Goal: Information Seeking & Learning: Check status

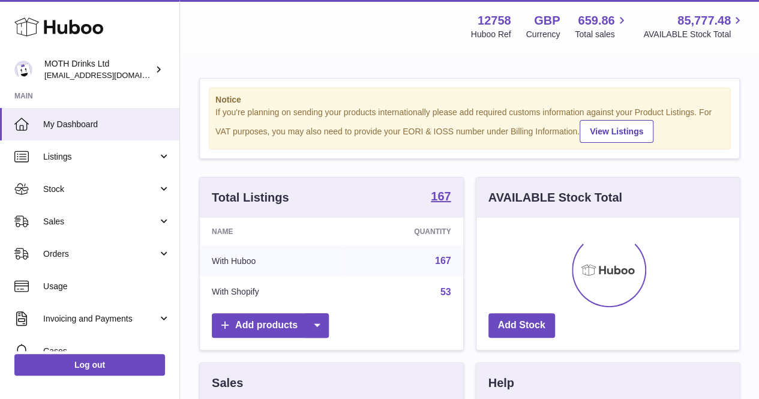
scroll to position [187, 263]
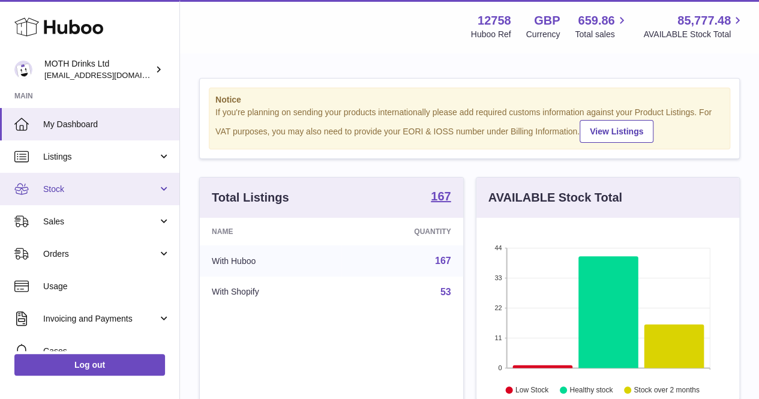
click at [77, 190] on span "Stock" at bounding box center [100, 189] width 115 height 11
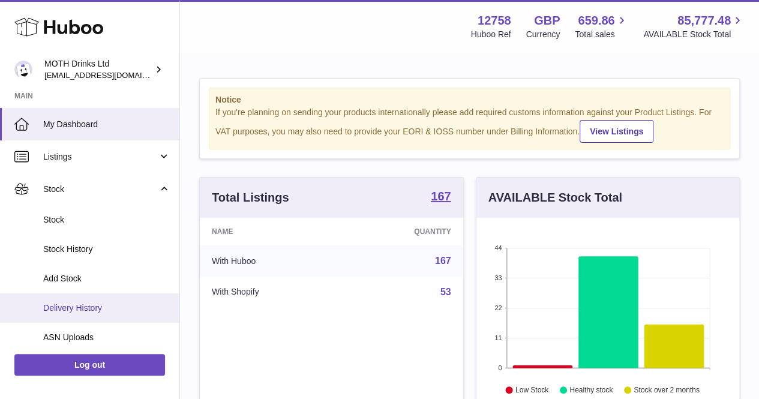
click at [94, 296] on link "Delivery History" at bounding box center [89, 307] width 179 height 29
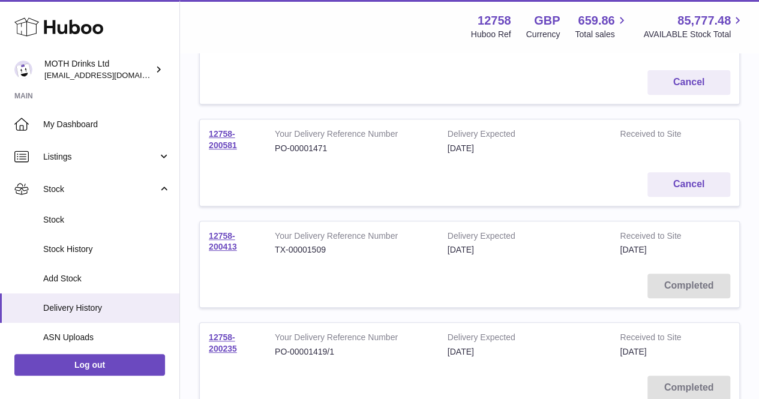
scroll to position [205, 0]
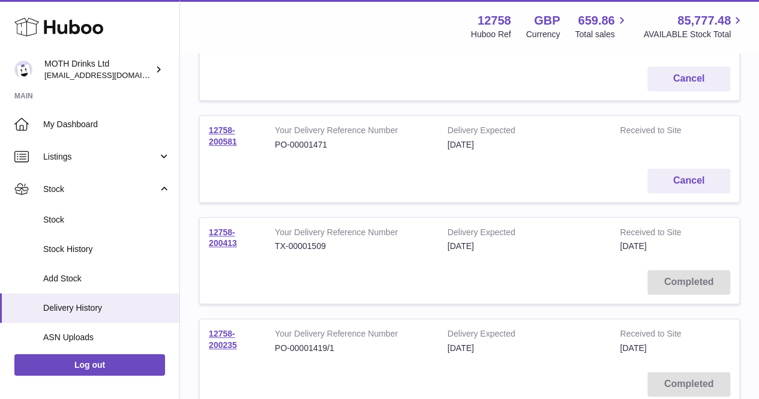
click at [225, 135] on td "12758-200581" at bounding box center [233, 138] width 66 height 44
click at [224, 127] on link "12758-200581" at bounding box center [223, 135] width 28 height 21
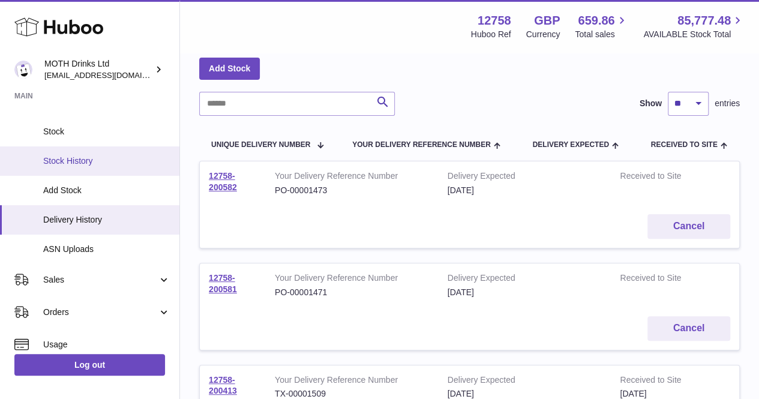
scroll to position [131, 0]
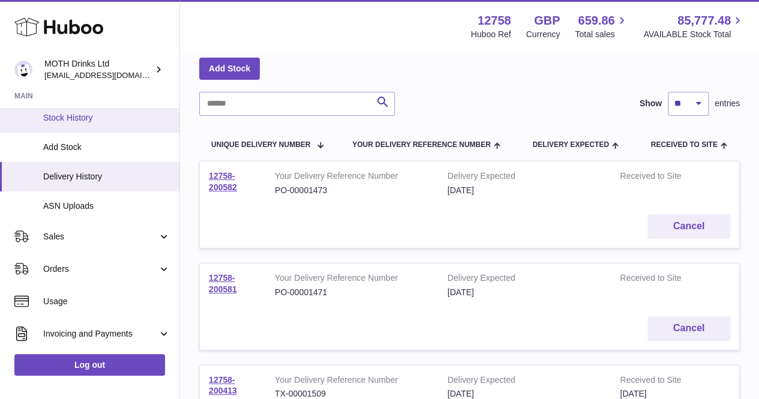
click at [94, 249] on link "Sales" at bounding box center [89, 236] width 179 height 32
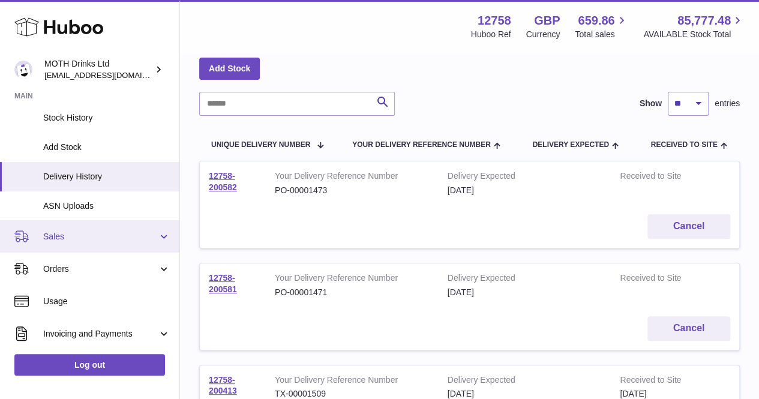
click at [94, 249] on link "Sales" at bounding box center [89, 236] width 179 height 32
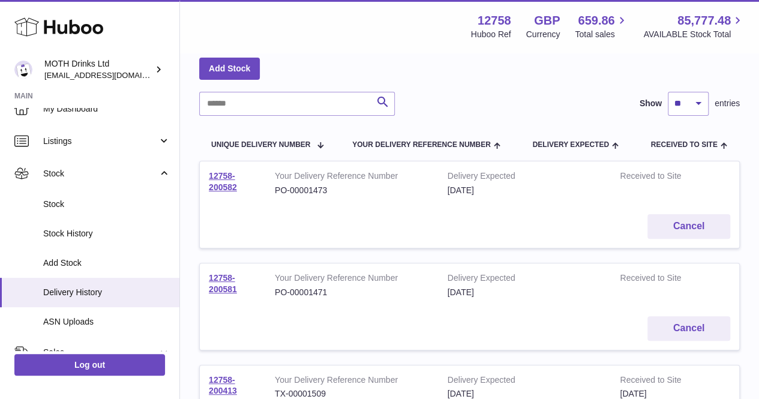
scroll to position [14, 0]
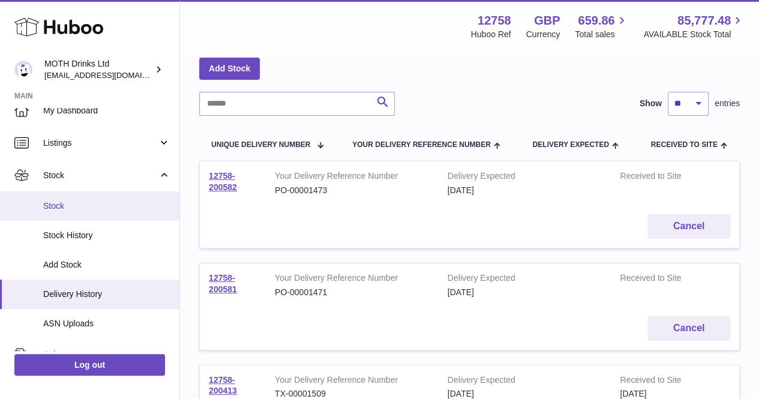
click at [94, 199] on link "Stock" at bounding box center [89, 205] width 179 height 29
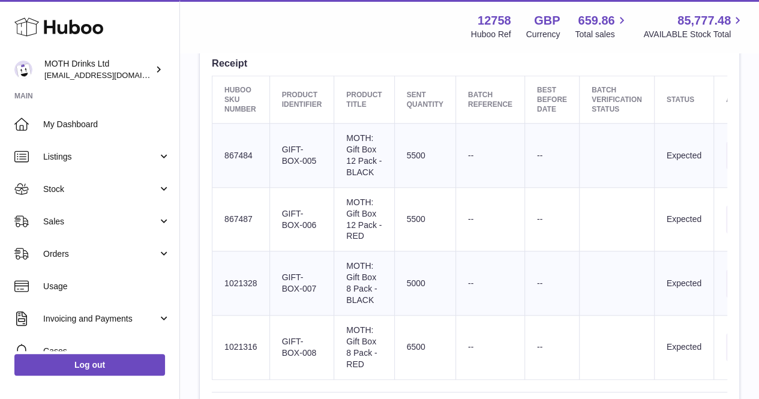
scroll to position [394, 0]
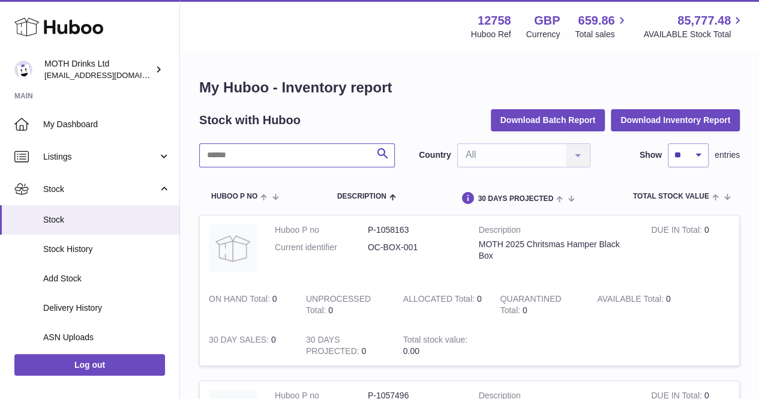
click at [223, 158] on input "text" at bounding box center [297, 155] width 196 height 24
type input "**********"
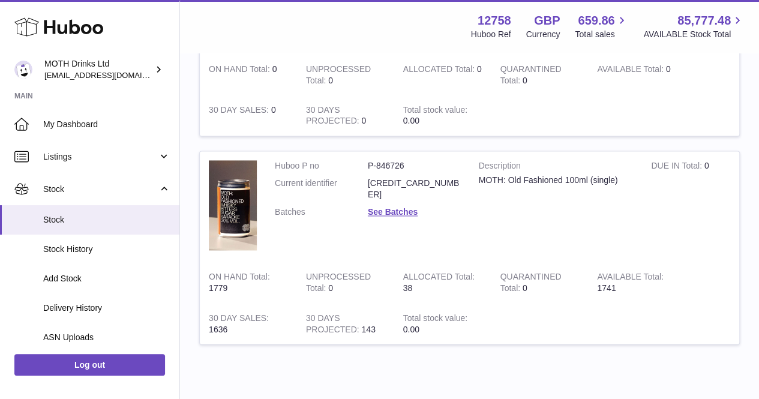
scroll to position [870, 0]
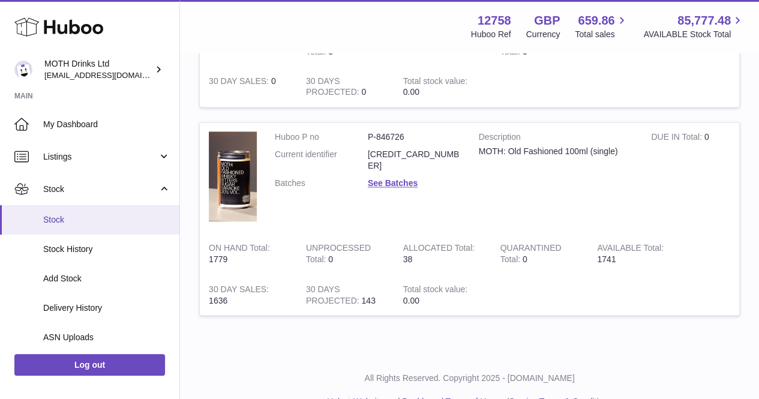
click at [88, 226] on link "Stock" at bounding box center [89, 219] width 179 height 29
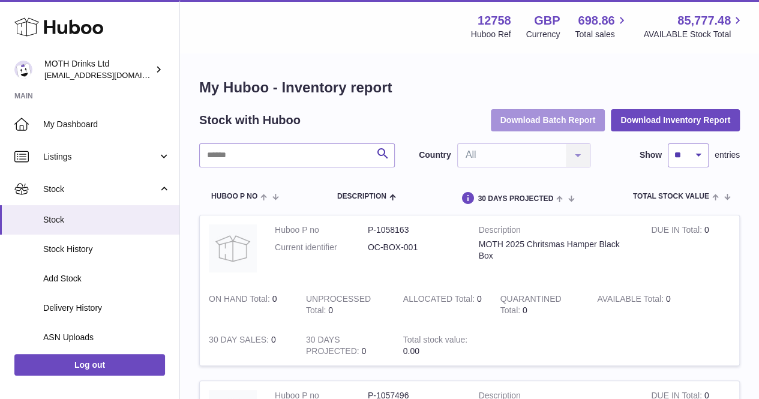
click at [567, 119] on button "Download Batch Report" at bounding box center [548, 120] width 115 height 22
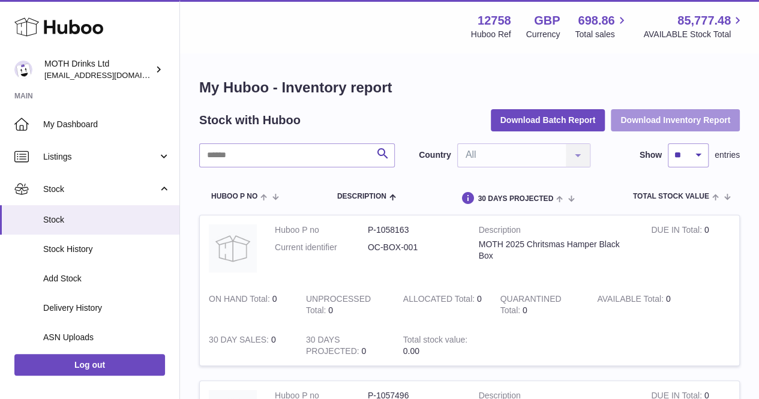
click at [674, 129] on button "Download Inventory Report" at bounding box center [675, 120] width 129 height 22
click at [233, 152] on input "text" at bounding box center [297, 155] width 196 height 24
paste input "**********"
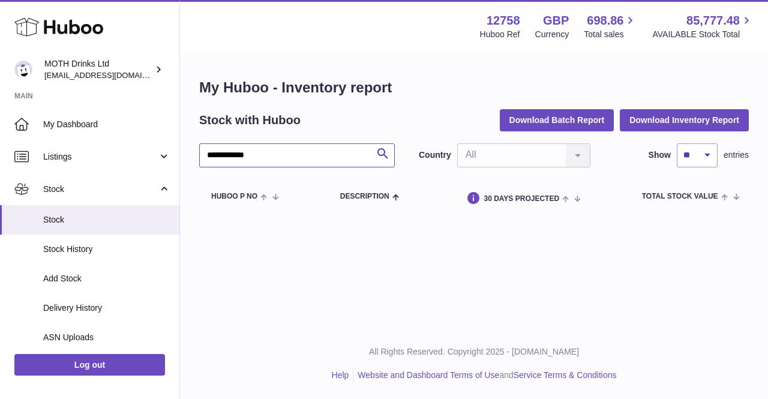
click at [226, 156] on input "**********" at bounding box center [297, 155] width 196 height 24
type input "**********"
drag, startPoint x: 276, startPoint y: 157, endPoint x: 194, endPoint y: 158, distance: 82.2
click at [194, 158] on div "**********" at bounding box center [474, 146] width 588 height 185
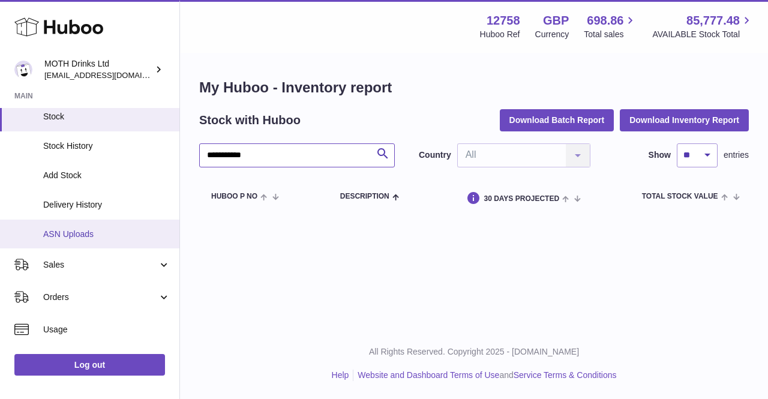
scroll to position [106, 0]
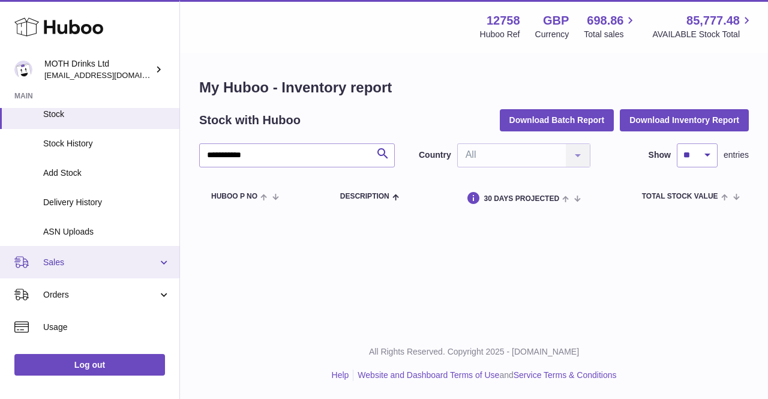
click at [71, 262] on span "Sales" at bounding box center [100, 262] width 115 height 11
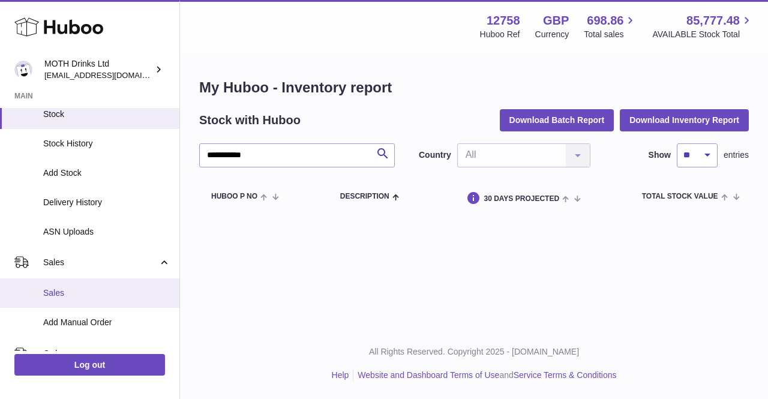
click at [71, 299] on link "Sales" at bounding box center [89, 292] width 179 height 29
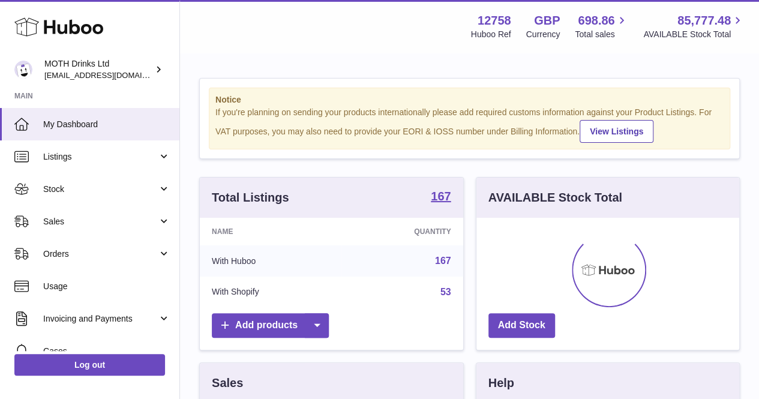
scroll to position [187, 263]
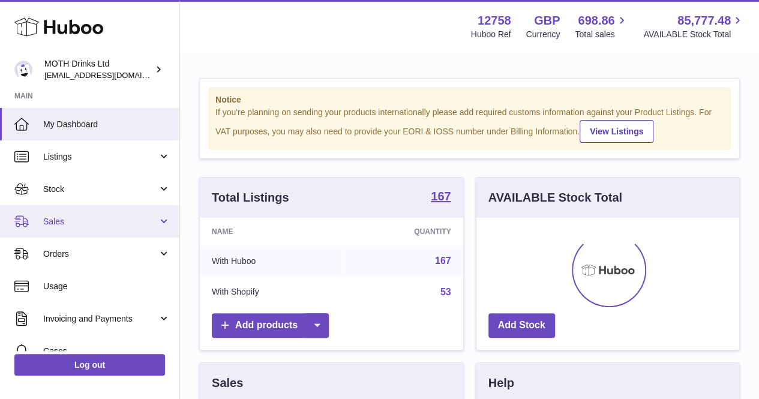
click at [124, 224] on span "Sales" at bounding box center [100, 221] width 115 height 11
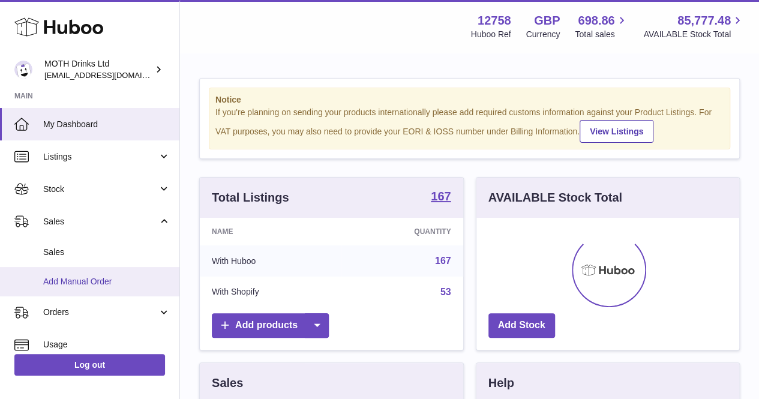
click at [95, 276] on span "Add Manual Order" at bounding box center [106, 281] width 127 height 11
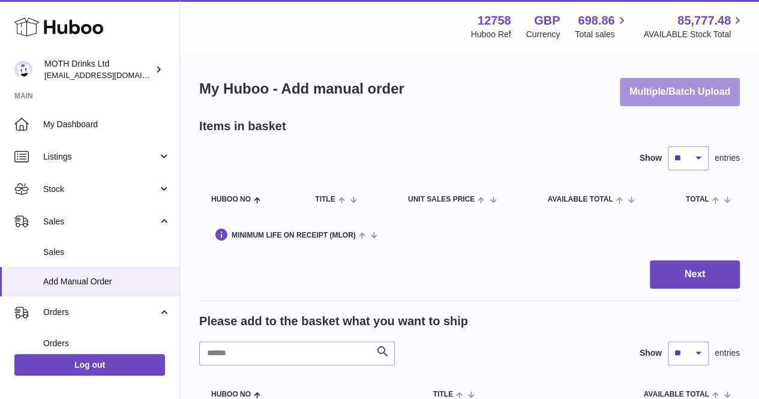
click at [689, 89] on button "Multiple/Batch Upload" at bounding box center [680, 92] width 120 height 28
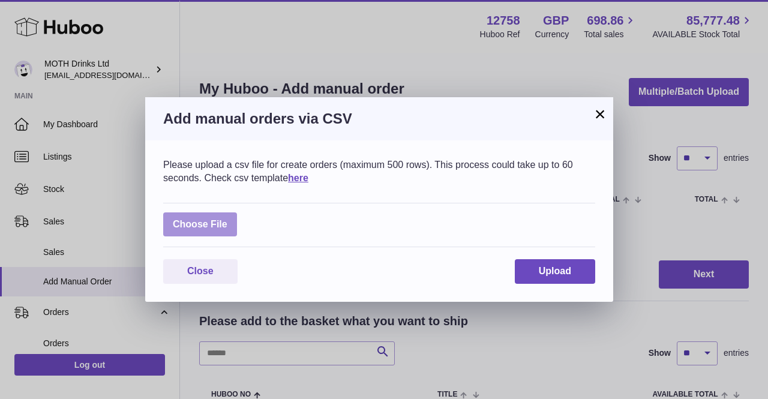
click at [210, 221] on label at bounding box center [200, 224] width 74 height 25
click at [227, 219] on input "file" at bounding box center [227, 218] width 1 height 1
type input "**********"
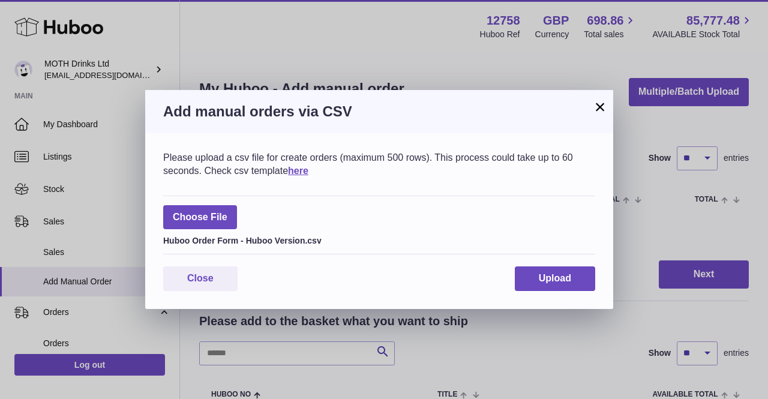
click at [570, 292] on div "Please upload a csv file for create orders (maximum 500 rows). This process cou…" at bounding box center [379, 221] width 468 height 176
click at [552, 277] on span "Upload" at bounding box center [555, 278] width 32 height 10
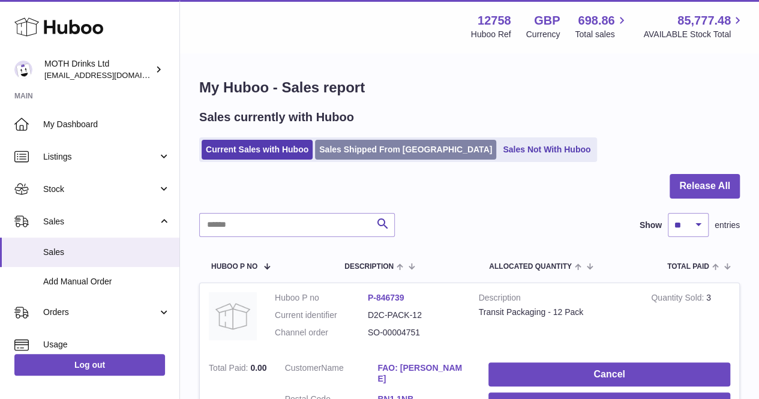
click at [341, 141] on link "Sales Shipped From [GEOGRAPHIC_DATA]" at bounding box center [405, 150] width 181 height 20
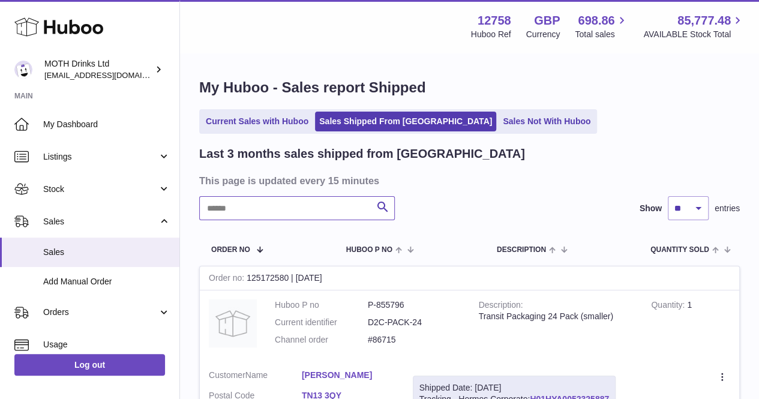
click at [274, 214] on input "text" at bounding box center [297, 208] width 196 height 24
paste input "**********"
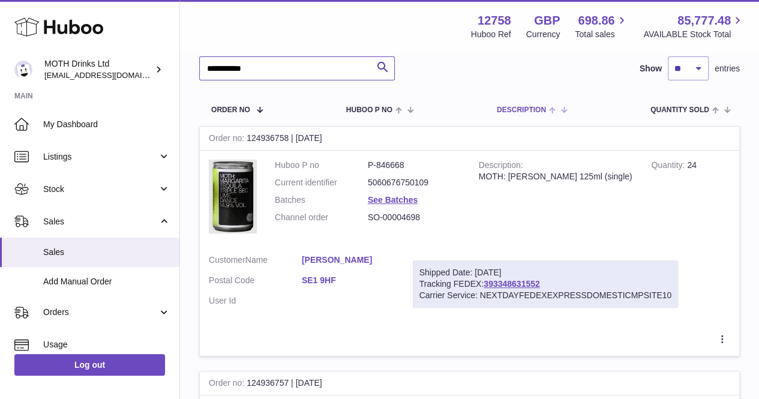
scroll to position [140, 0]
click at [501, 279] on link "393348631552" at bounding box center [512, 283] width 56 height 10
drag, startPoint x: 280, startPoint y: 65, endPoint x: 210, endPoint y: 73, distance: 70.0
click at [210, 73] on input "**********" at bounding box center [297, 68] width 196 height 24
paste input "*"
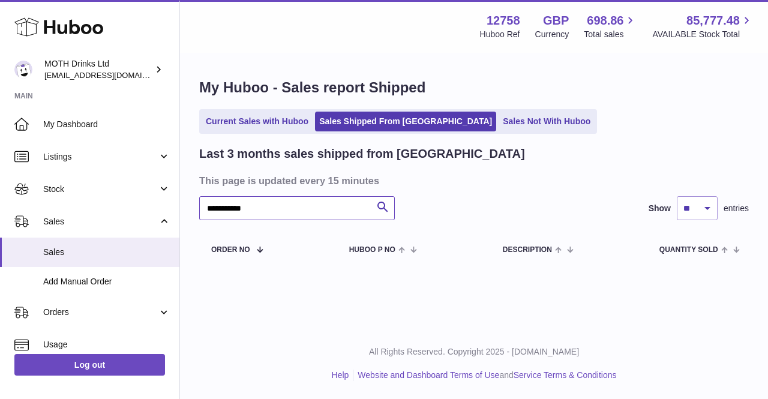
click at [212, 208] on input "**********" at bounding box center [297, 208] width 196 height 24
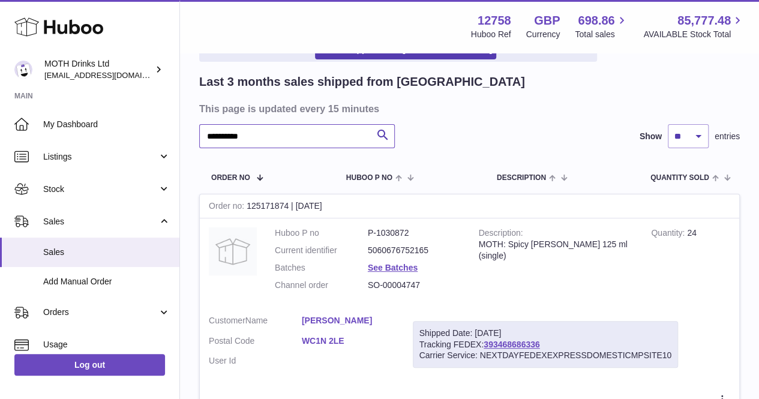
scroll to position [73, 0]
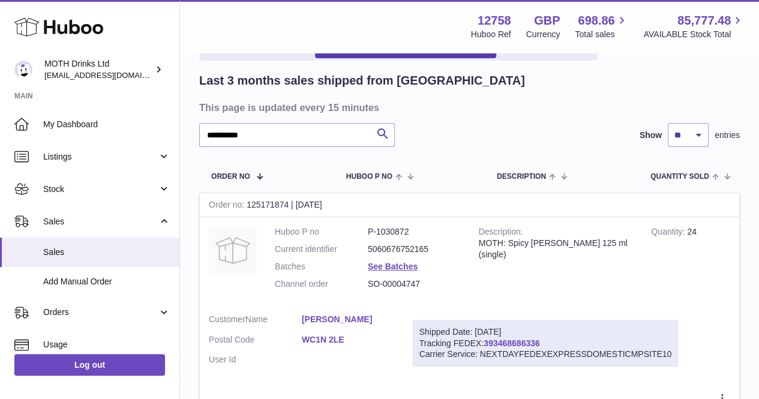
click at [488, 344] on link "393468686336" at bounding box center [512, 343] width 56 height 10
drag, startPoint x: 287, startPoint y: 136, endPoint x: 181, endPoint y: 117, distance: 107.3
paste input "*"
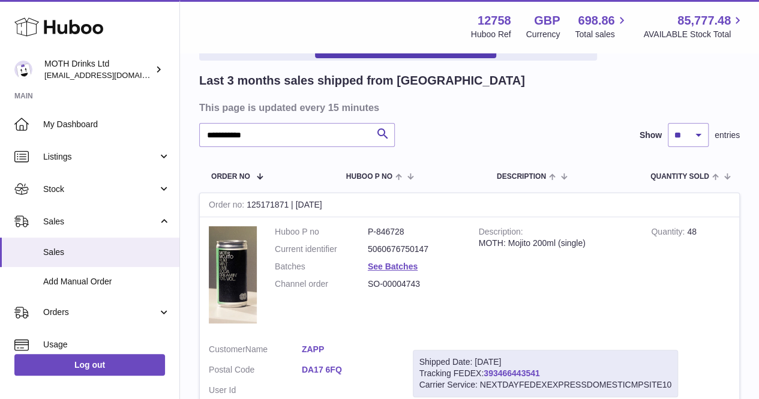
click at [524, 373] on link "393466443541" at bounding box center [512, 373] width 56 height 10
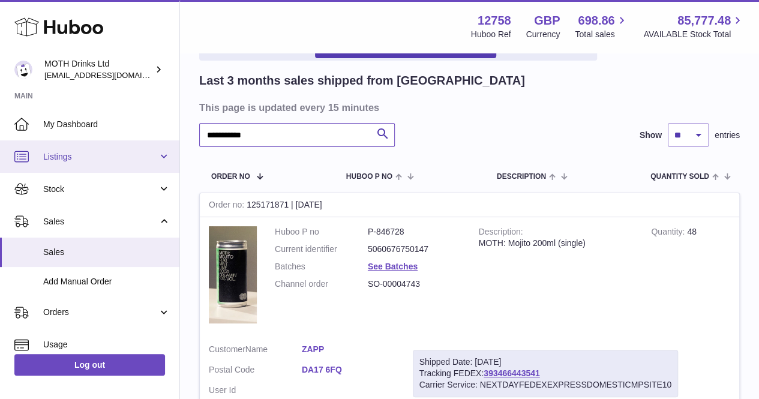
drag, startPoint x: 274, startPoint y: 140, endPoint x: 176, endPoint y: 146, distance: 97.4
paste input "text"
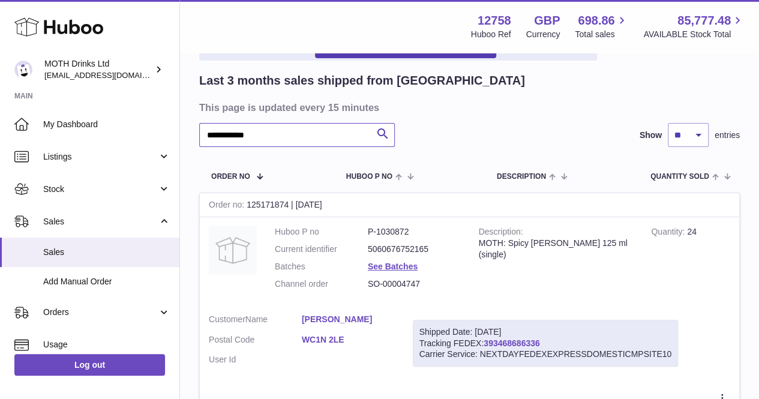
type input "**********"
click at [517, 338] on link "393468686336" at bounding box center [512, 343] width 56 height 10
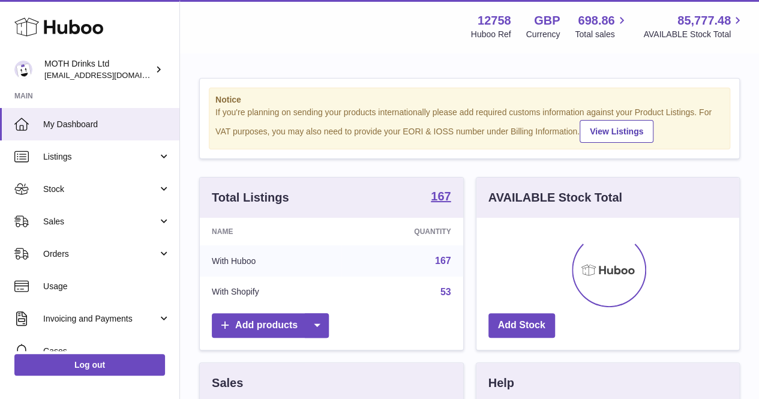
scroll to position [187, 263]
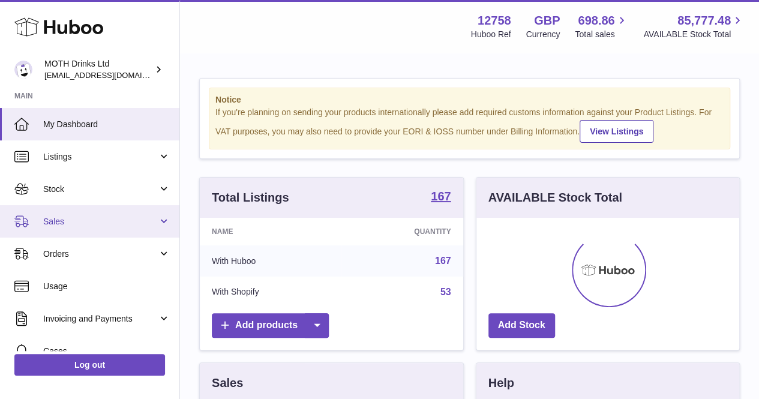
click at [95, 218] on span "Sales" at bounding box center [100, 221] width 115 height 11
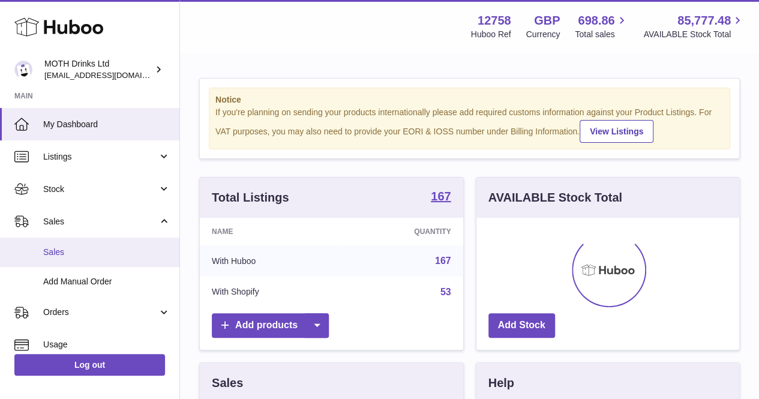
click at [93, 250] on span "Sales" at bounding box center [106, 252] width 127 height 11
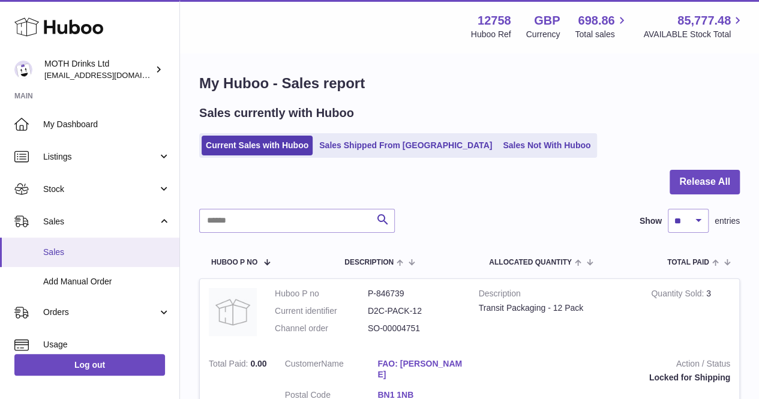
scroll to position [59, 0]
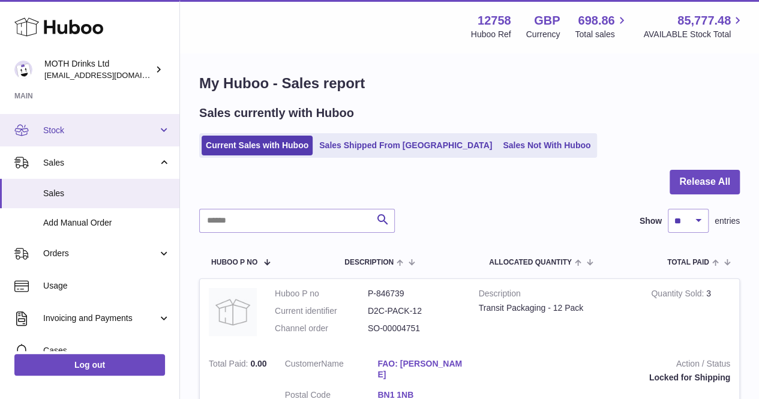
click at [100, 130] on span "Stock" at bounding box center [100, 130] width 115 height 11
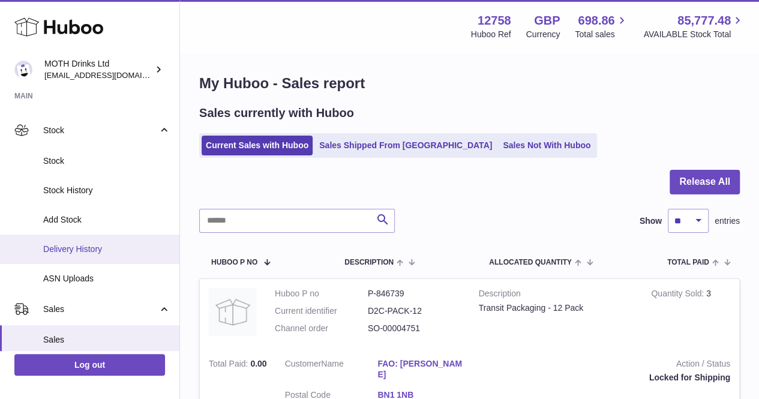
click at [98, 239] on link "Delivery History" at bounding box center [89, 249] width 179 height 29
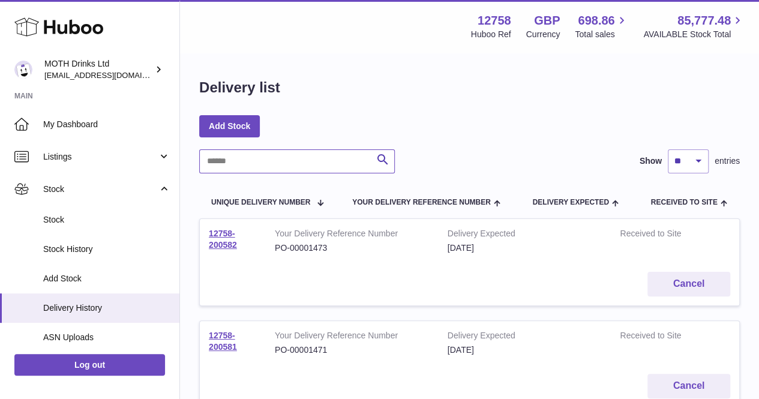
click at [354, 166] on input "text" at bounding box center [297, 161] width 196 height 24
paste input "**********"
type input "**********"
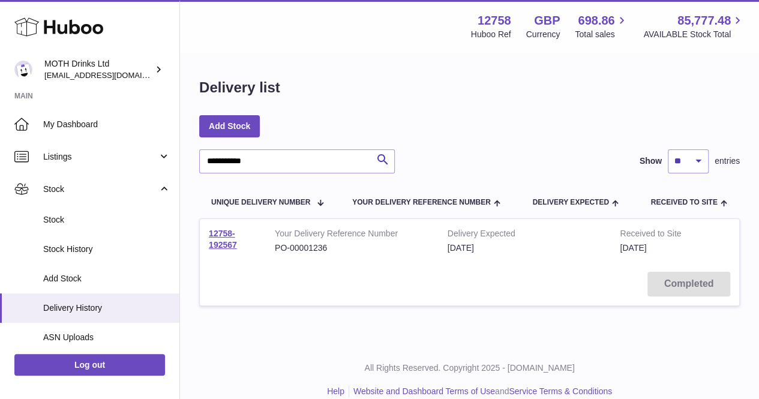
click at [215, 227] on td "12758-192567" at bounding box center [233, 241] width 66 height 44
click at [216, 237] on link "12758-192567" at bounding box center [223, 239] width 28 height 21
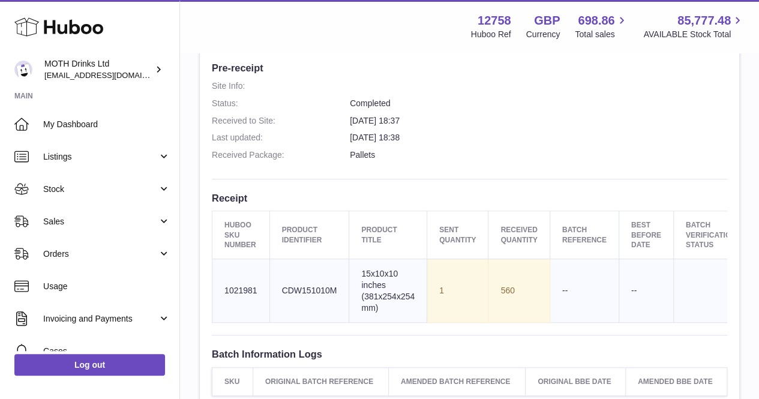
scroll to position [314, 0]
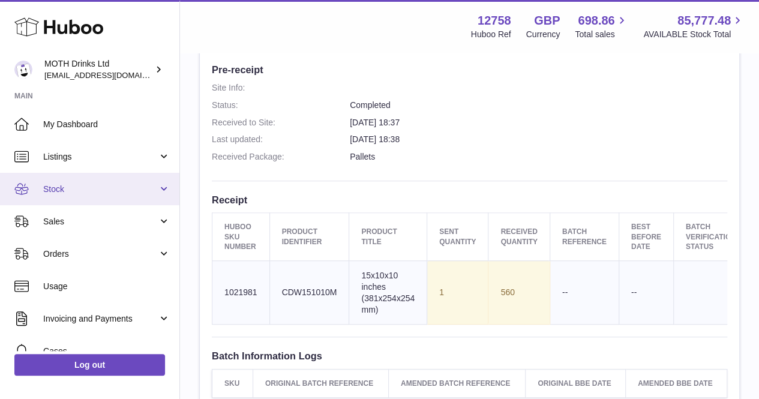
click at [92, 187] on span "Stock" at bounding box center [100, 189] width 115 height 11
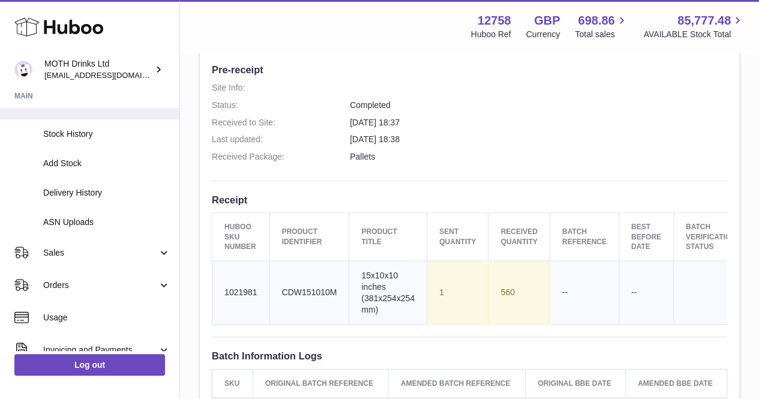
scroll to position [116, 0]
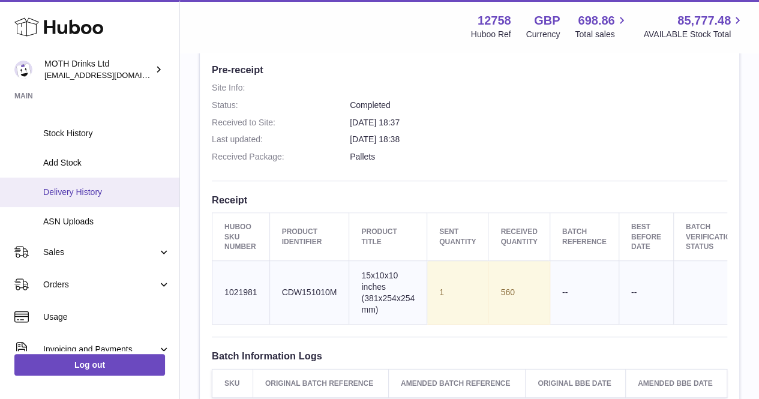
click at [95, 190] on span "Delivery History" at bounding box center [106, 192] width 127 height 11
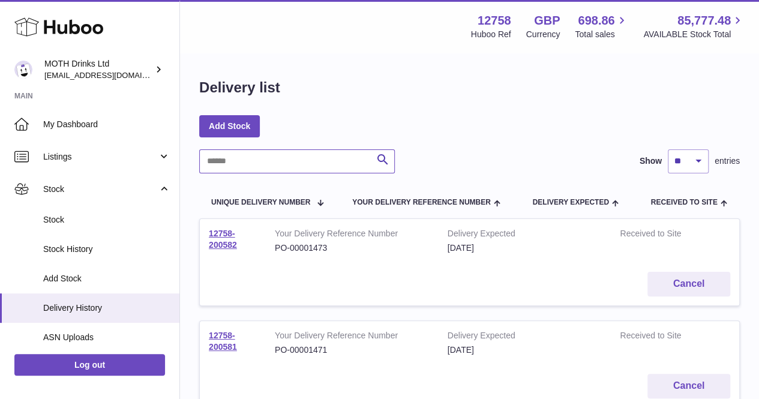
click at [316, 165] on input "text" at bounding box center [297, 161] width 196 height 24
paste input "**********"
type input "**********"
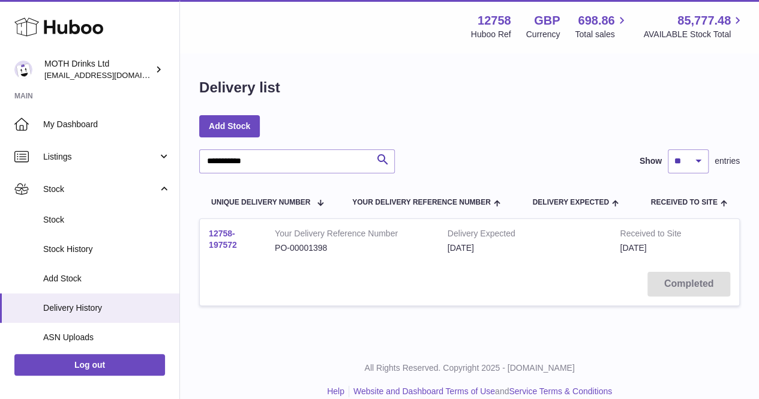
click at [216, 237] on link "12758-197572" at bounding box center [223, 239] width 28 height 21
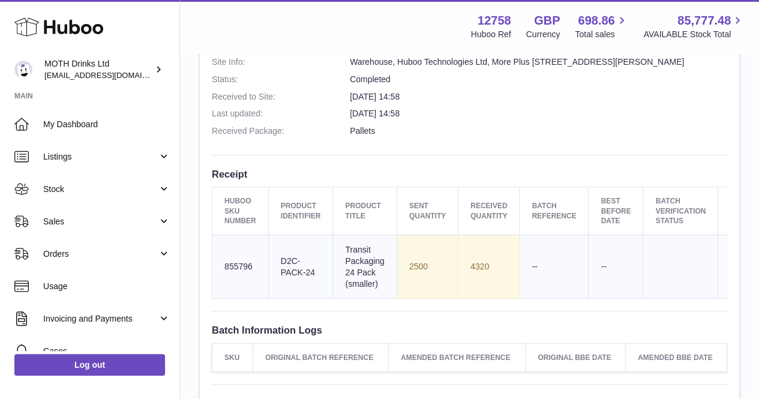
scroll to position [340, 0]
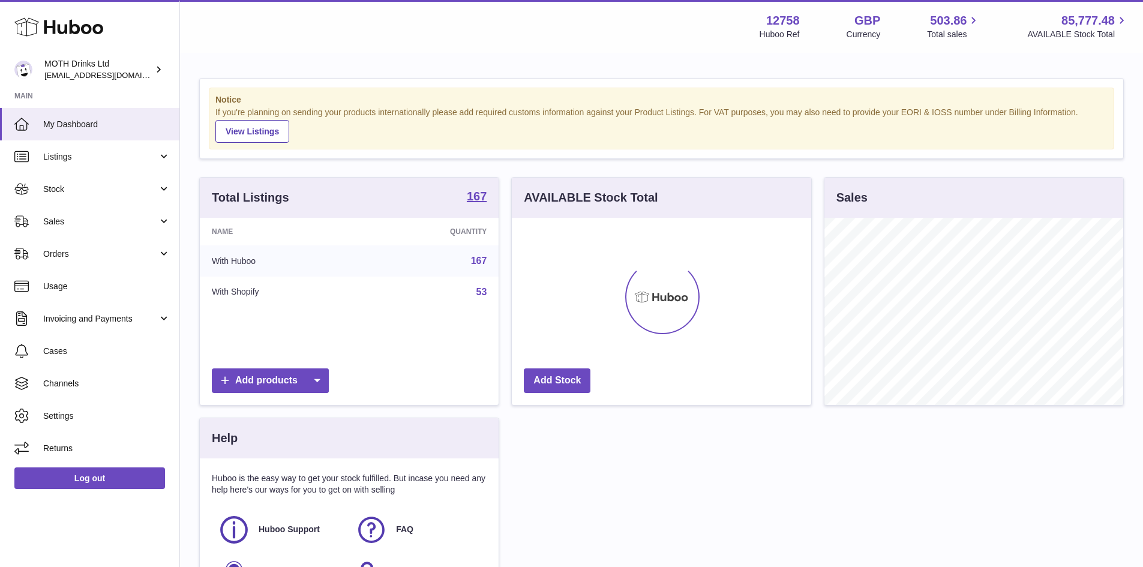
scroll to position [187, 299]
click at [93, 186] on span "Stock" at bounding box center [100, 189] width 115 height 11
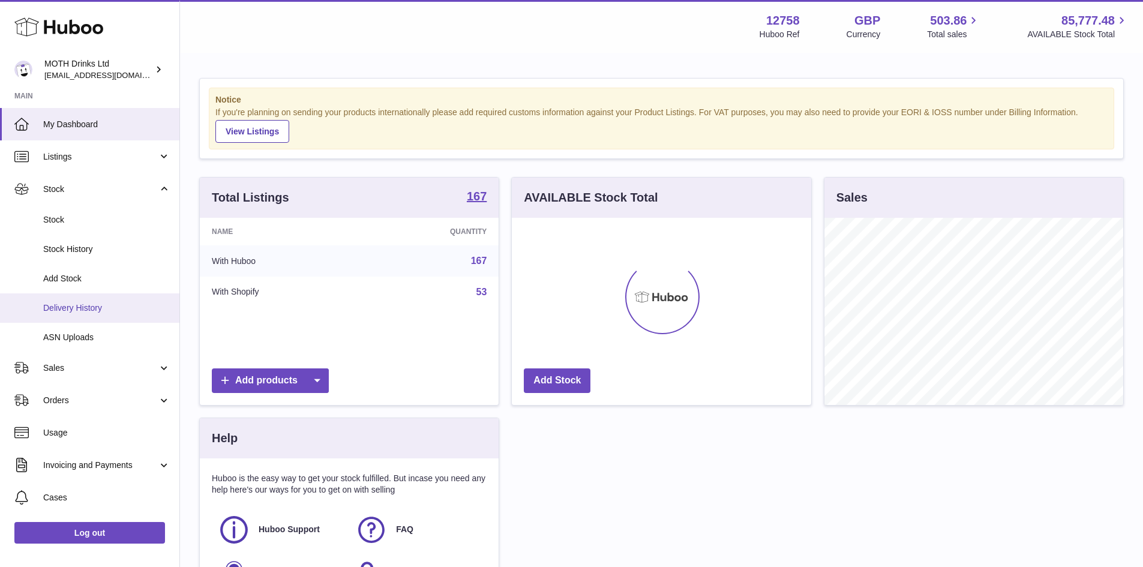
click at [105, 301] on link "Delivery History" at bounding box center [89, 307] width 179 height 29
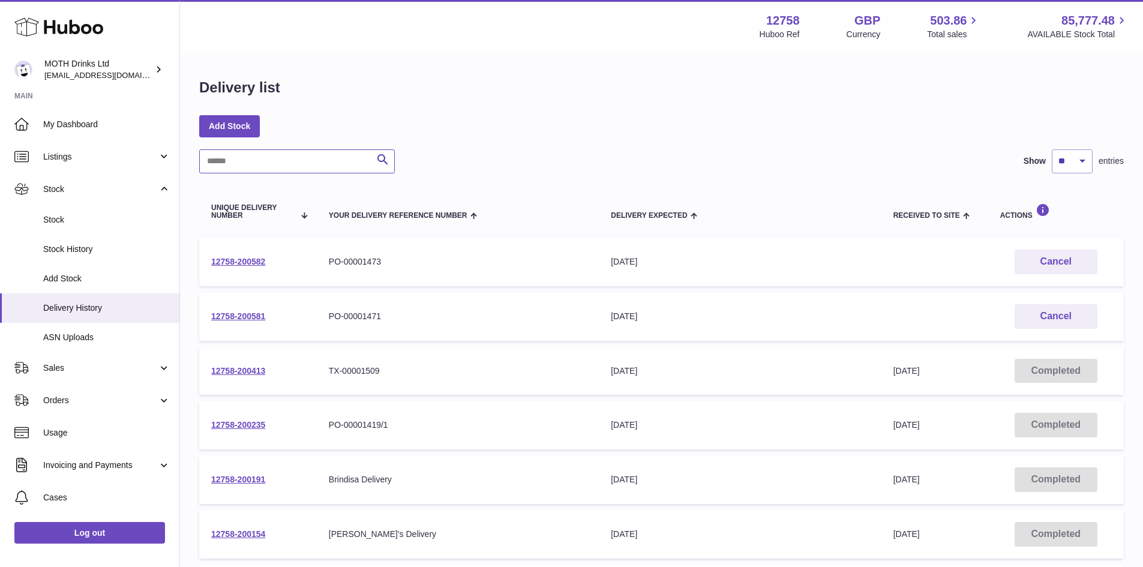
click at [303, 172] on input "text" at bounding box center [297, 161] width 196 height 24
paste input "**********"
type input "**********"
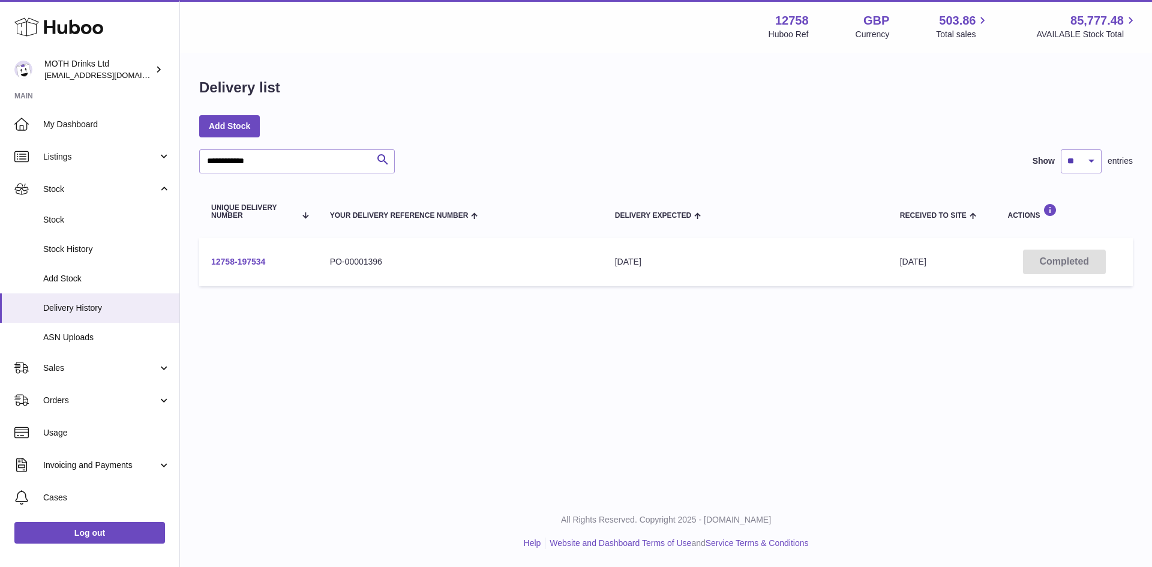
click at [250, 260] on link "12758-197534" at bounding box center [238, 262] width 54 height 10
drag, startPoint x: 296, startPoint y: 165, endPoint x: 173, endPoint y: 146, distance: 123.9
click at [173, 146] on div "**********" at bounding box center [576, 283] width 1152 height 567
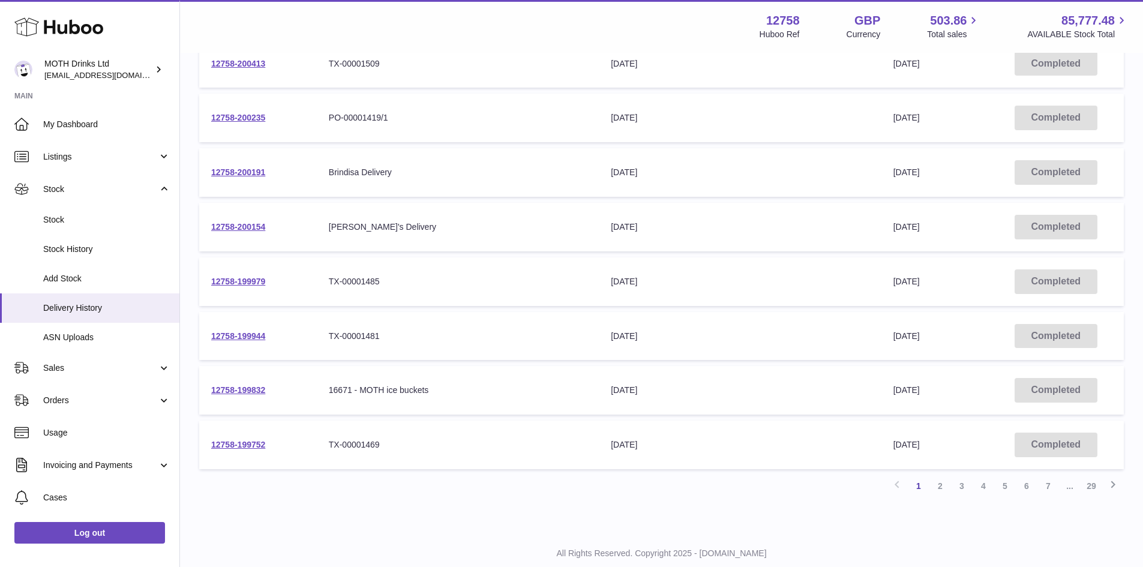
scroll to position [308, 0]
click at [980, 486] on link "4" at bounding box center [984, 485] width 22 height 22
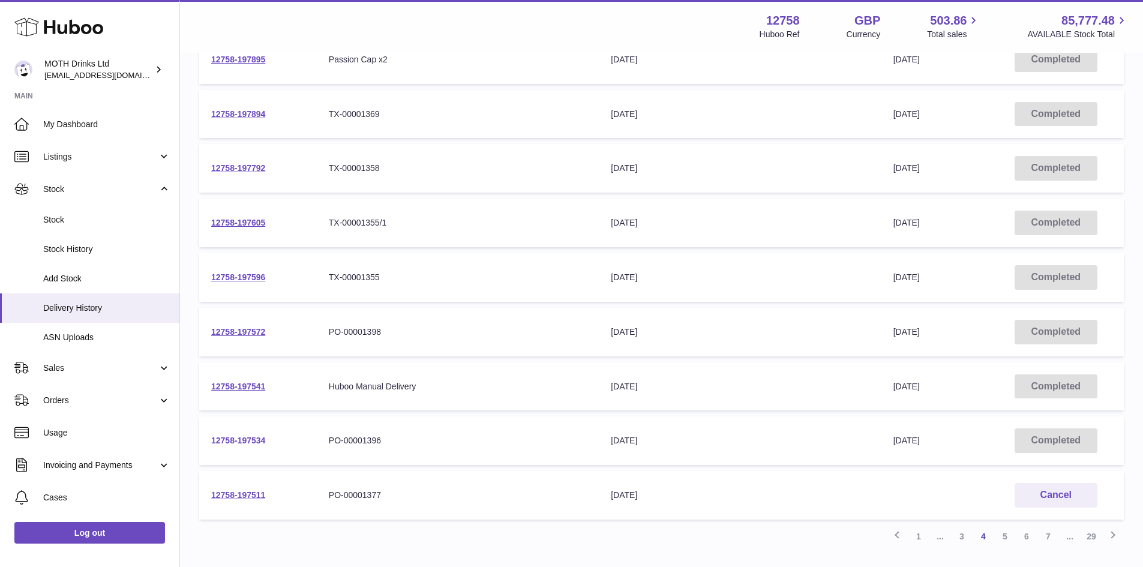
click at [232, 443] on link "12758-197534" at bounding box center [238, 441] width 54 height 10
click at [236, 492] on link "12758-197511" at bounding box center [238, 495] width 54 height 10
click at [224, 329] on link "12758-197572" at bounding box center [238, 332] width 54 height 10
click at [241, 444] on link "12758-197534" at bounding box center [238, 441] width 54 height 10
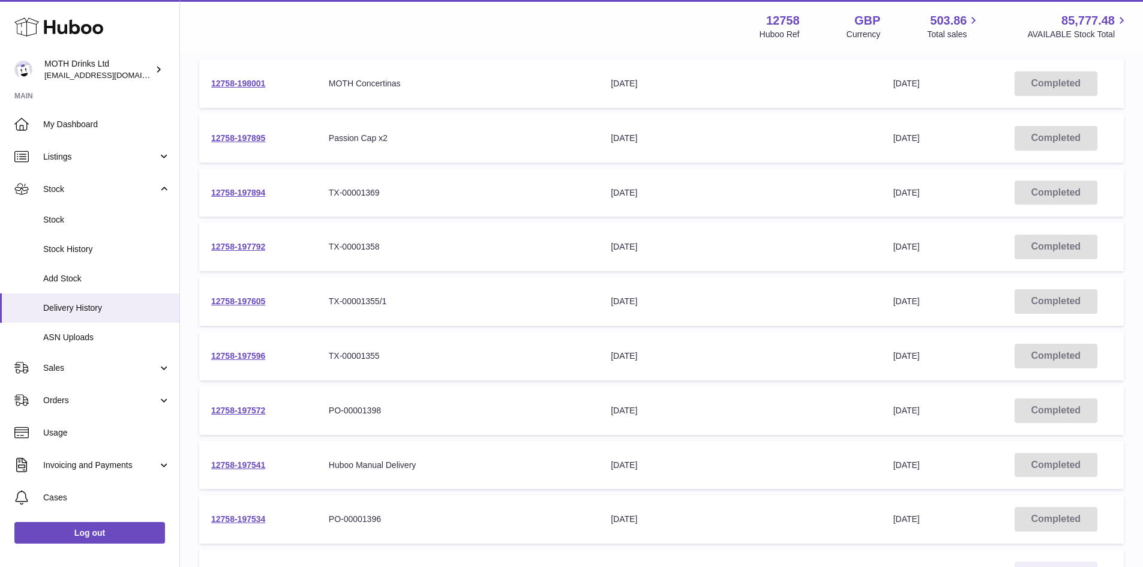
scroll to position [341, 0]
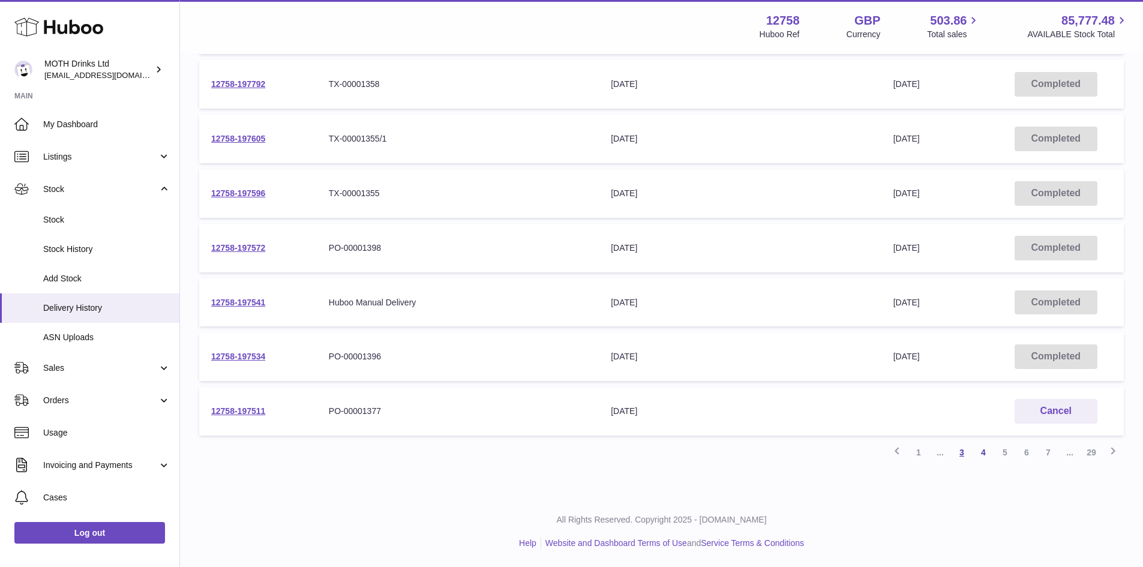
click at [968, 458] on link "3" at bounding box center [962, 453] width 22 height 22
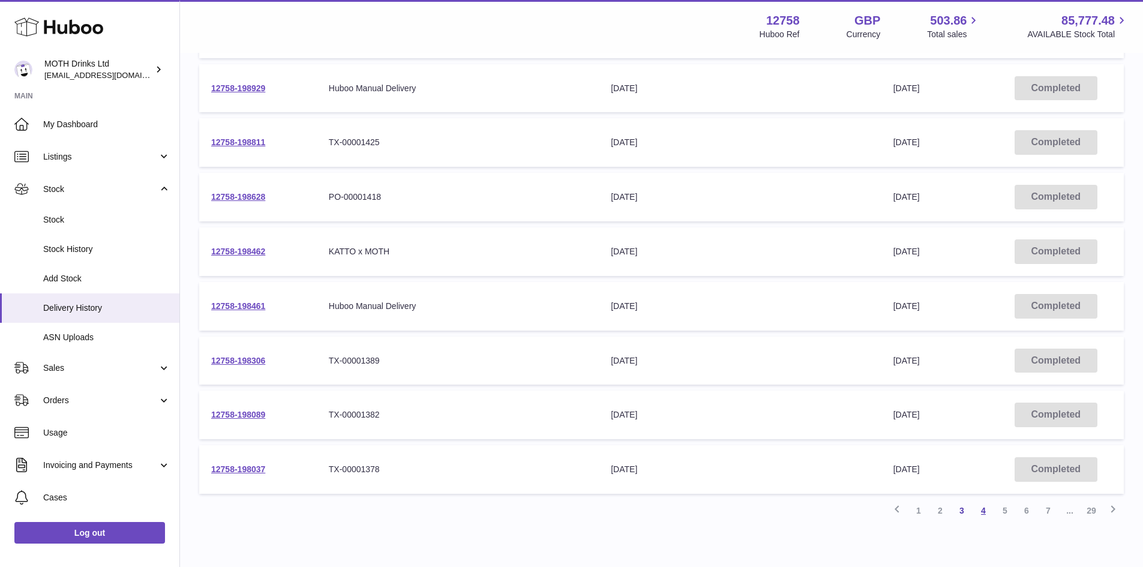
scroll to position [283, 0]
click at [999, 512] on link "5" at bounding box center [1005, 510] width 22 height 22
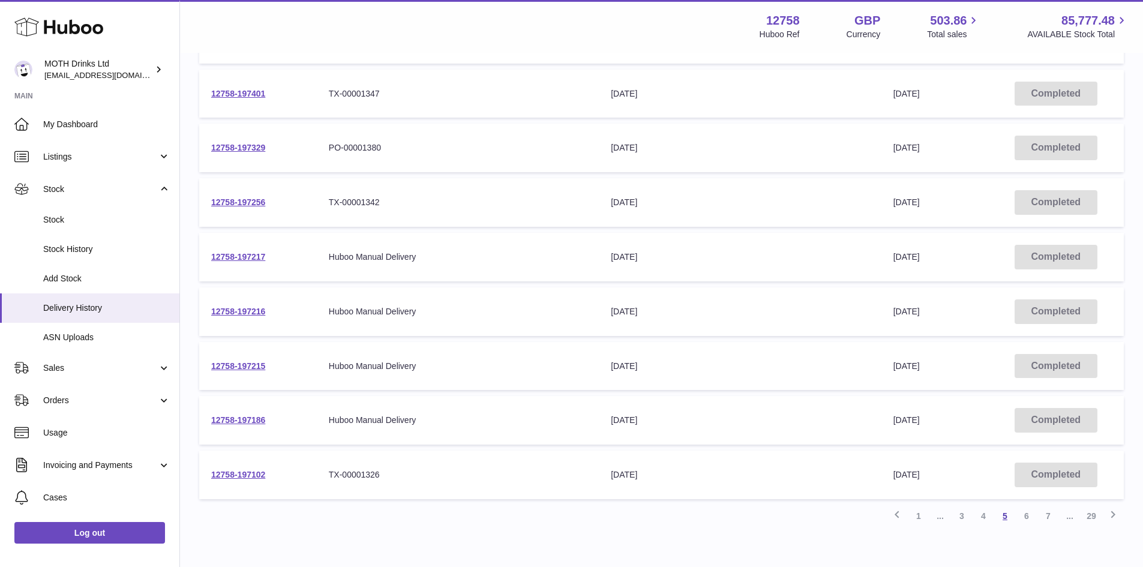
scroll to position [278, 0]
click at [1023, 512] on link "6" at bounding box center [1027, 515] width 22 height 22
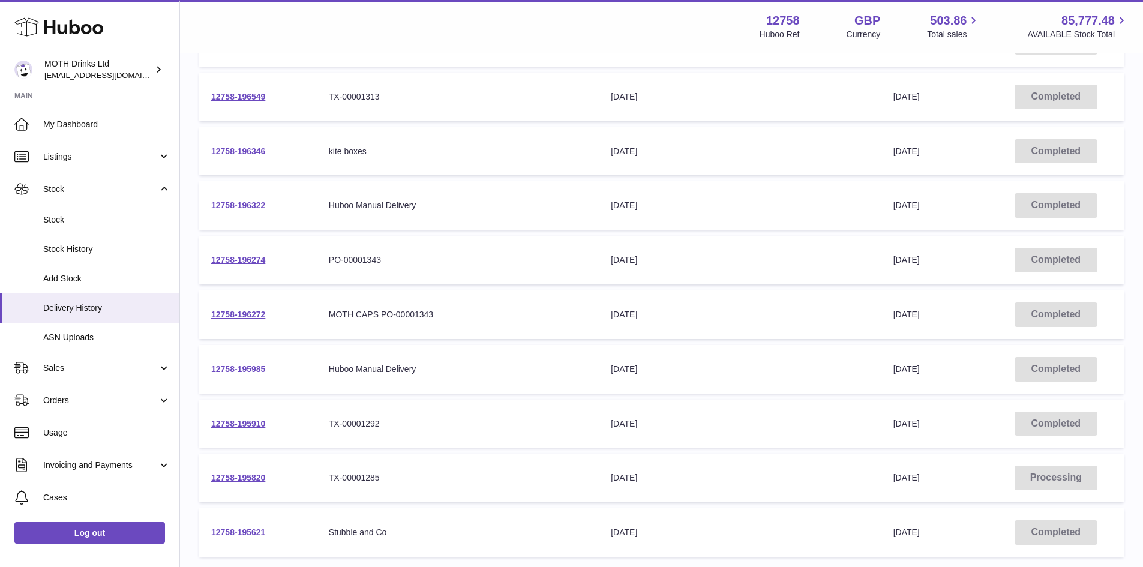
scroll to position [341, 0]
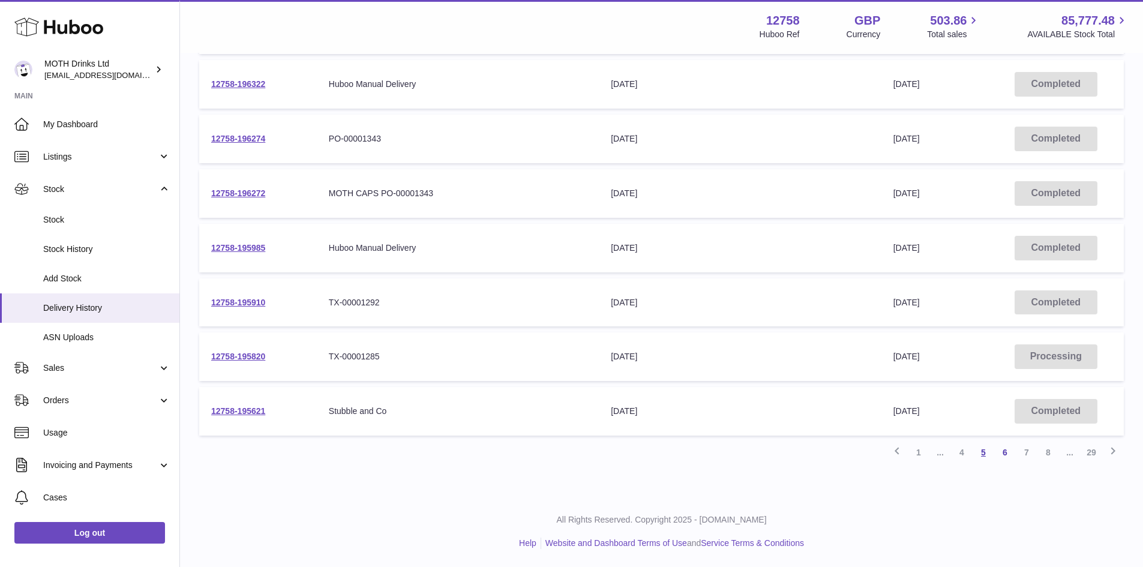
click at [989, 455] on link "5" at bounding box center [984, 453] width 22 height 22
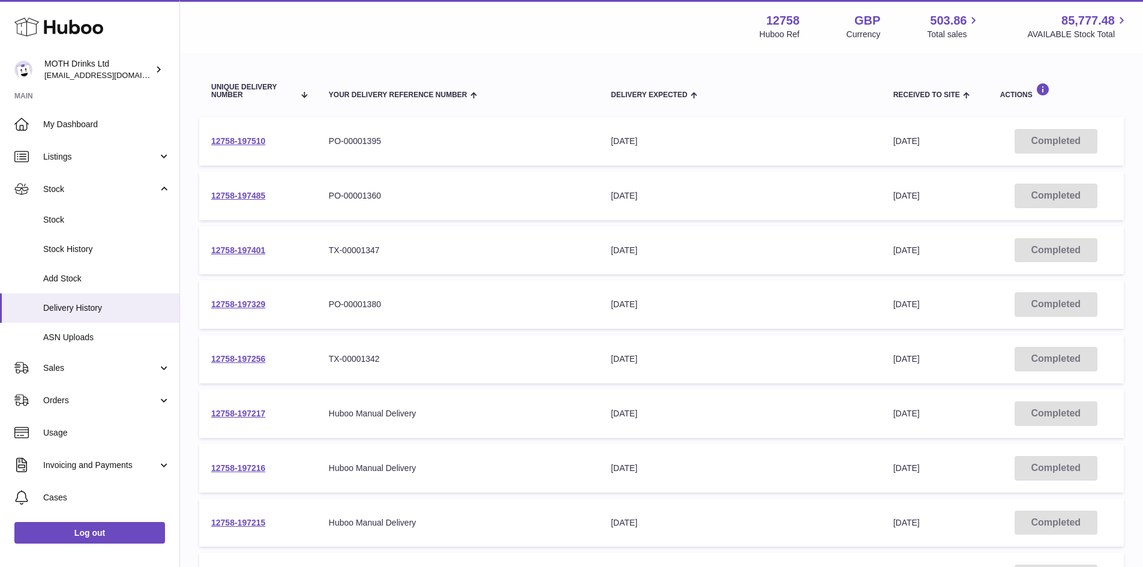
scroll to position [115, 0]
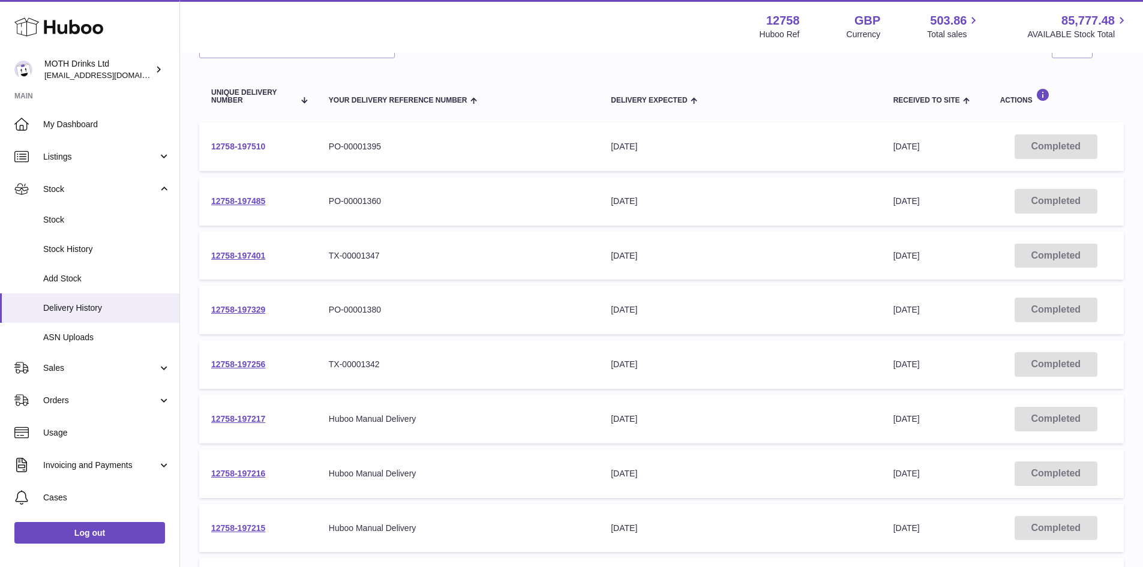
click at [251, 146] on link "12758-197510" at bounding box center [238, 147] width 54 height 10
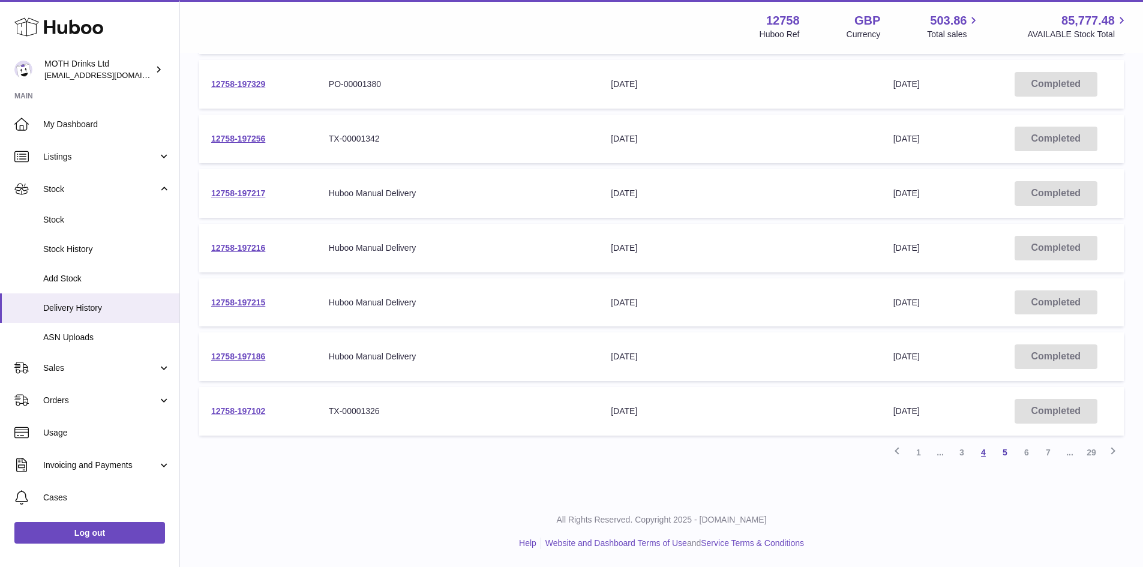
click at [985, 457] on link "4" at bounding box center [984, 453] width 22 height 22
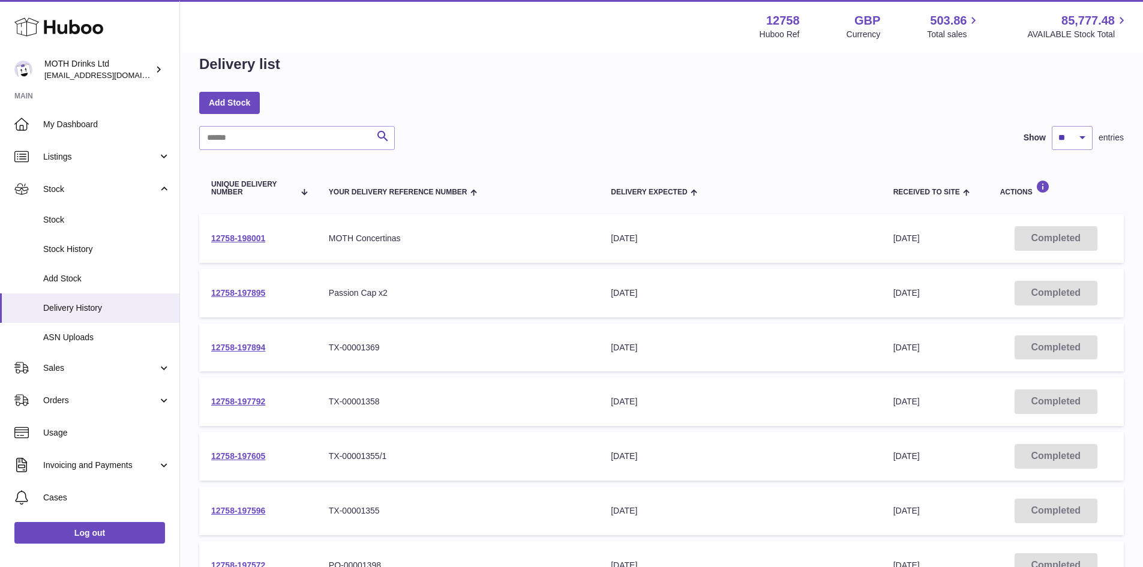
scroll to position [23, 0]
click at [311, 139] on input "text" at bounding box center [297, 139] width 196 height 24
paste input "**********"
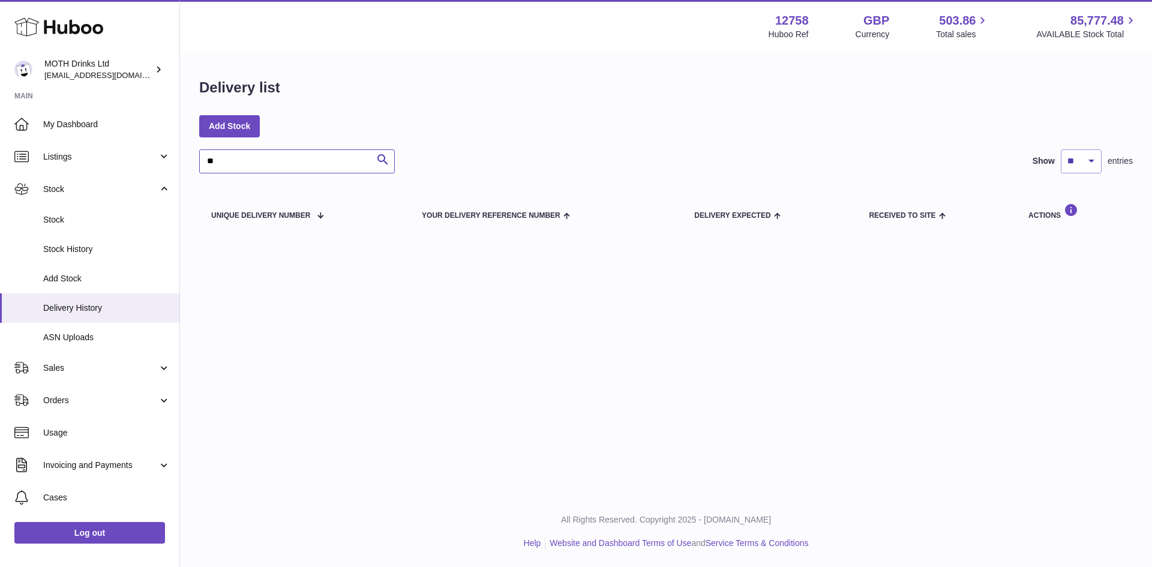
type input "*"
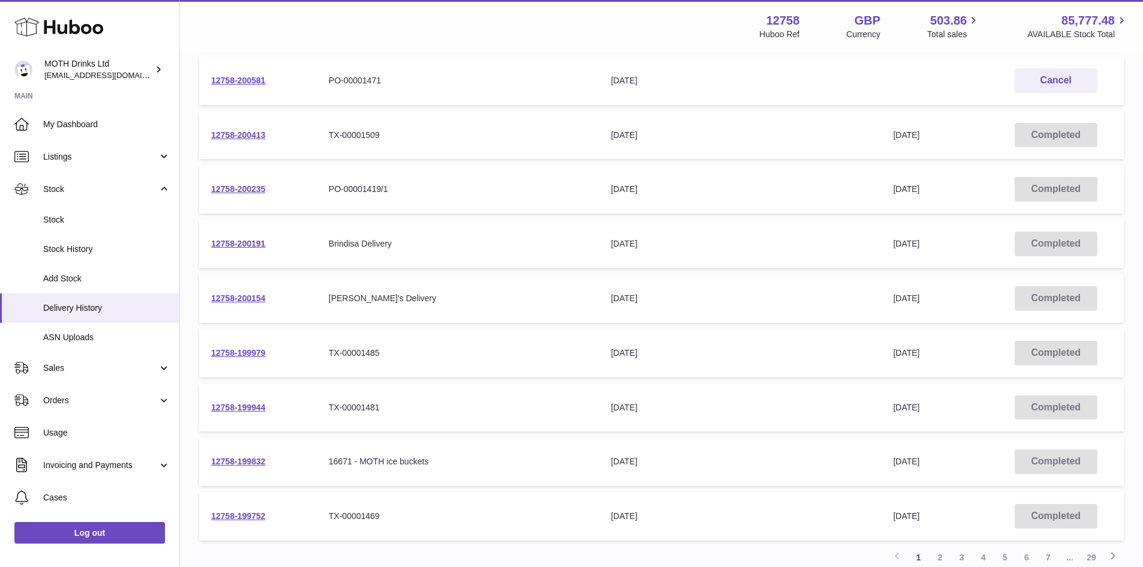
scroll to position [234, 0]
click at [933, 563] on link "2" at bounding box center [940, 559] width 22 height 22
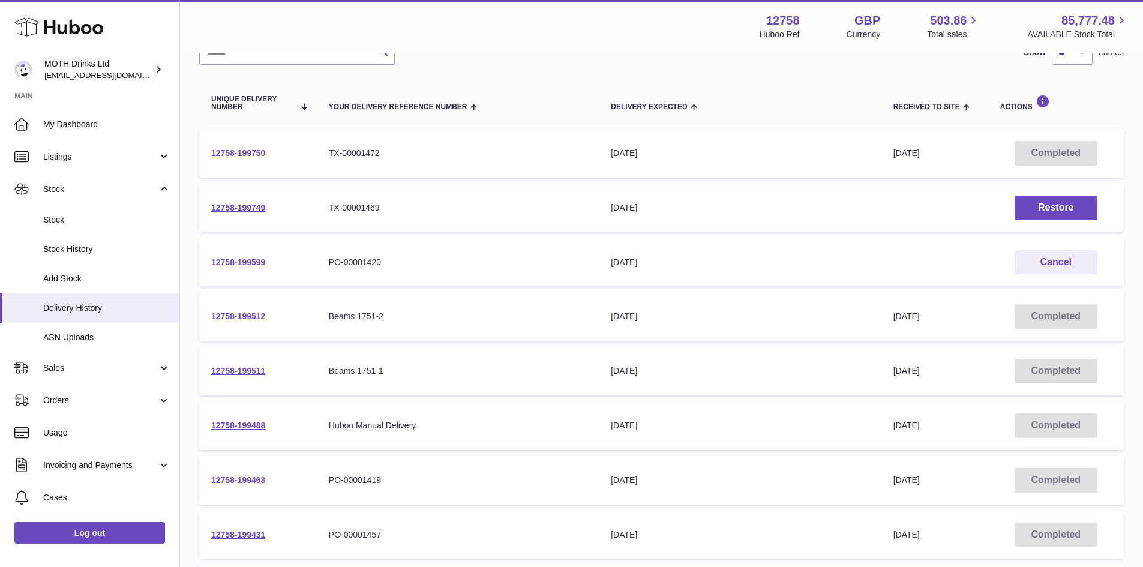
scroll to position [341, 0]
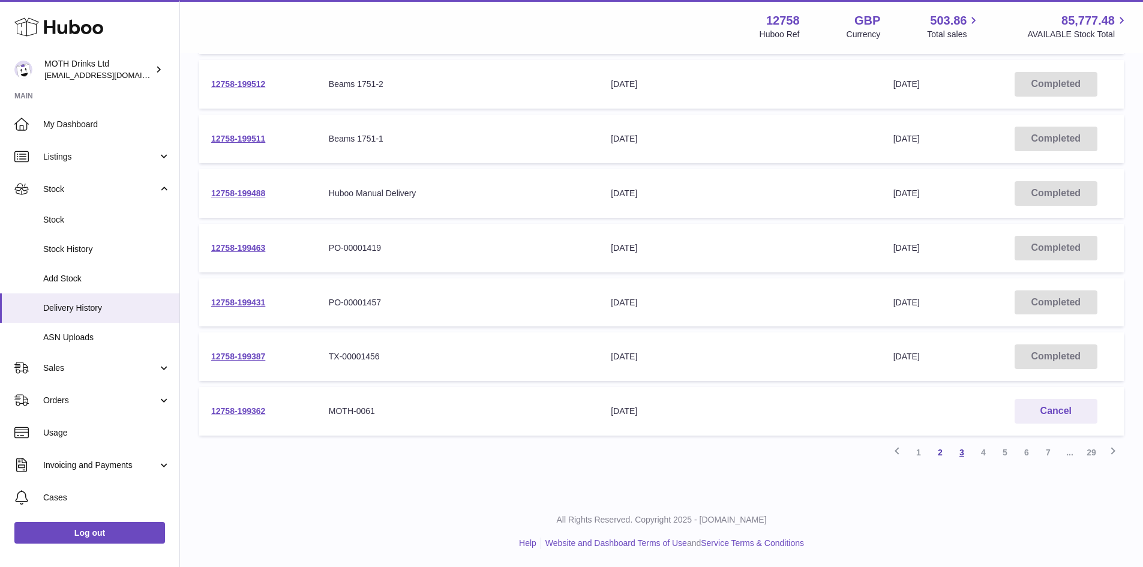
click at [962, 453] on link "3" at bounding box center [962, 453] width 22 height 22
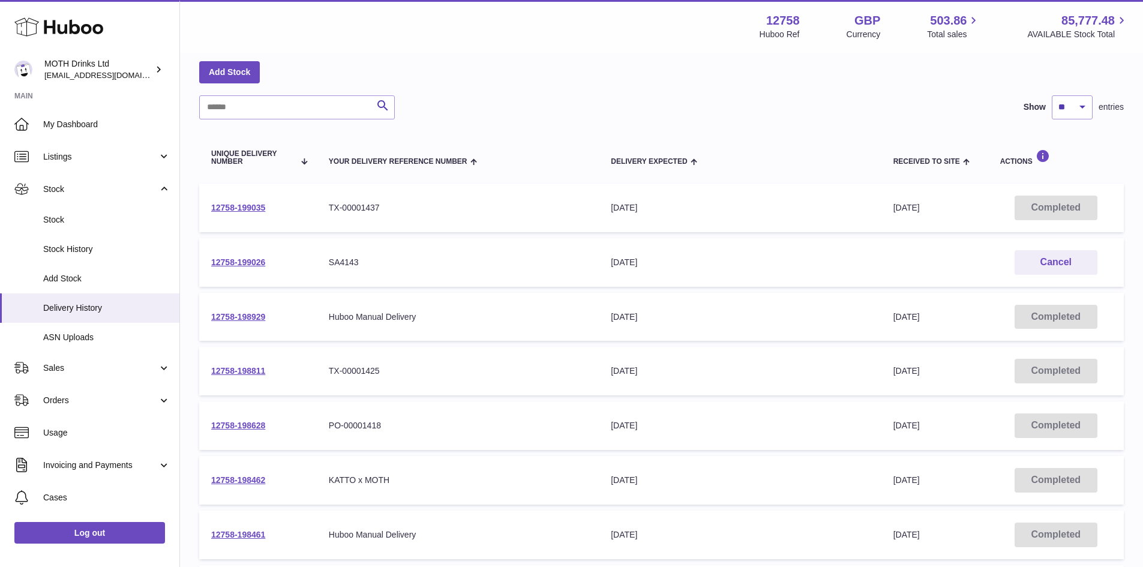
scroll to position [341, 0]
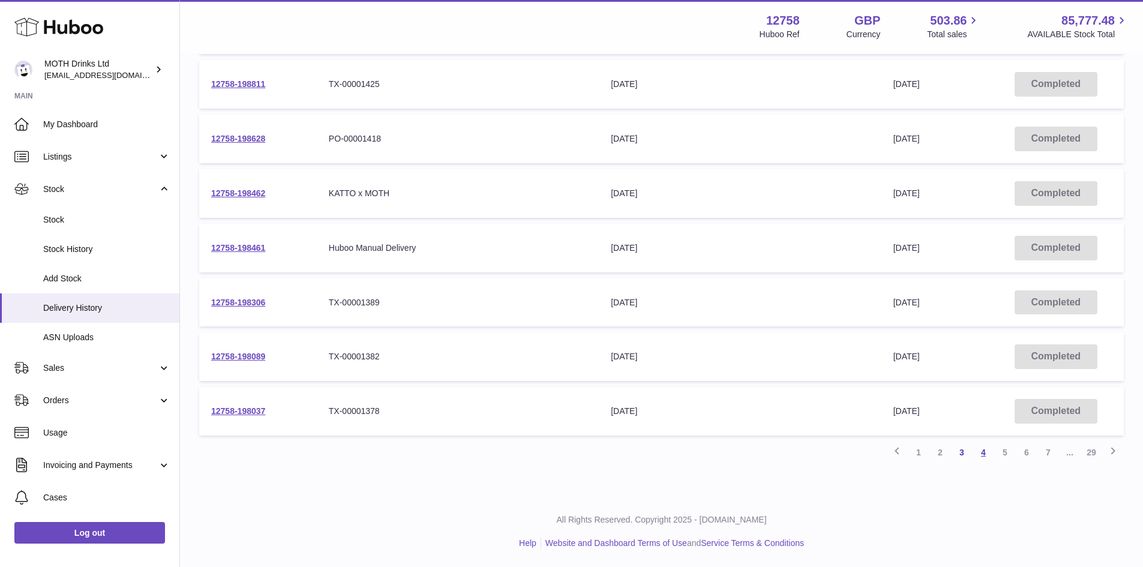
click at [981, 452] on link "4" at bounding box center [984, 453] width 22 height 22
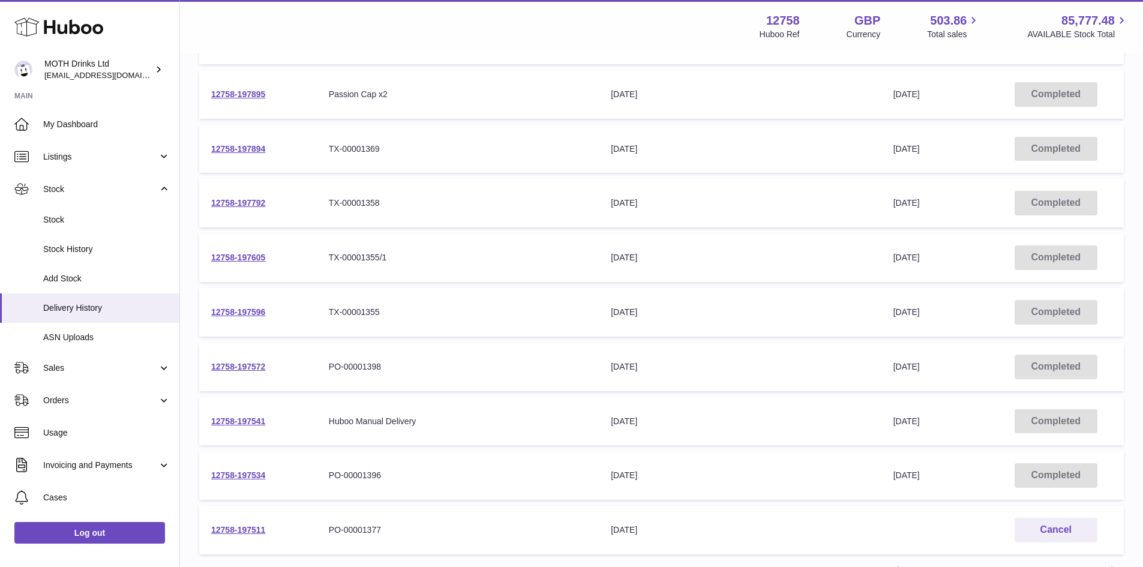
scroll to position [341, 0]
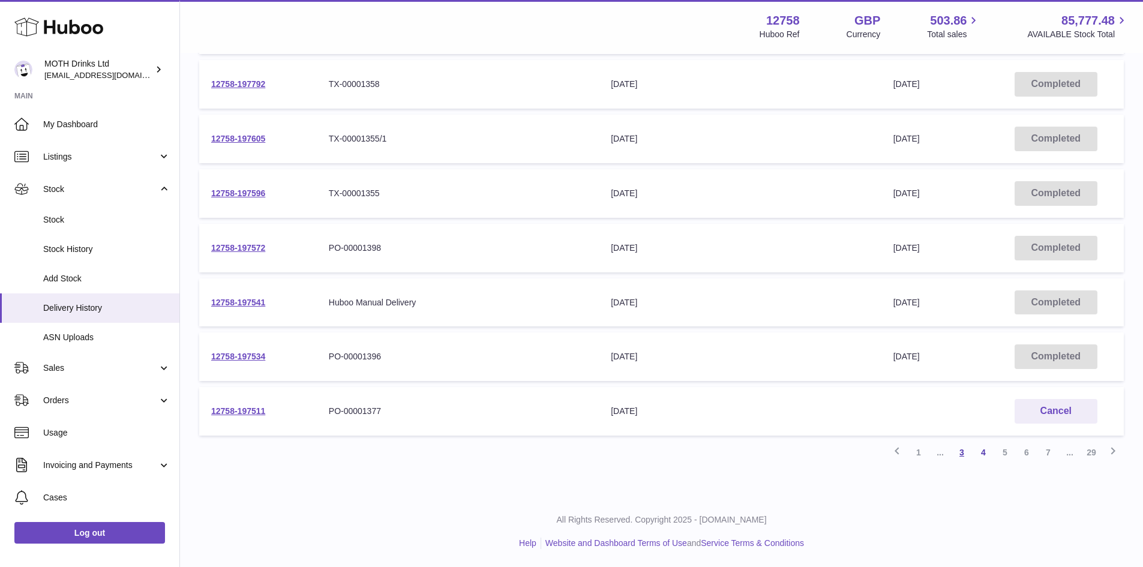
click at [965, 456] on link "3" at bounding box center [962, 453] width 22 height 22
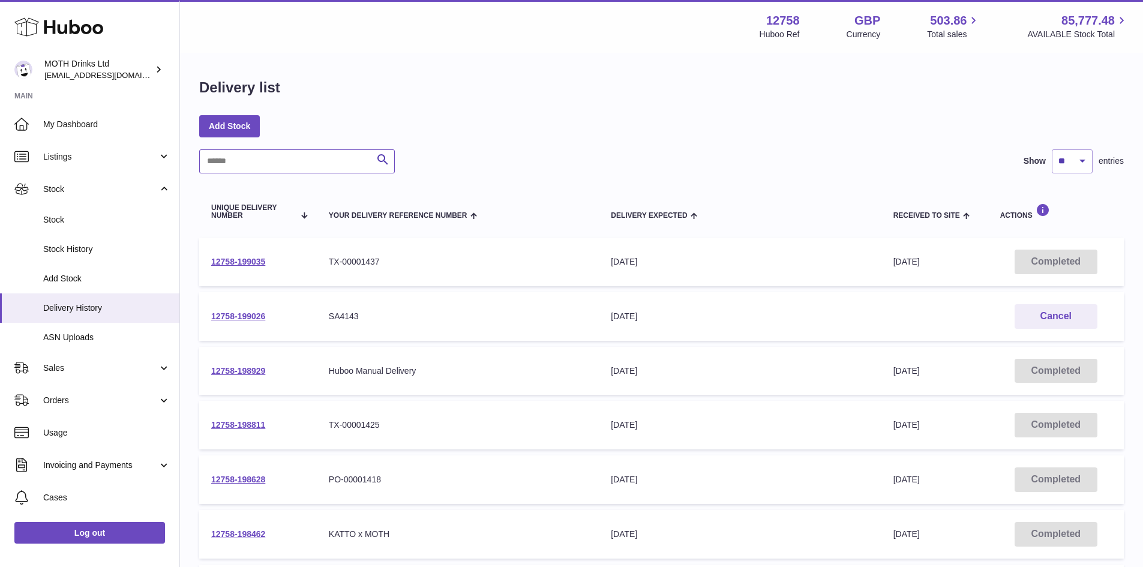
click at [278, 164] on input "text" at bounding box center [297, 161] width 196 height 24
paste input "**********"
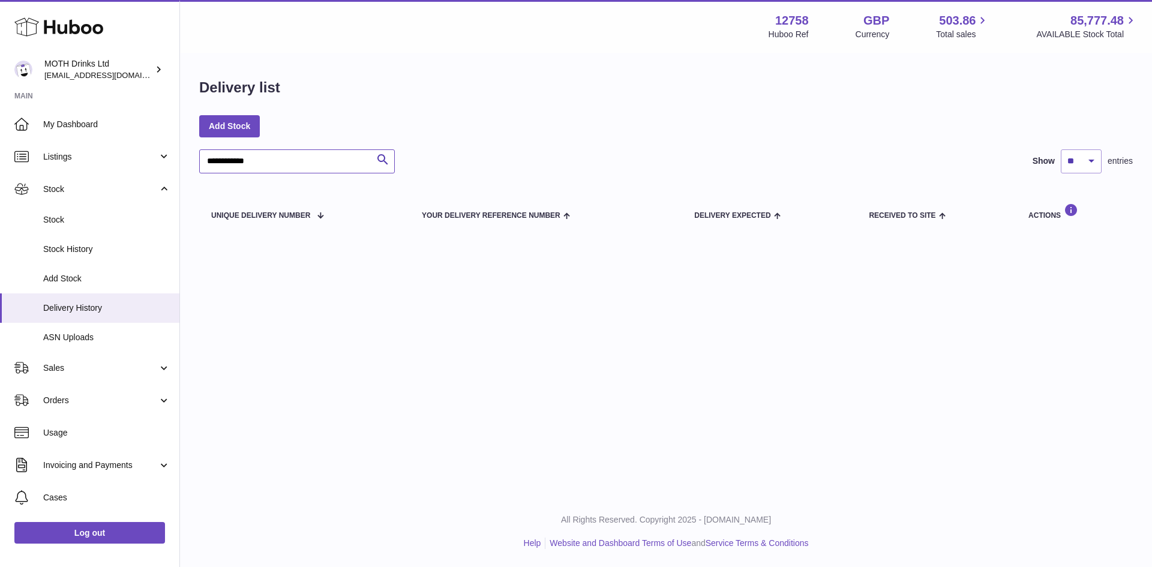
drag, startPoint x: 301, startPoint y: 164, endPoint x: 184, endPoint y: 157, distance: 117.3
click at [184, 157] on div "**********" at bounding box center [666, 158] width 972 height 208
paste input "text"
drag, startPoint x: 318, startPoint y: 161, endPoint x: 201, endPoint y: 154, distance: 117.2
click at [201, 154] on input "**********" at bounding box center [297, 161] width 196 height 24
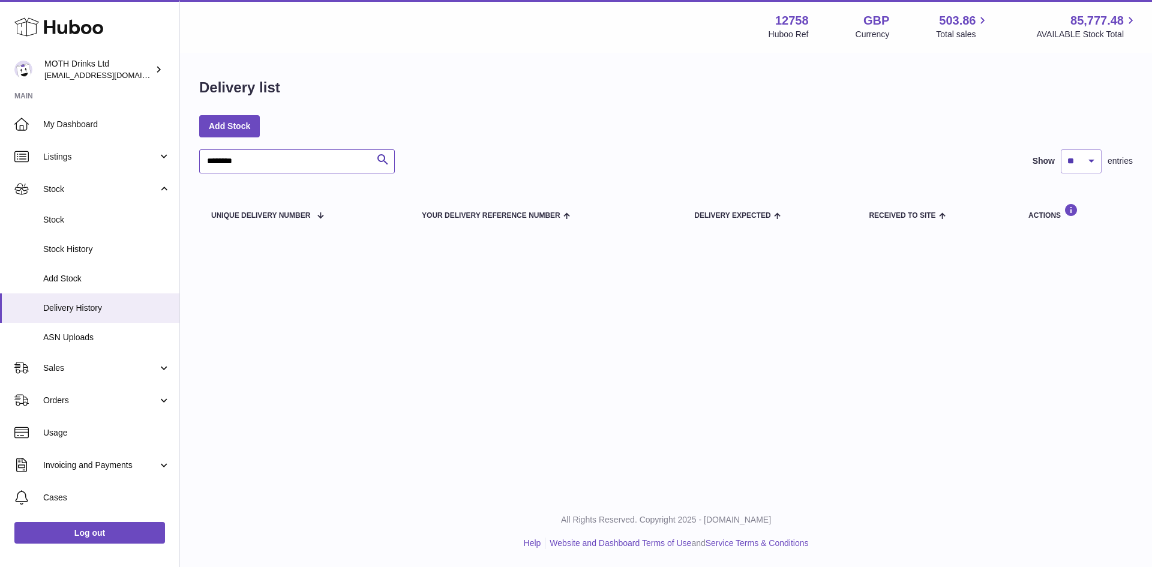
type input "********"
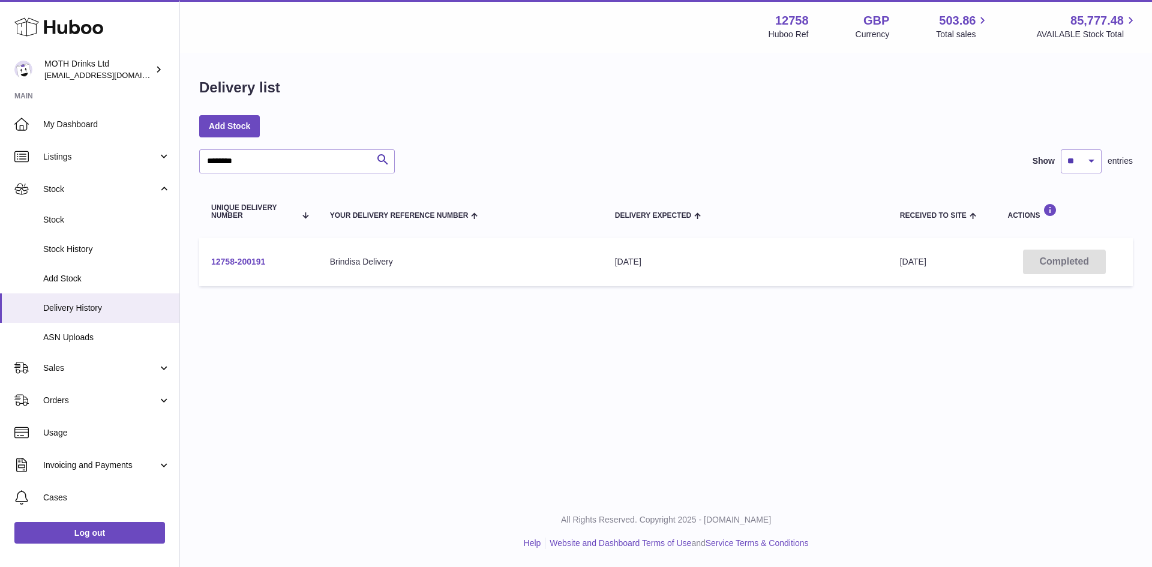
click at [226, 258] on link "12758-200191" at bounding box center [238, 262] width 54 height 10
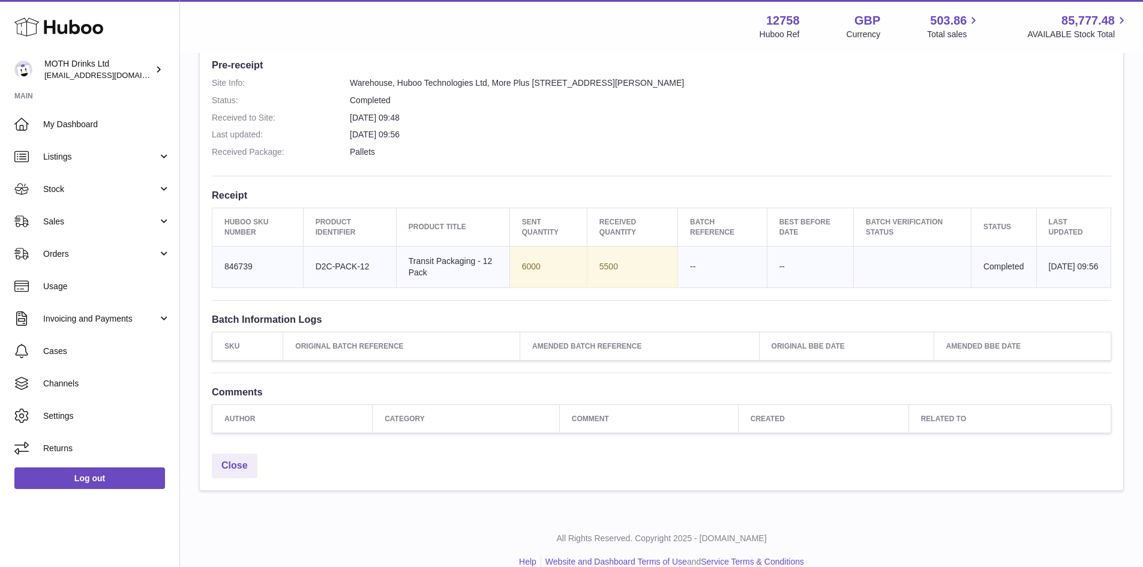
scroll to position [319, 0]
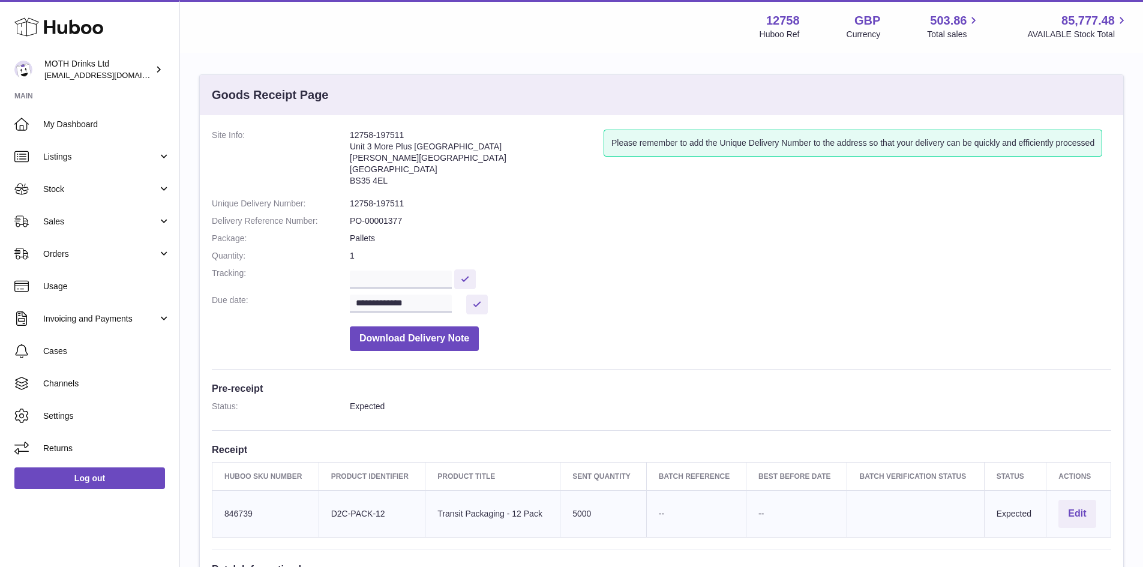
scroll to position [4, 0]
drag, startPoint x: 406, startPoint y: 217, endPoint x: 346, endPoint y: 221, distance: 60.1
click at [346, 221] on dl "**********" at bounding box center [661, 242] width 899 height 227
copy dl "PO-00001377"
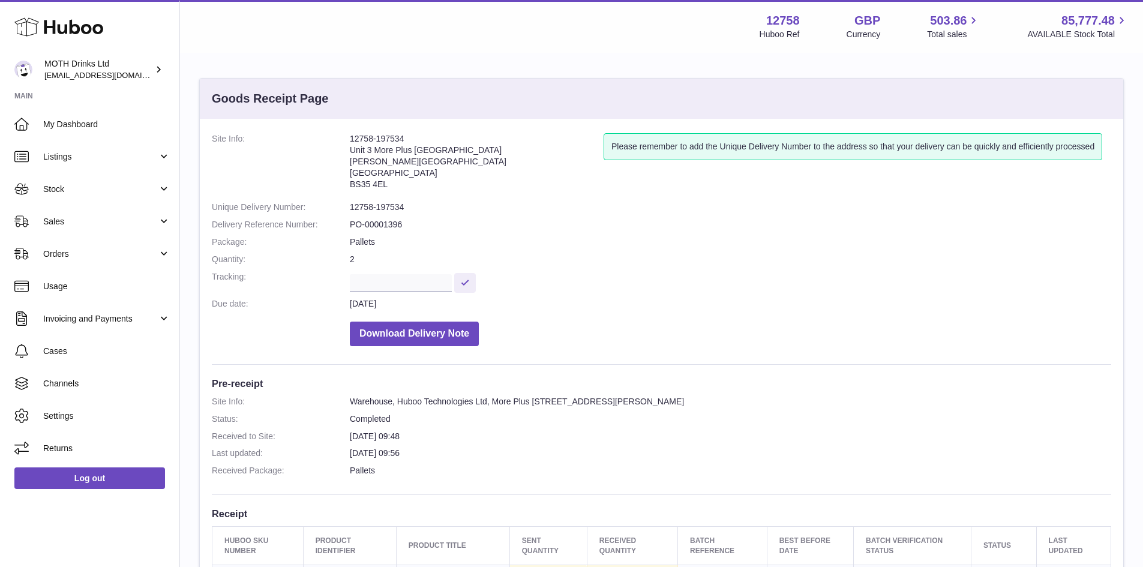
drag, startPoint x: 341, startPoint y: 135, endPoint x: 410, endPoint y: 135, distance: 69.6
click at [410, 135] on dl "Site Info: 12758-197534 Unit 3 More Plus Central Park Hudson Avenue Severn Beac…" at bounding box center [661, 242] width 899 height 219
copy dl "12758-197534"
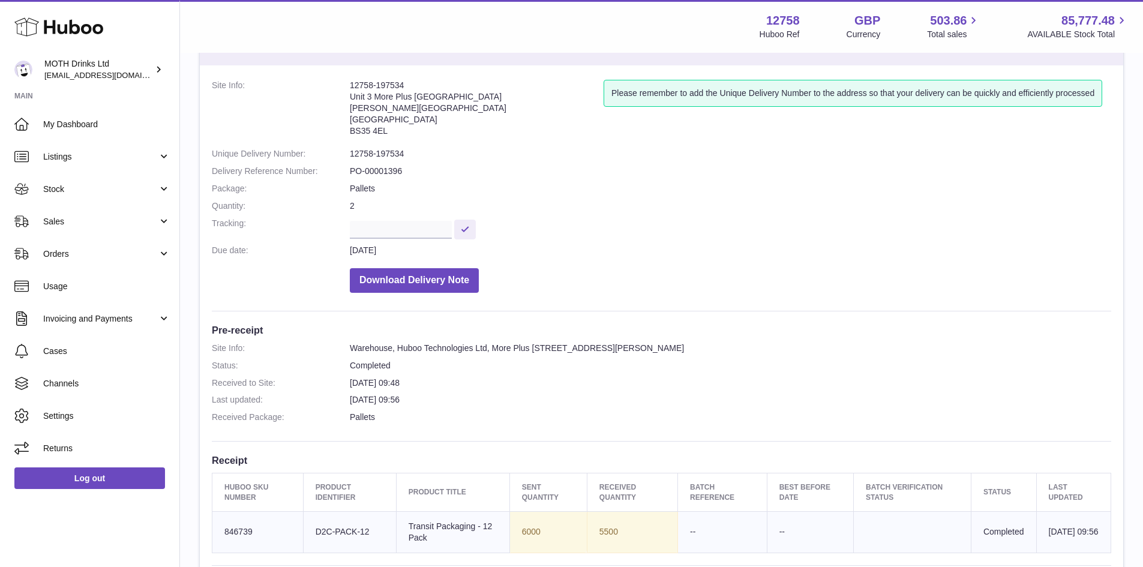
scroll to position [54, 0]
copy dl "12758-197534"
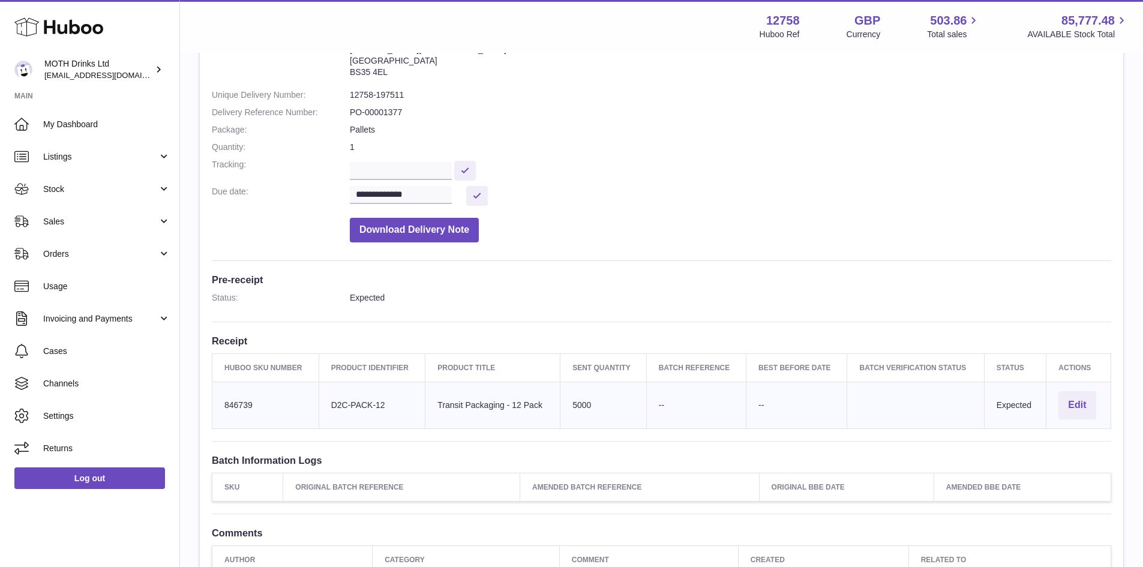
scroll to position [114, 0]
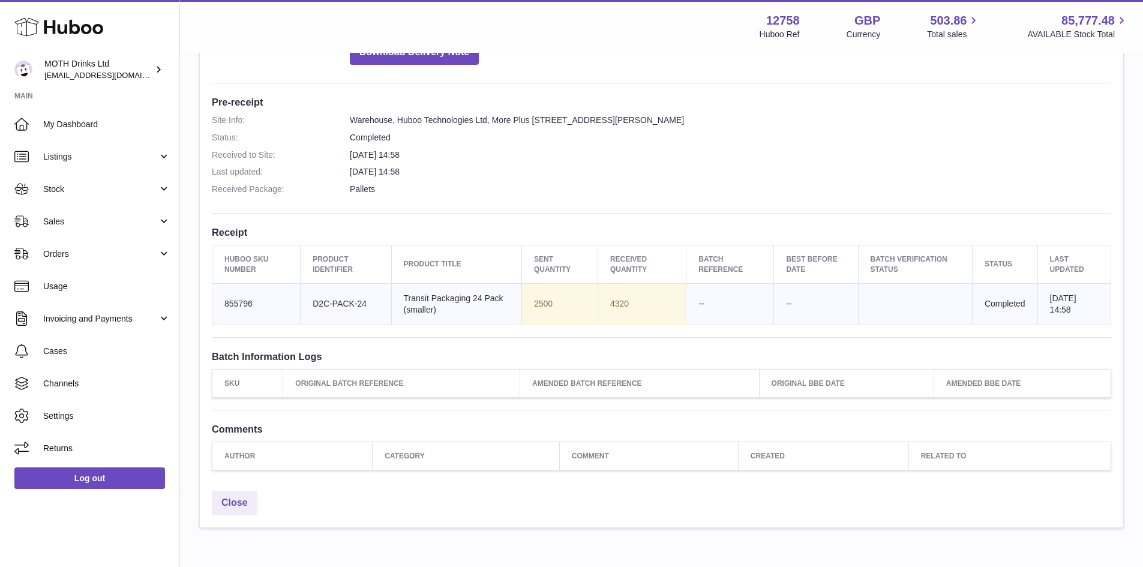
scroll to position [282, 0]
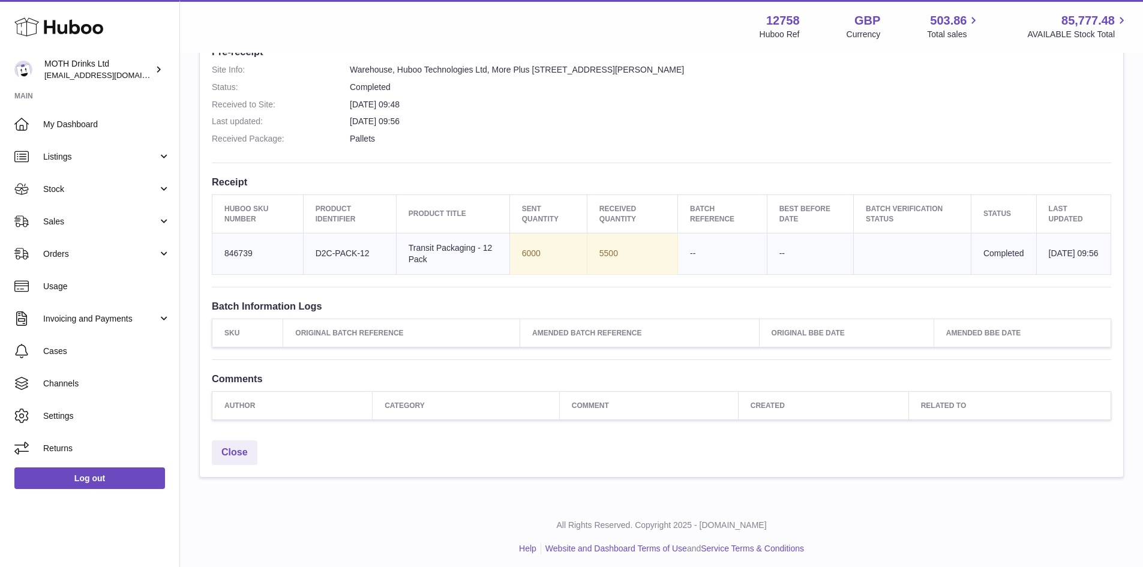
scroll to position [335, 0]
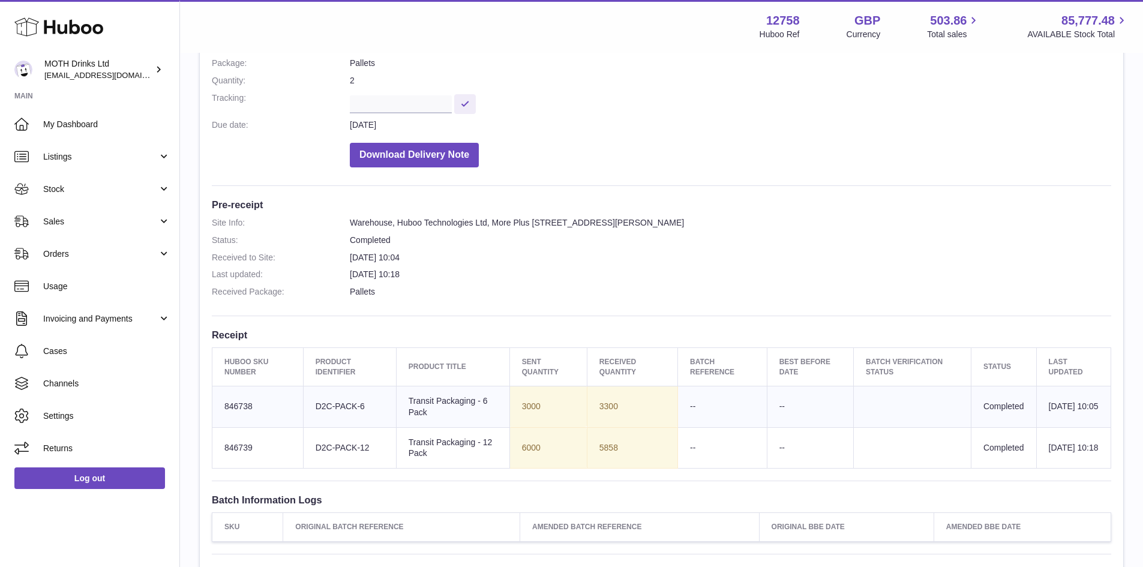
scroll to position [179, 0]
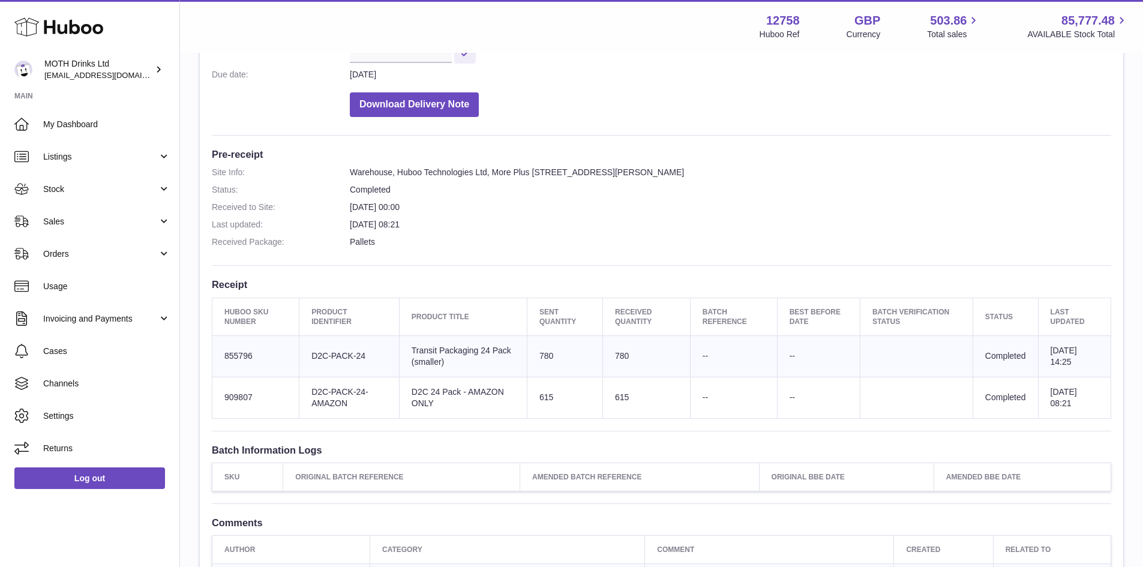
scroll to position [200, 0]
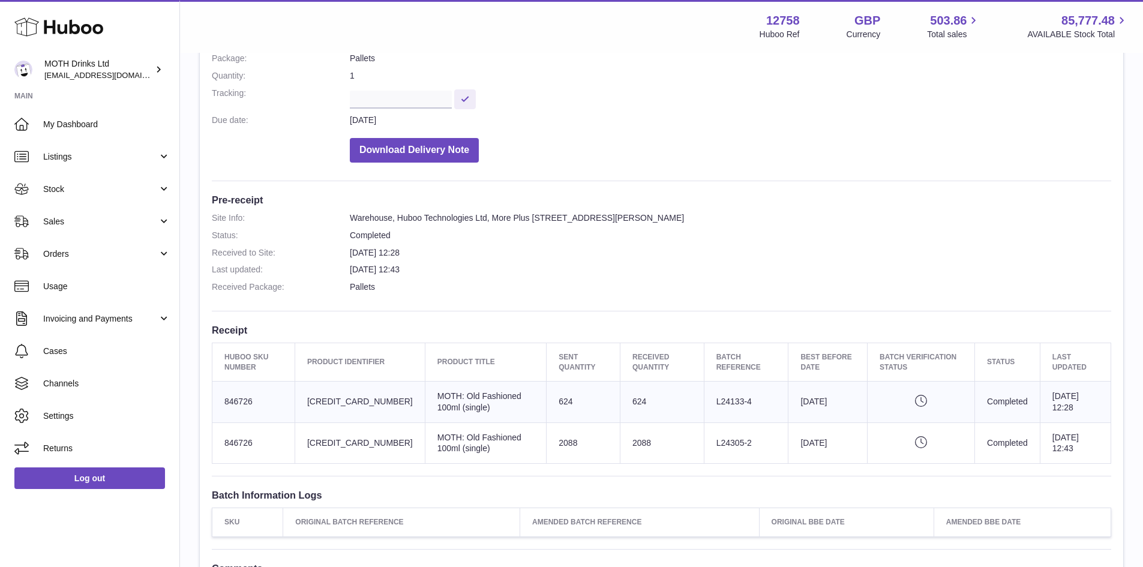
scroll to position [184, 0]
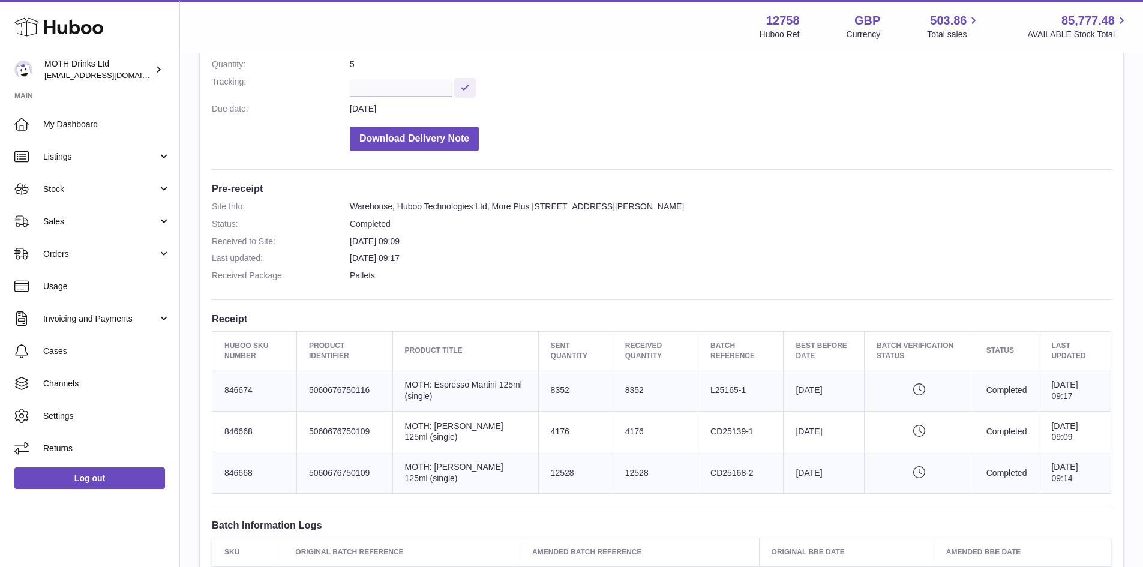
scroll to position [251, 0]
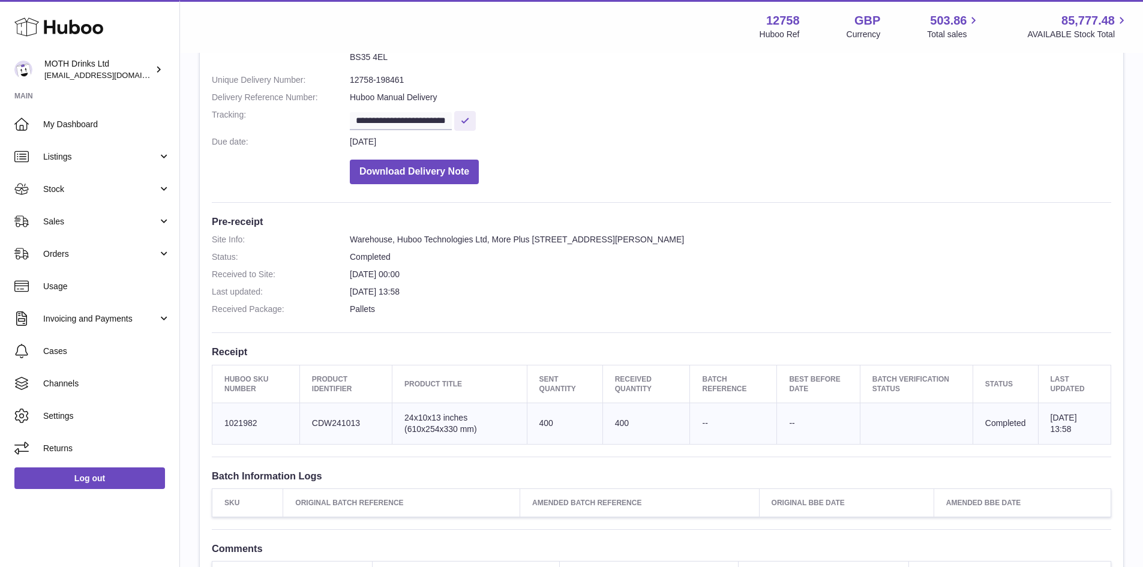
scroll to position [128, 0]
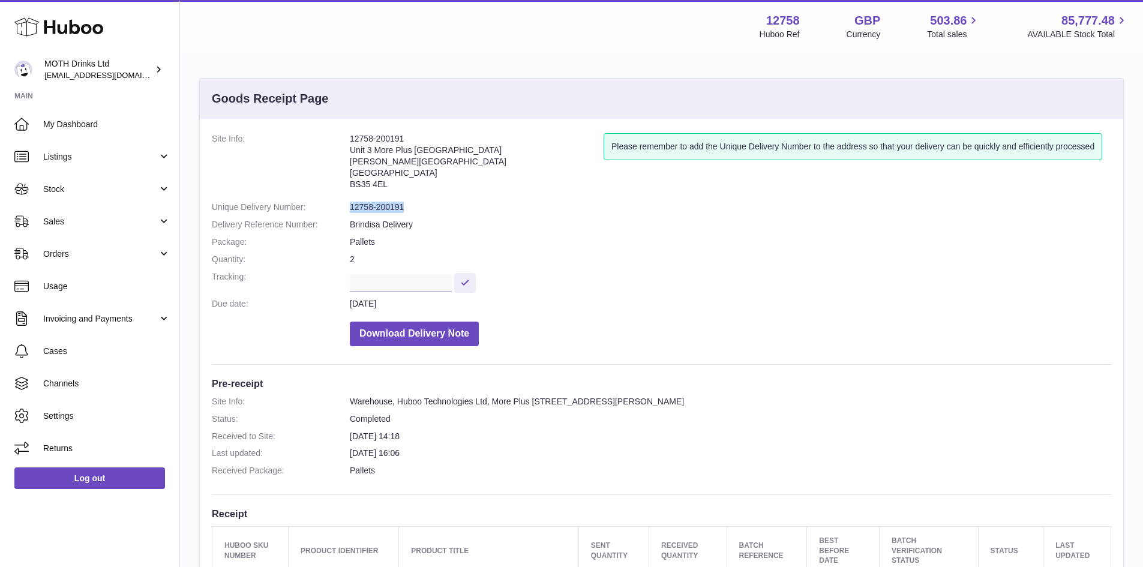
drag, startPoint x: 406, startPoint y: 203, endPoint x: 345, endPoint y: 205, distance: 61.2
click at [345, 205] on dl "Site Info: 12758-200191 Unit 3 More Plus Central Park Hudson Avenue Severn Beac…" at bounding box center [661, 242] width 899 height 219
copy dl "12758-200191"
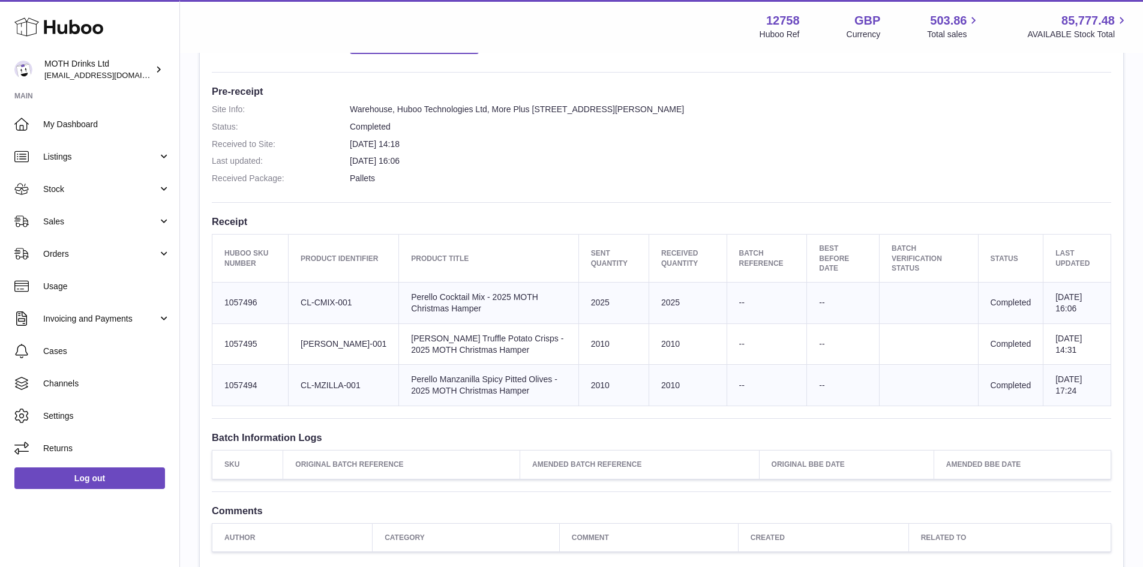
scroll to position [293, 0]
click at [82, 214] on link "Sales" at bounding box center [89, 221] width 179 height 32
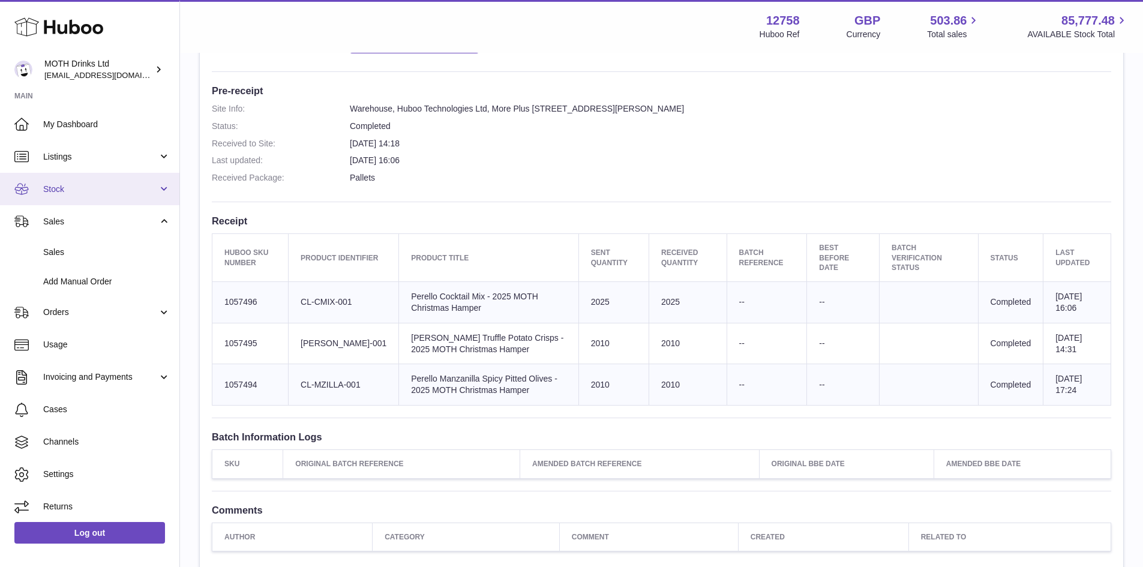
click at [84, 188] on span "Stock" at bounding box center [100, 189] width 115 height 11
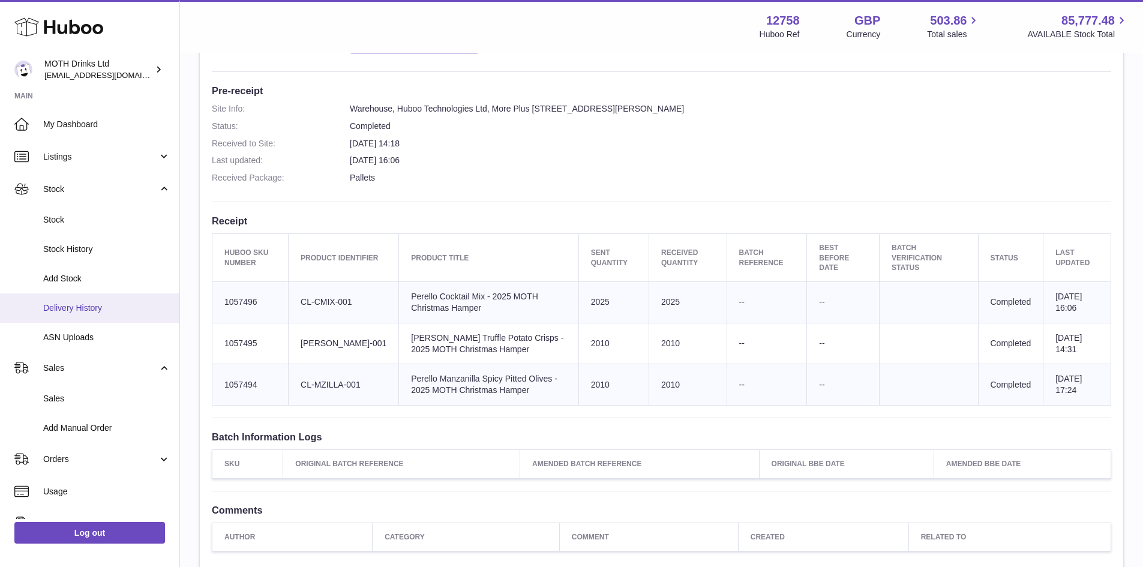
click at [103, 305] on span "Delivery History" at bounding box center [106, 307] width 127 height 11
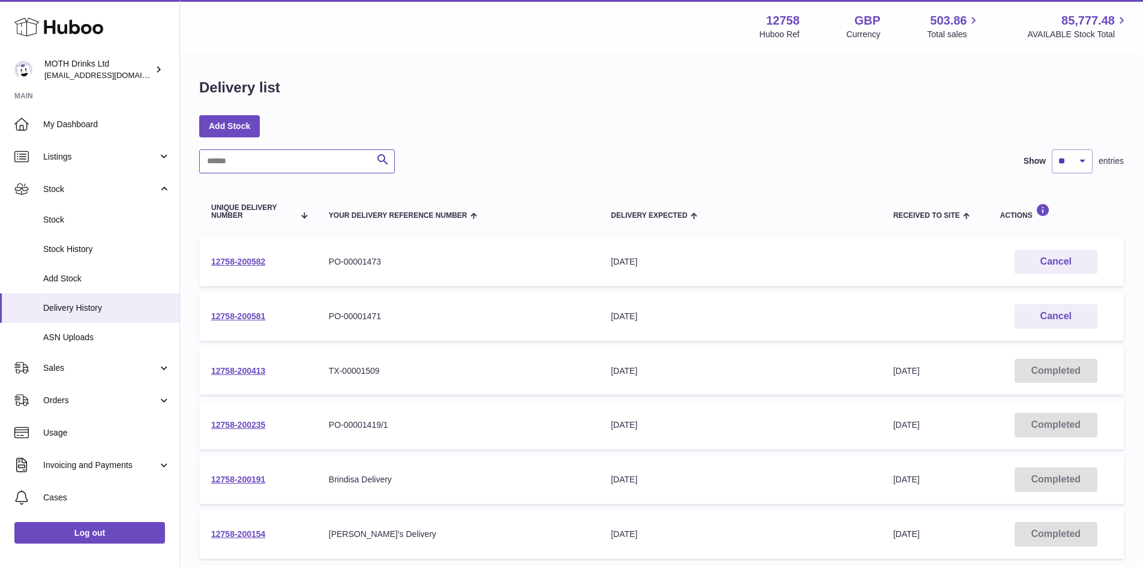
click at [221, 159] on input "text" at bounding box center [297, 161] width 196 height 24
paste input "**********"
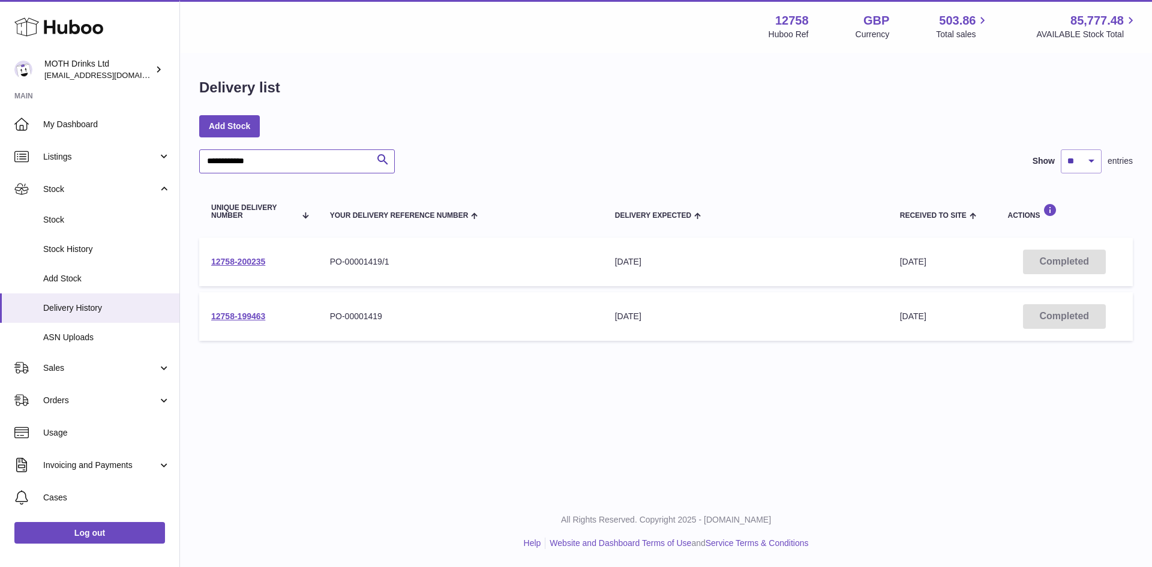
click at [224, 163] on input "**********" at bounding box center [297, 161] width 196 height 24
type input "**********"
click at [238, 308] on td "12758-199463" at bounding box center [258, 316] width 119 height 49
click at [236, 315] on link "12758-199463" at bounding box center [238, 316] width 54 height 10
drag, startPoint x: 276, startPoint y: 169, endPoint x: 185, endPoint y: 175, distance: 90.8
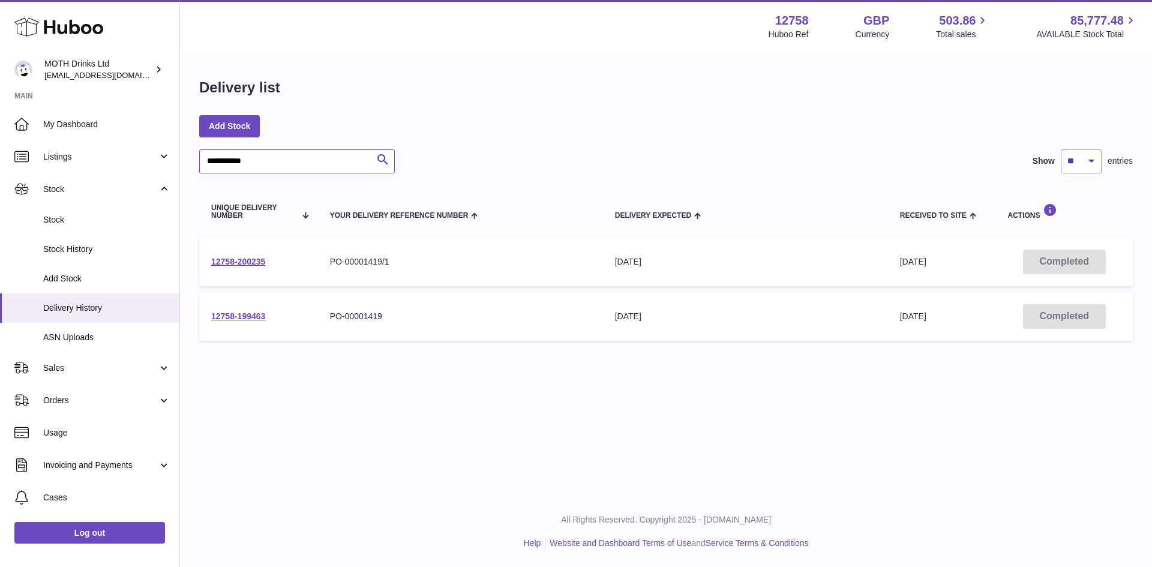
click at [185, 175] on div "**********" at bounding box center [666, 212] width 972 height 317
type input "*****"
click at [251, 314] on link "12758-199511" at bounding box center [238, 316] width 54 height 10
click at [232, 315] on link "12758-199511" at bounding box center [238, 316] width 54 height 10
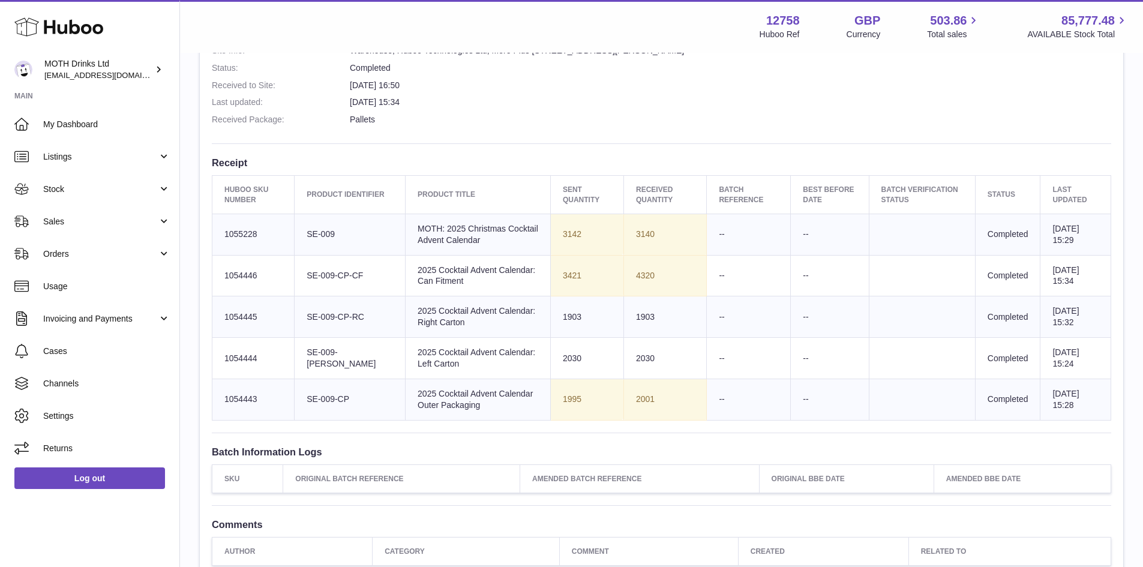
scroll to position [352, 0]
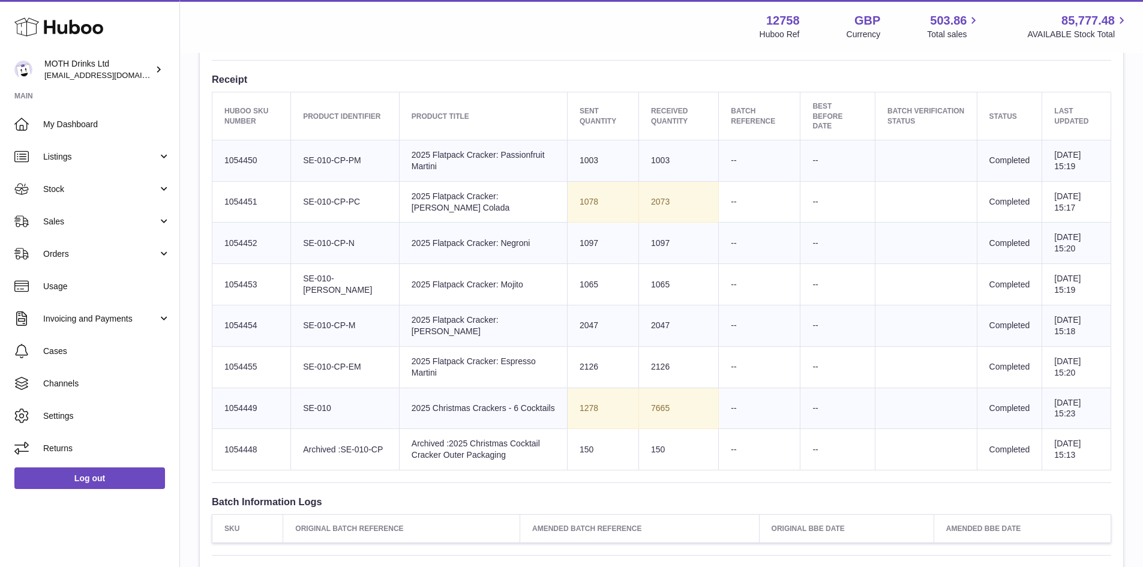
scroll to position [427, 0]
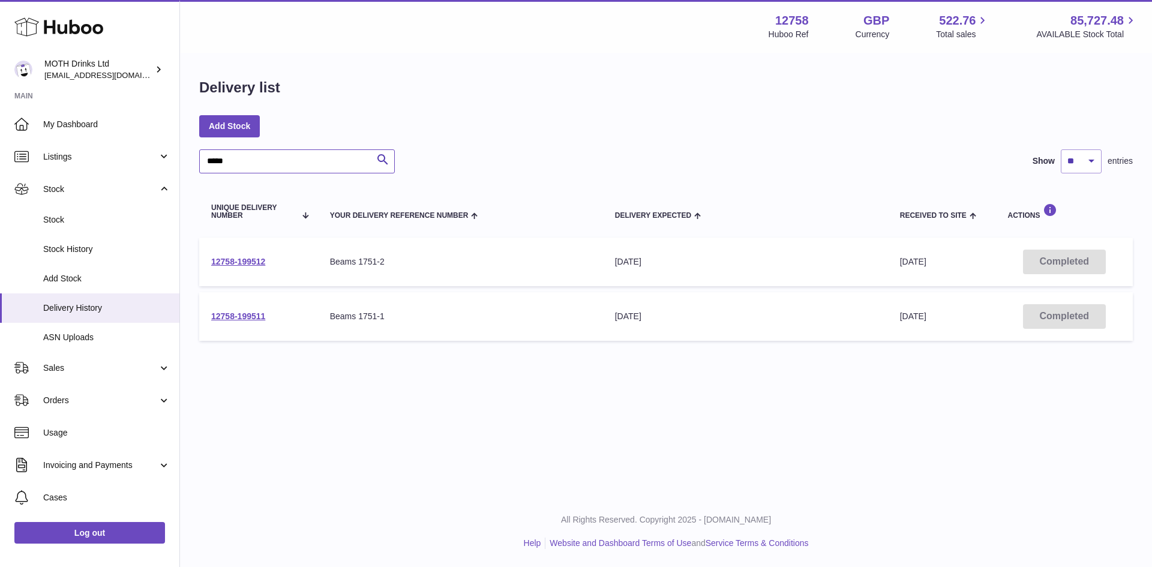
drag, startPoint x: 276, startPoint y: 167, endPoint x: 184, endPoint y: 170, distance: 92.5
click at [184, 170] on div "Delivery list Add Stock ***** Search Show ** ** ** *** entries Unique Delivery …" at bounding box center [666, 212] width 972 height 317
paste input "******"
type input "**********"
click at [251, 264] on link "12758-197534" at bounding box center [238, 262] width 54 height 10
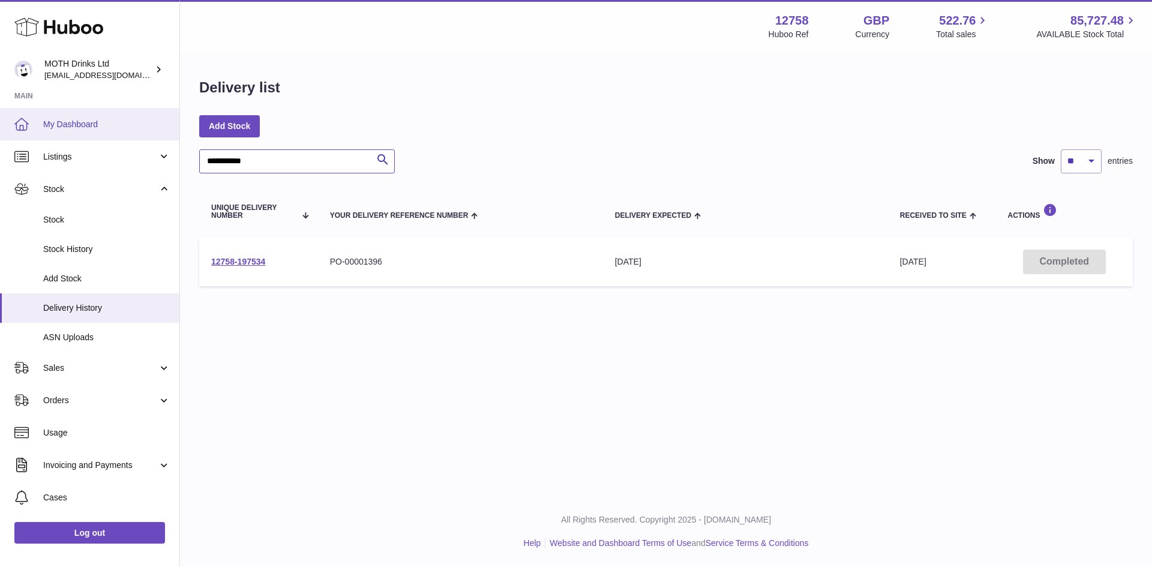
drag, startPoint x: 287, startPoint y: 157, endPoint x: 125, endPoint y: 116, distance: 167.6
click at [125, 116] on div "**********" at bounding box center [576, 283] width 1152 height 567
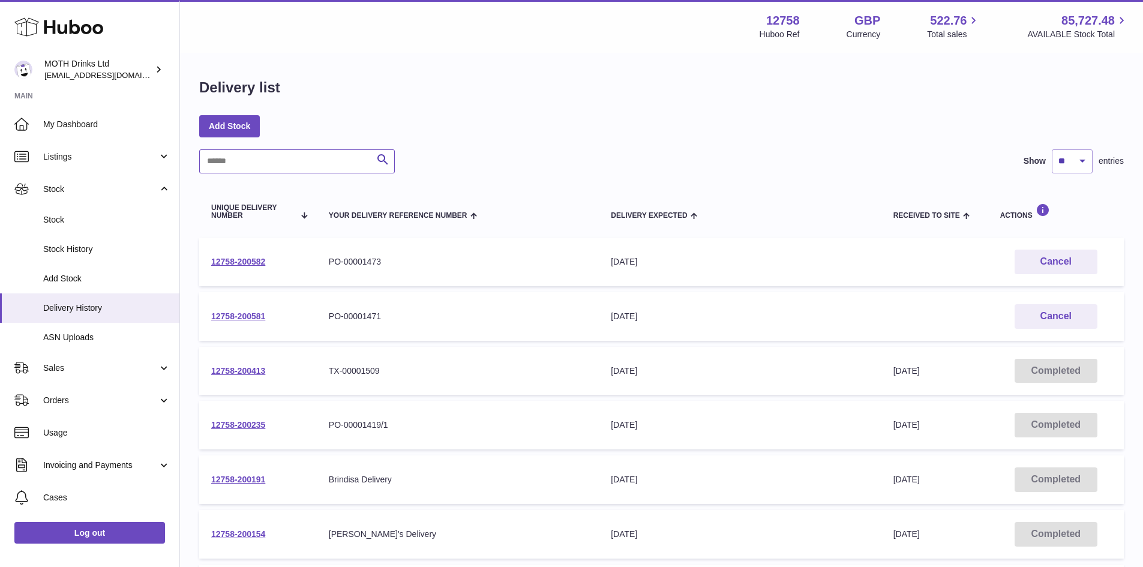
scroll to position [341, 0]
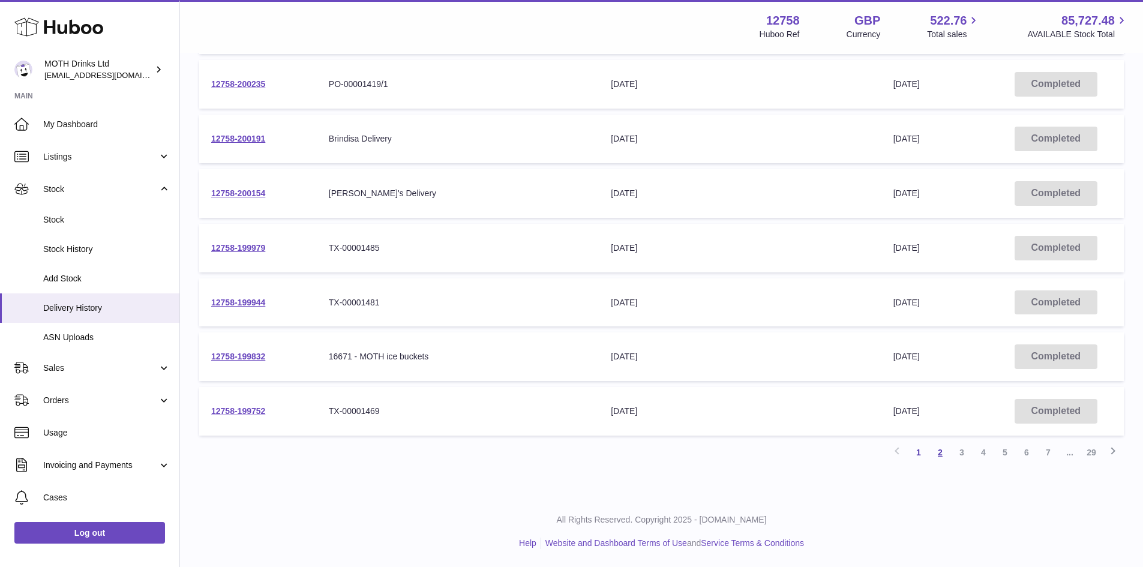
click at [943, 462] on link "2" at bounding box center [940, 453] width 22 height 22
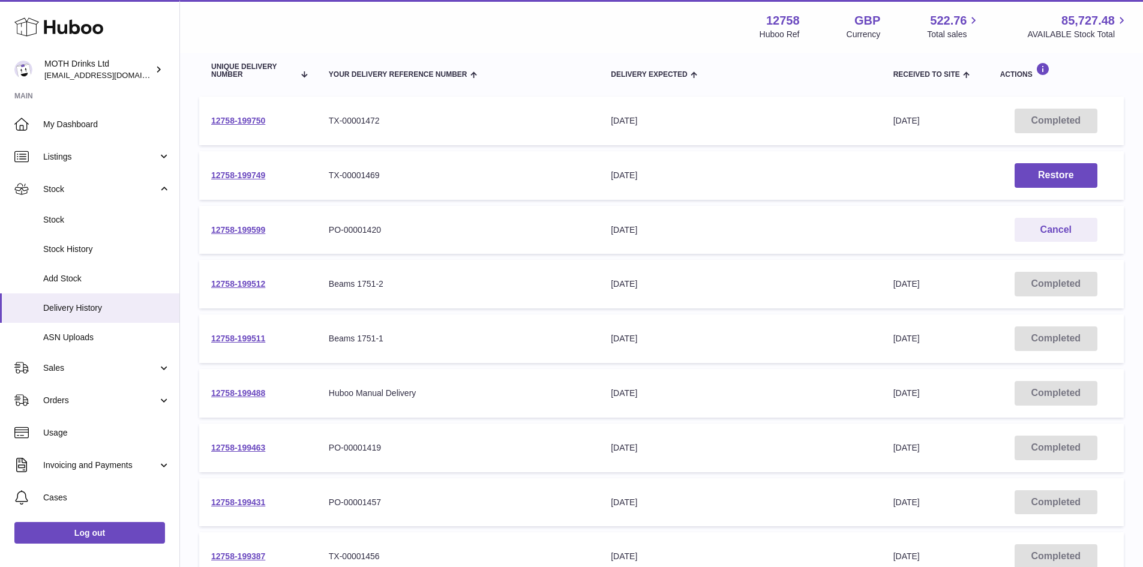
scroll to position [341, 0]
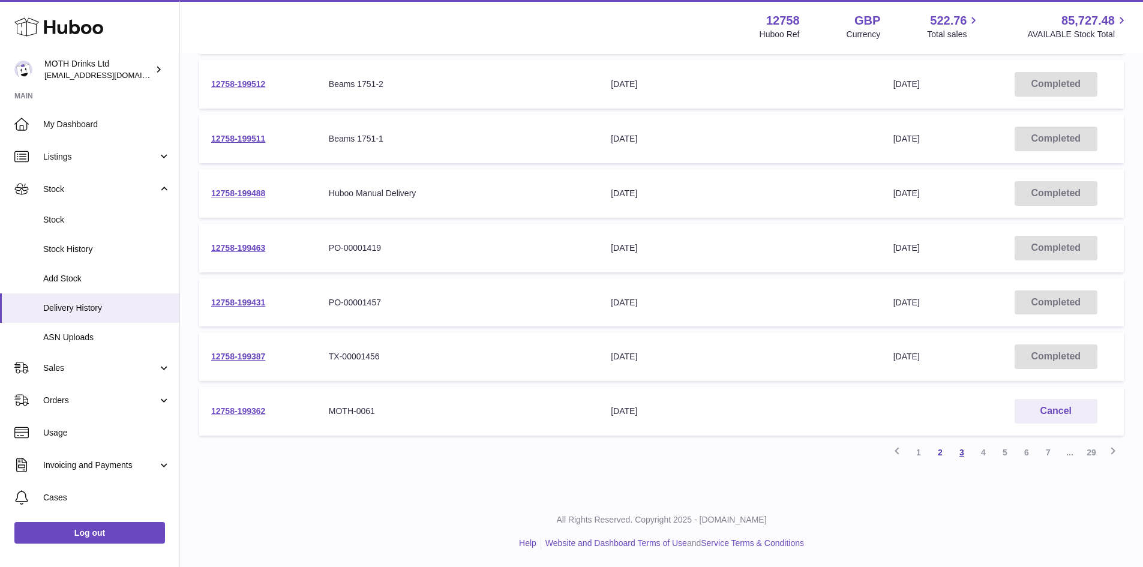
click at [960, 454] on link "3" at bounding box center [962, 453] width 22 height 22
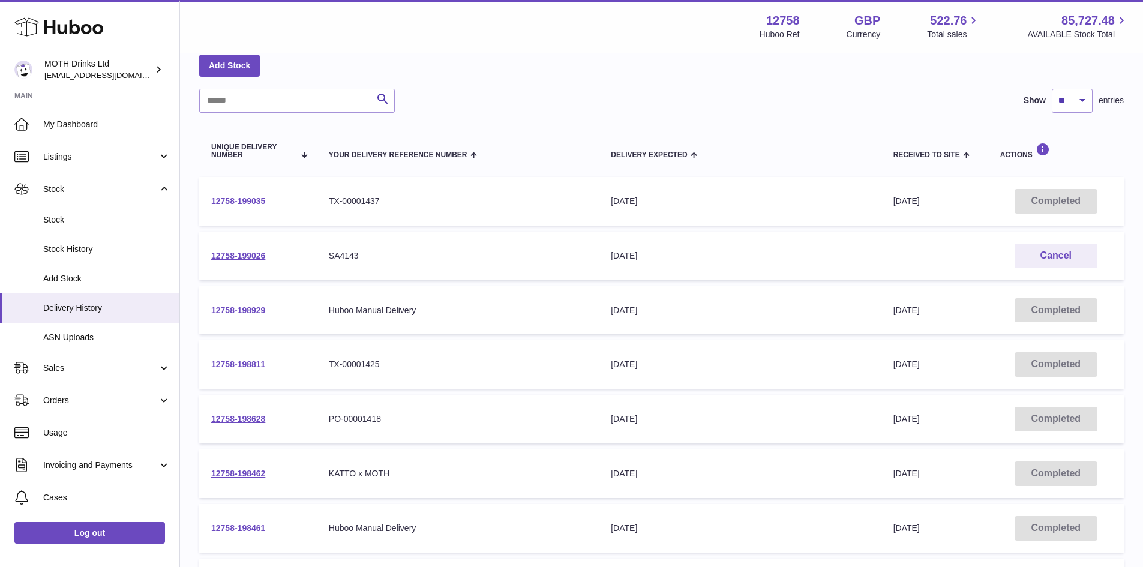
scroll to position [60, 0]
click at [306, 105] on input "text" at bounding box center [297, 101] width 196 height 24
paste input "**********"
type input "**********"
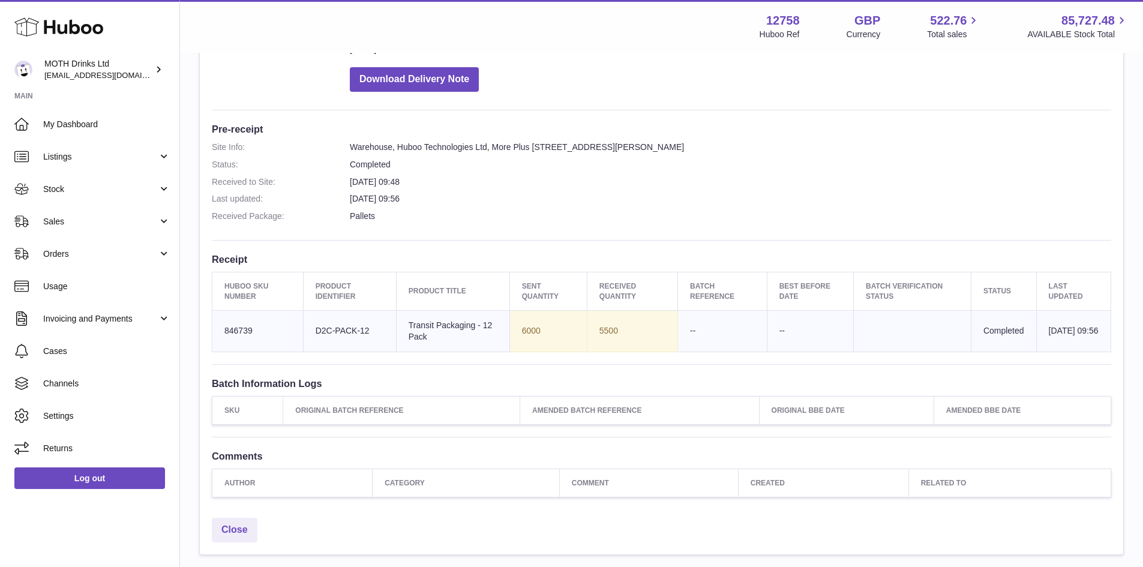
scroll to position [255, 0]
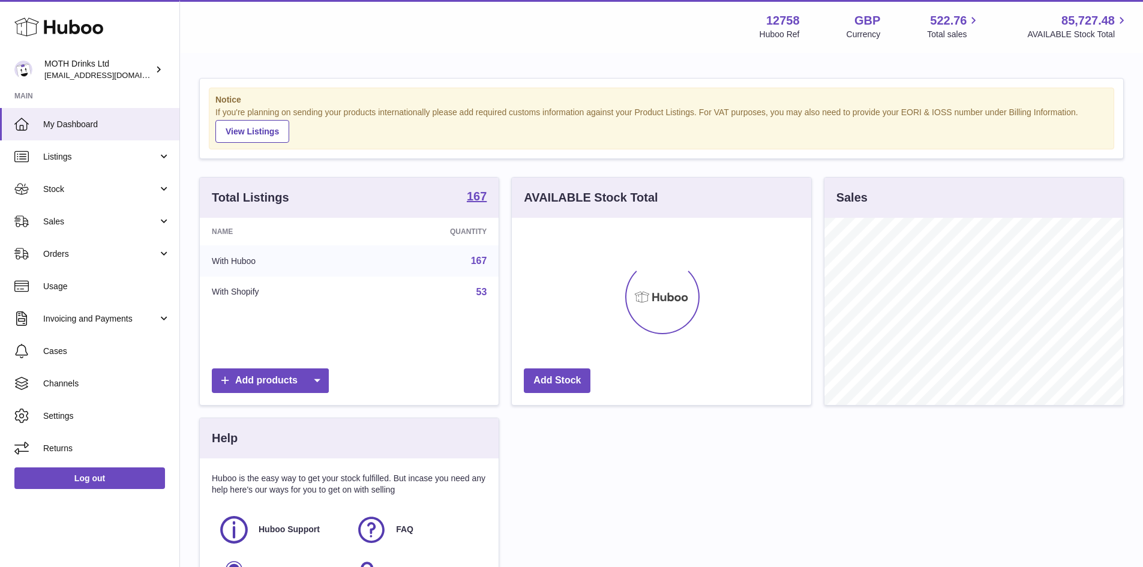
scroll to position [187, 299]
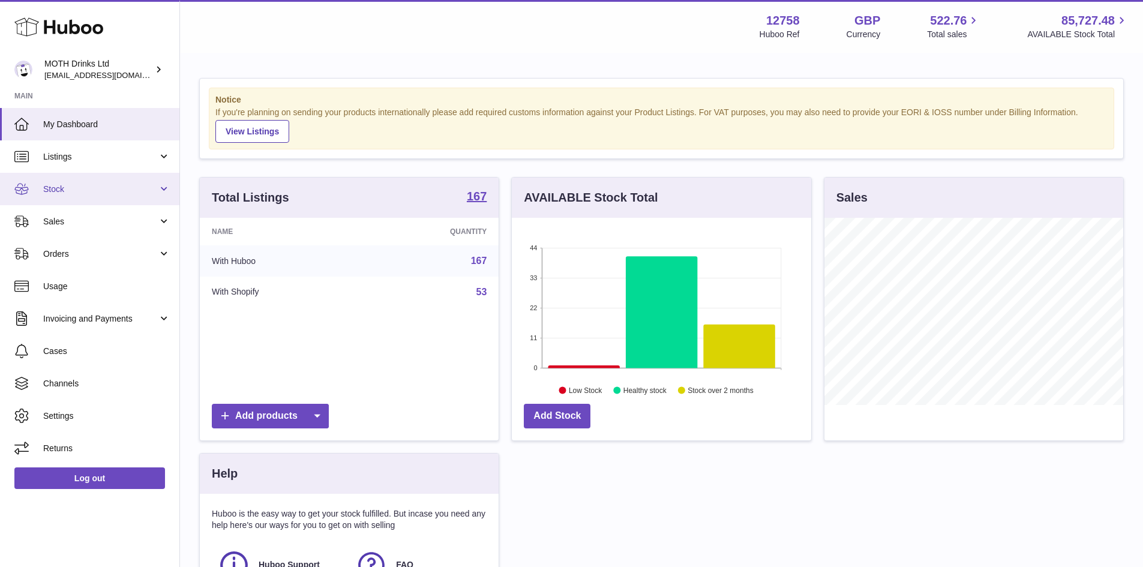
click at [97, 190] on span "Stock" at bounding box center [100, 189] width 115 height 11
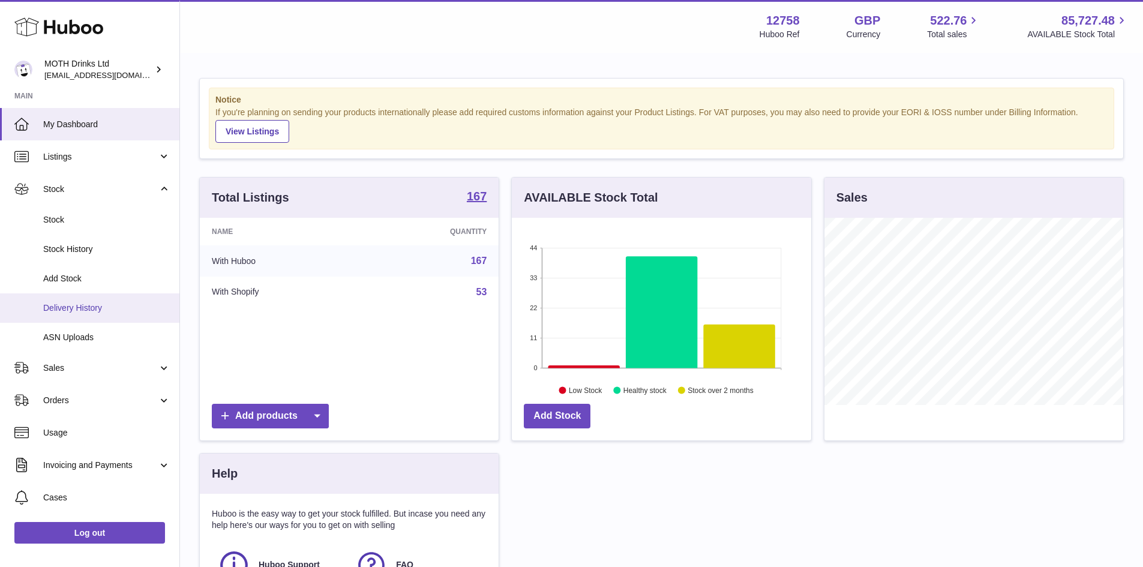
click at [97, 310] on span "Delivery History" at bounding box center [106, 307] width 127 height 11
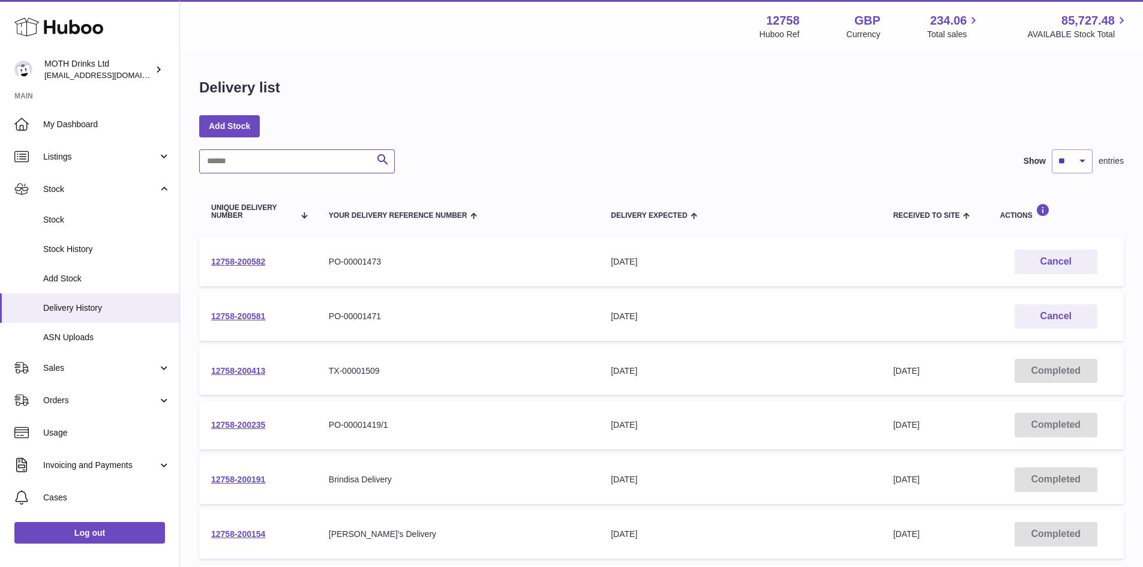
click at [322, 167] on input "text" at bounding box center [297, 161] width 196 height 24
type input "*****"
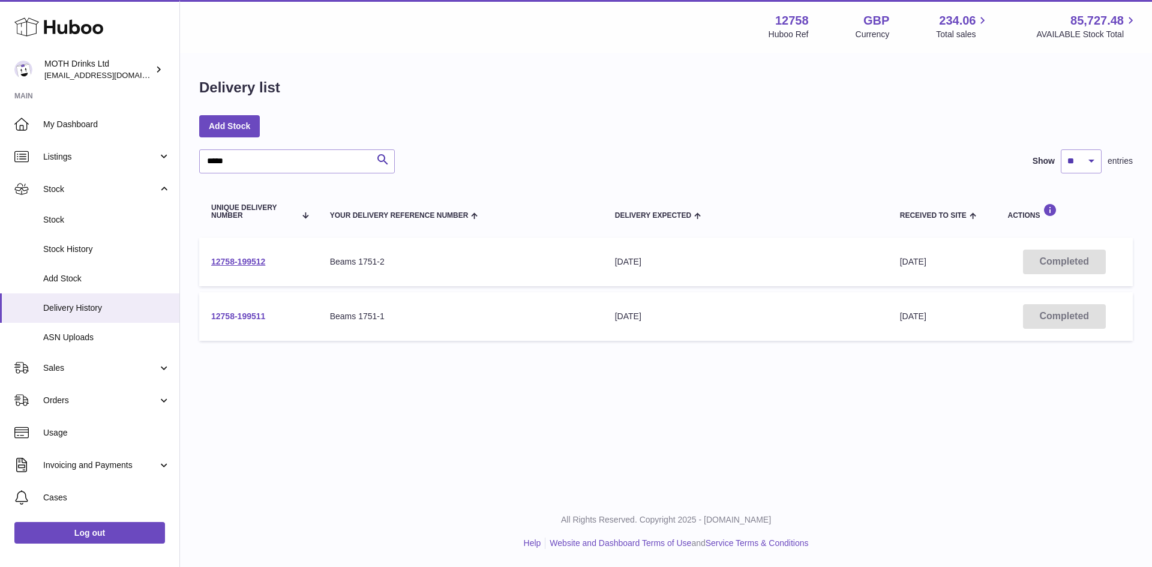
click at [251, 317] on link "12758-199511" at bounding box center [238, 316] width 54 height 10
click at [260, 260] on link "12758-199512" at bounding box center [238, 262] width 54 height 10
click at [236, 316] on link "12758-199511" at bounding box center [238, 316] width 54 height 10
click at [250, 313] on link "12758-199511" at bounding box center [238, 316] width 54 height 10
click at [235, 264] on link "12758-199512" at bounding box center [238, 262] width 54 height 10
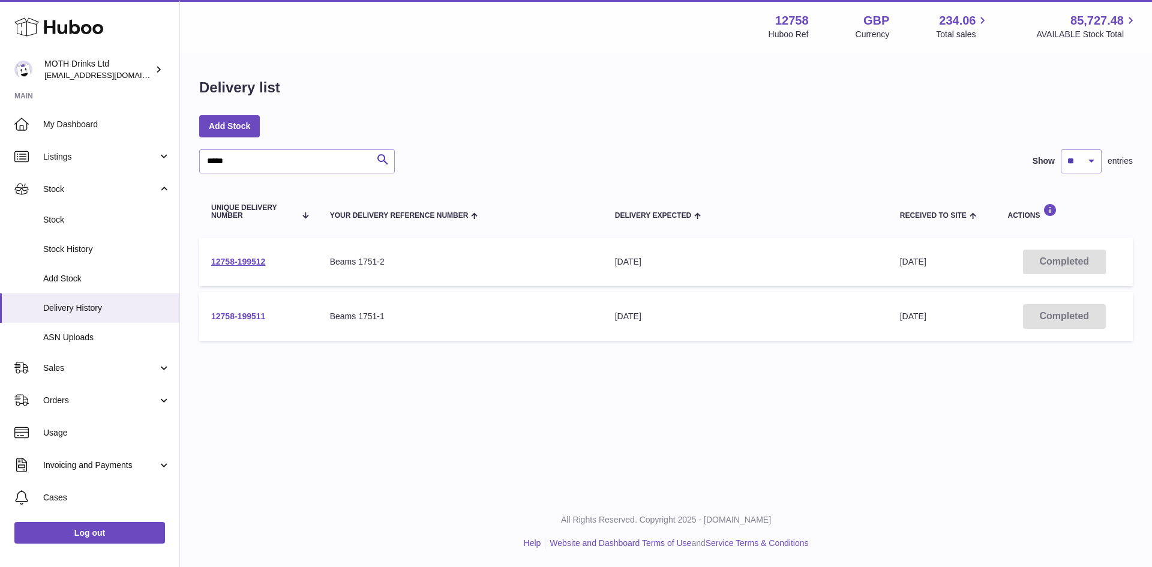
click at [257, 314] on link "12758-199511" at bounding box center [238, 316] width 54 height 10
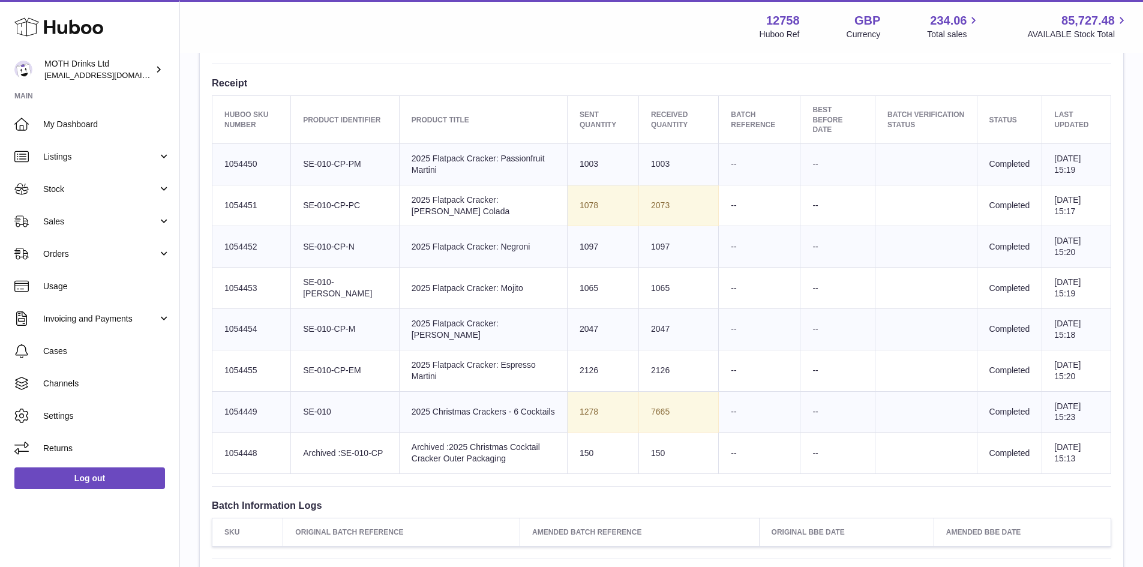
scroll to position [431, 0]
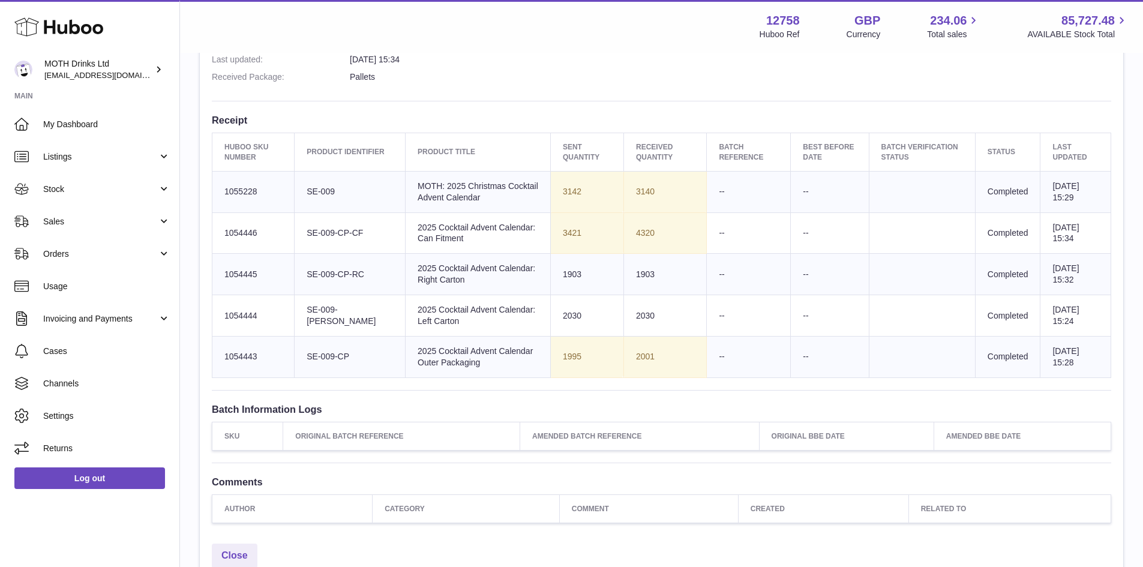
scroll to position [395, 0]
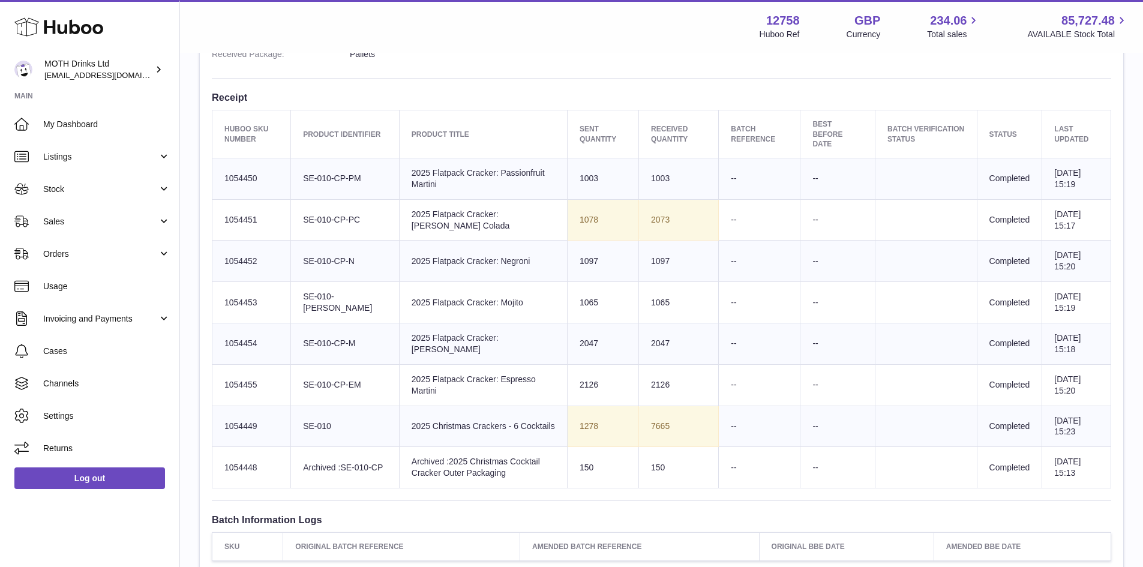
scroll to position [417, 0]
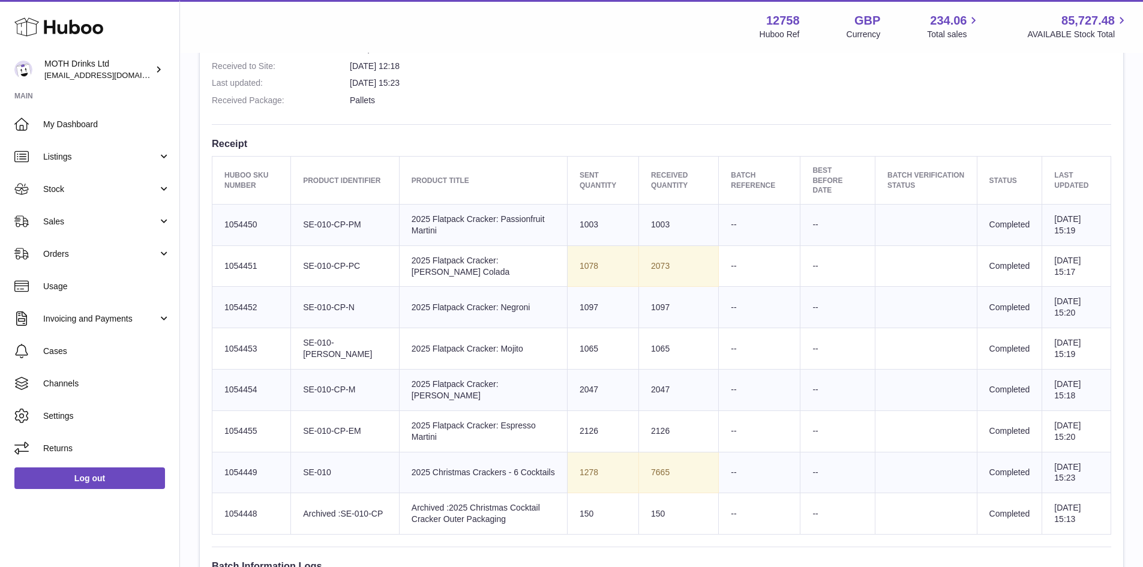
scroll to position [373, 0]
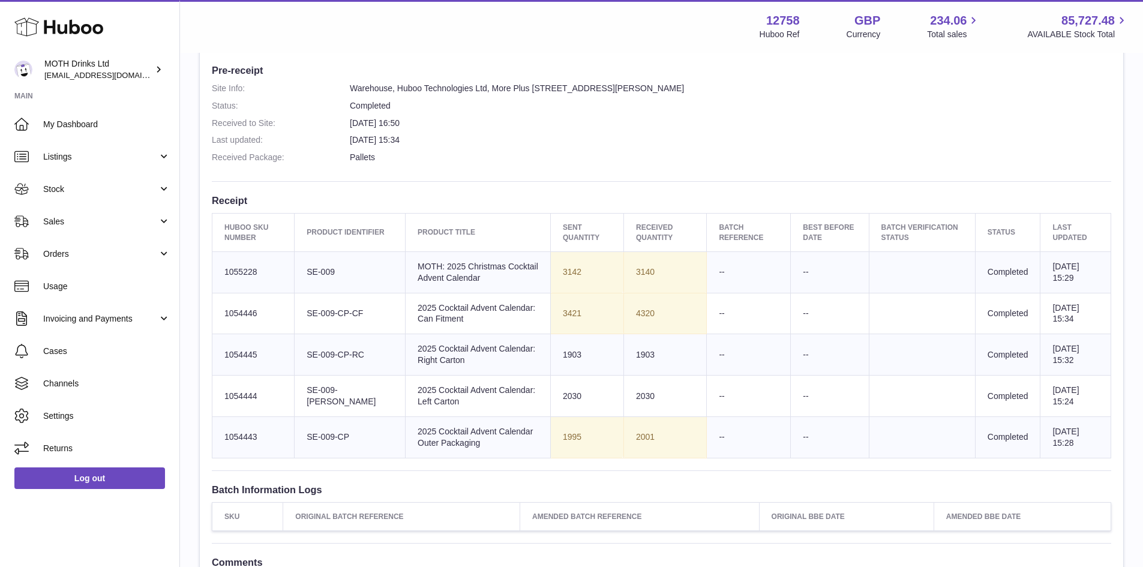
scroll to position [314, 0]
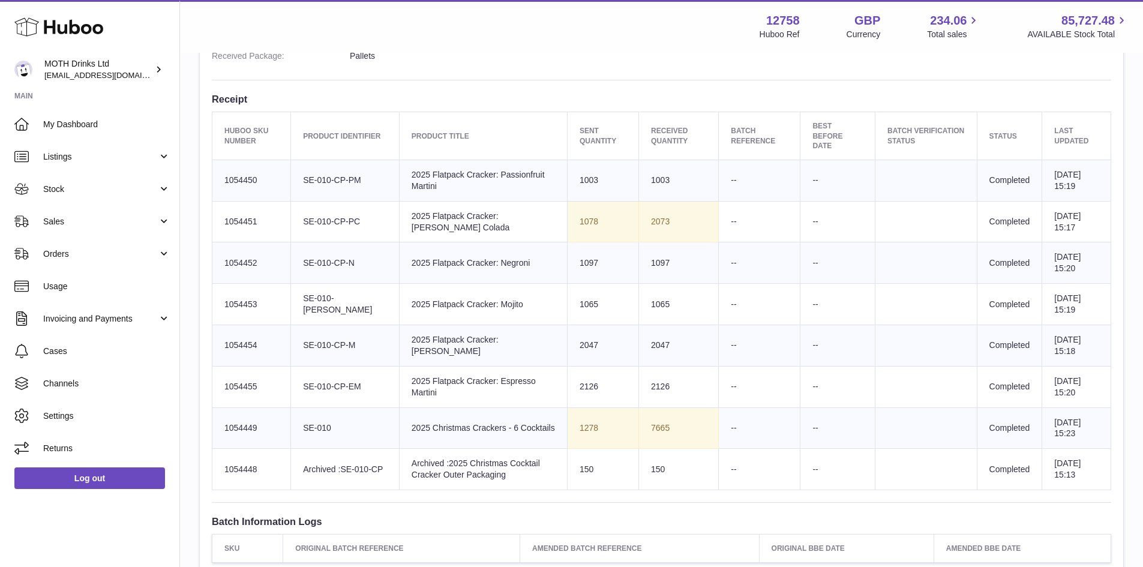
scroll to position [415, 0]
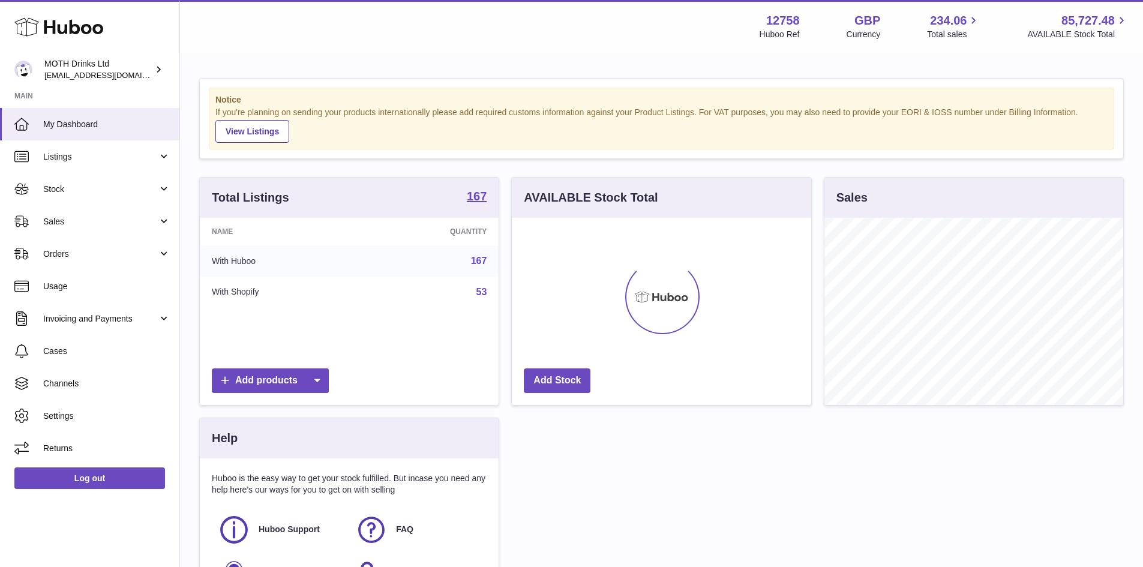
scroll to position [187, 299]
click at [91, 188] on span "Stock" at bounding box center [100, 189] width 115 height 11
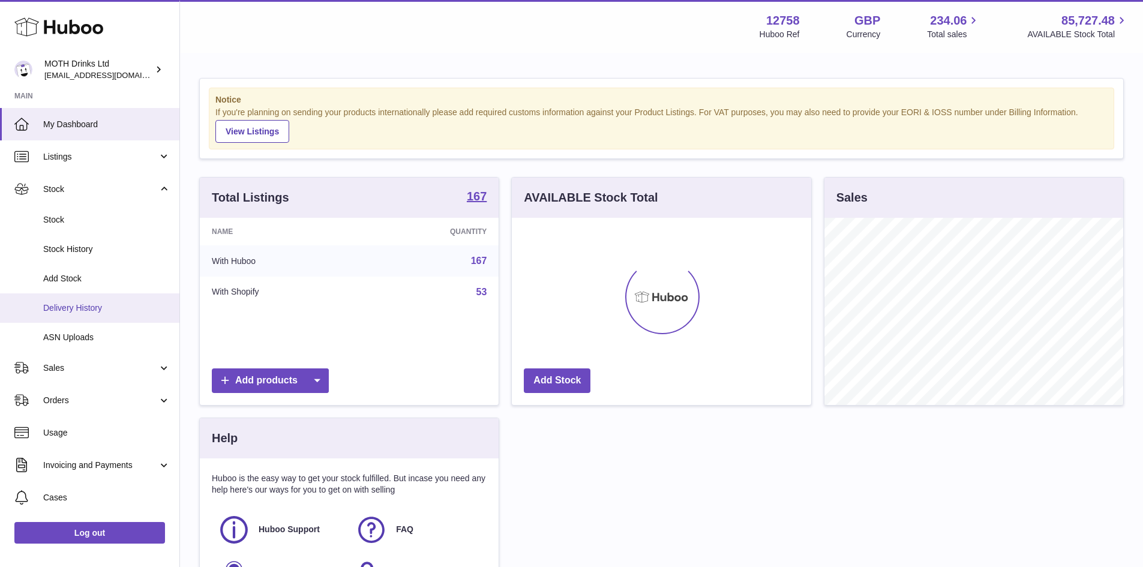
scroll to position [599830, 599718]
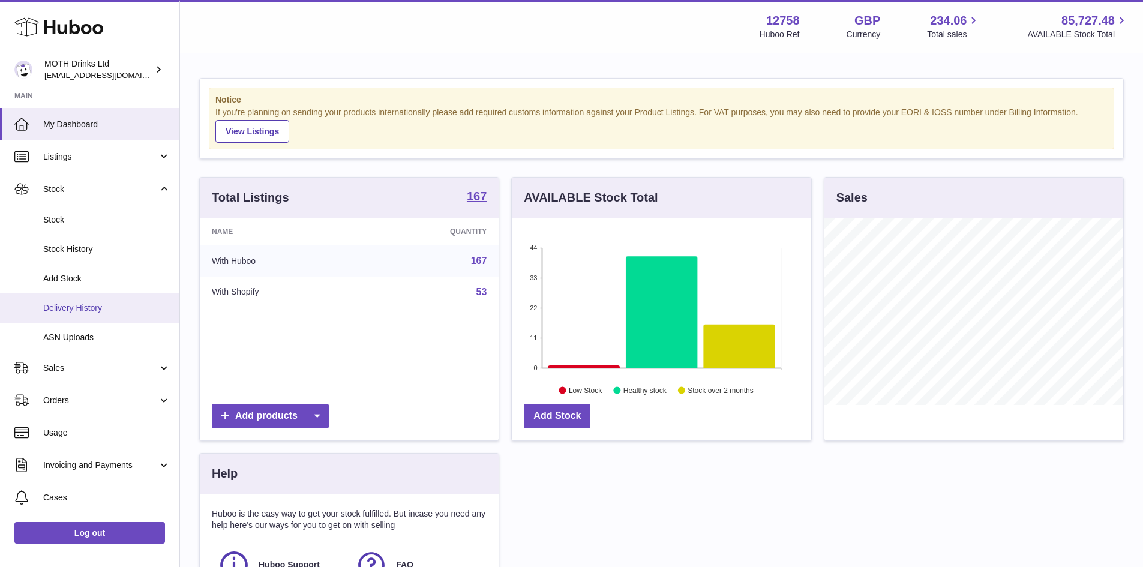
click at [73, 308] on span "Delivery History" at bounding box center [106, 307] width 127 height 11
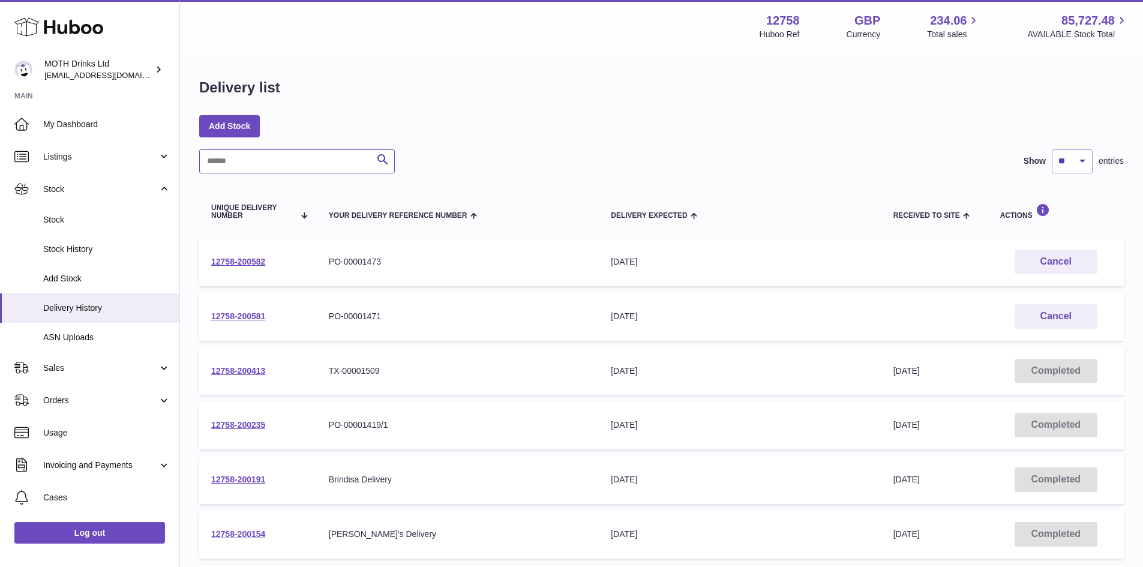
click at [323, 158] on input "text" at bounding box center [297, 161] width 196 height 24
type input "*****"
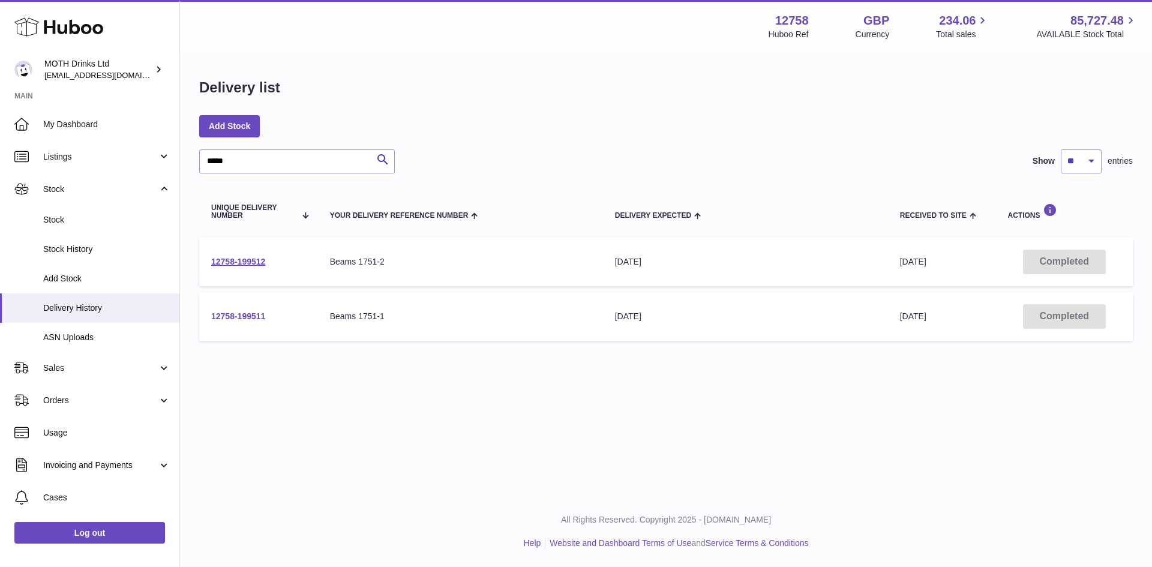
click at [256, 320] on link "12758-199511" at bounding box center [238, 316] width 54 height 10
click at [247, 311] on link "12758-199511" at bounding box center [238, 316] width 54 height 10
click at [250, 264] on link "12758-199512" at bounding box center [238, 262] width 54 height 10
click at [241, 259] on link "12758-199512" at bounding box center [238, 262] width 54 height 10
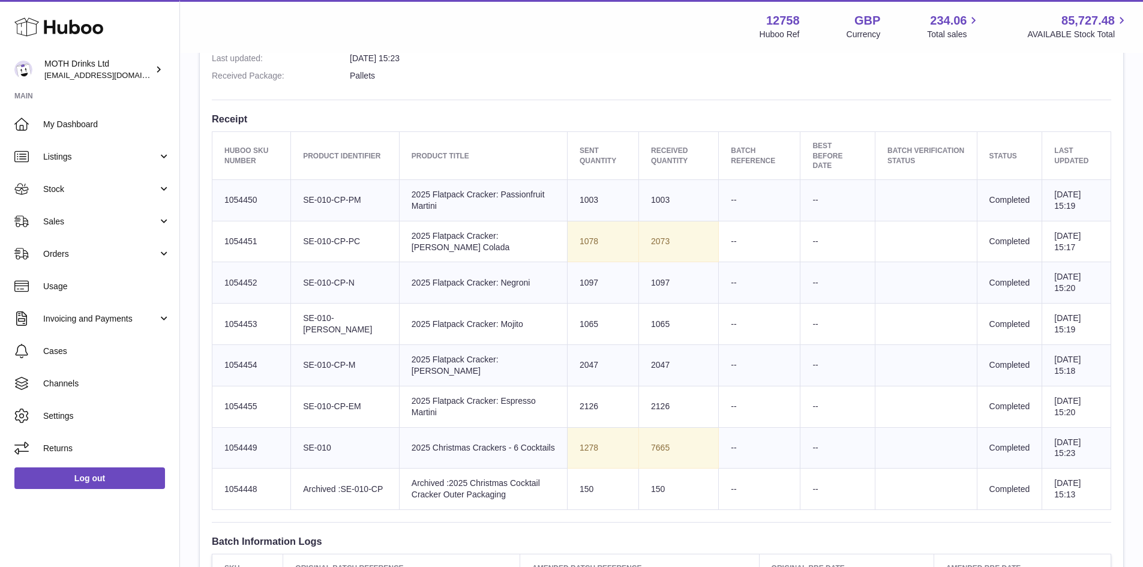
scroll to position [395, 0]
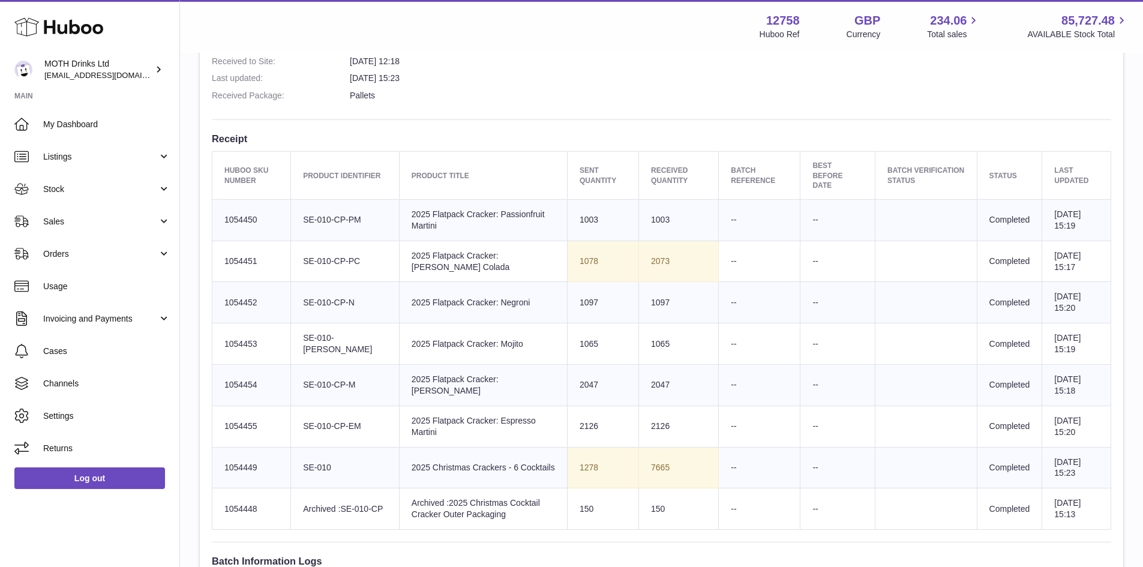
scroll to position [380, 0]
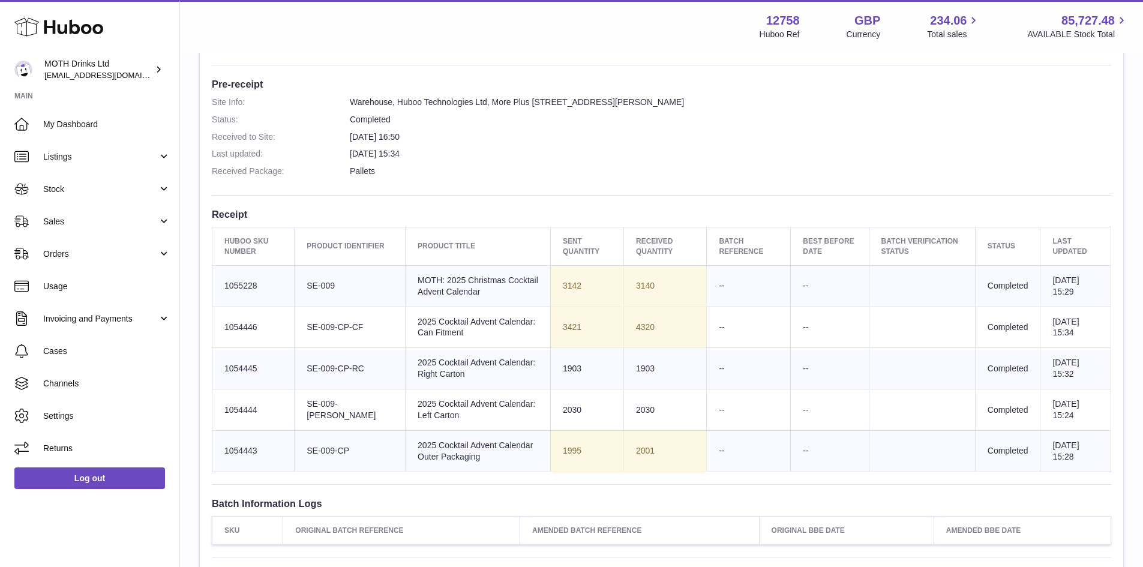
scroll to position [300, 0]
drag, startPoint x: 387, startPoint y: 461, endPoint x: 388, endPoint y: 414, distance: 47.4
click at [388, 414] on tbody "Huboo SKU Number 1055228 Client Identifier SE-009 Product title MOTH: 2025 Chri…" at bounding box center [661, 368] width 899 height 206
click at [406, 414] on td "Product title 2025 Cocktail Advent Calendar: Left Carton" at bounding box center [478, 409] width 145 height 41
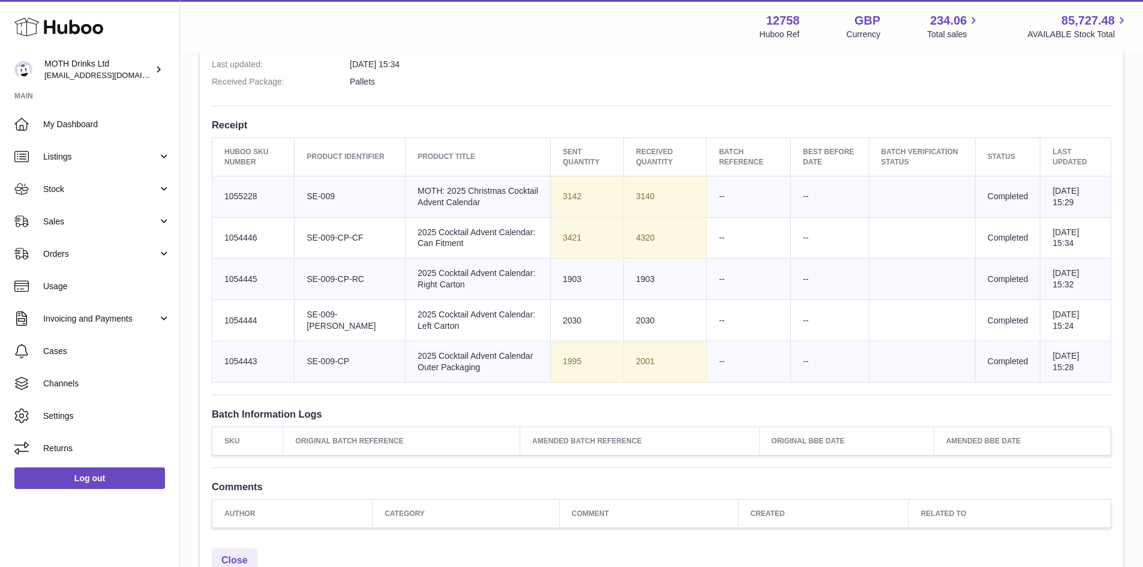
scroll to position [389, 0]
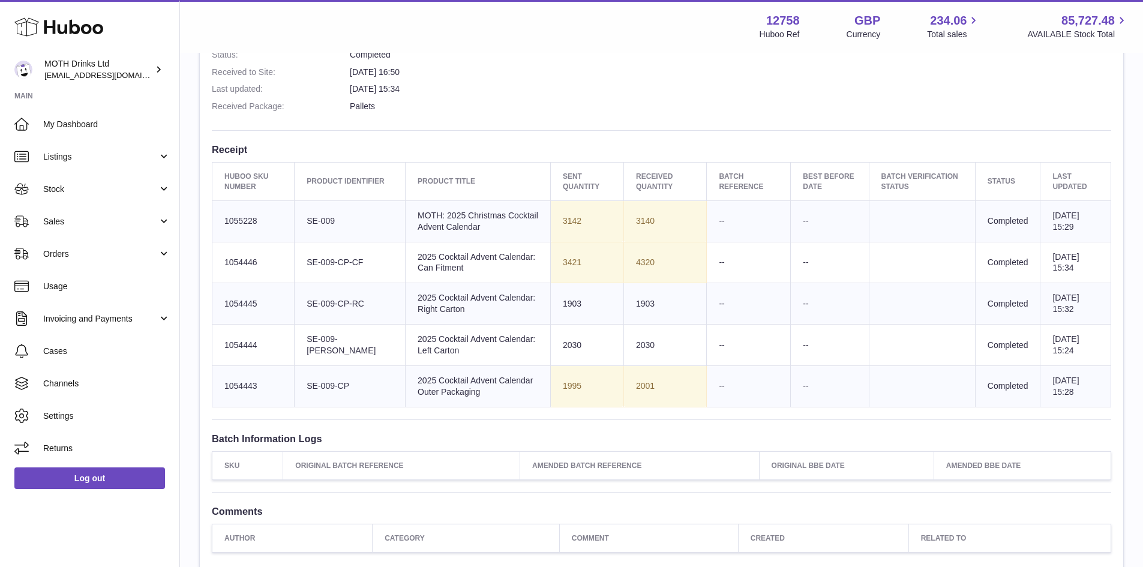
scroll to position [364, 0]
drag, startPoint x: 644, startPoint y: 263, endPoint x: 621, endPoint y: 259, distance: 23.9
click at [623, 259] on td "4320" at bounding box center [664, 262] width 83 height 41
click at [623, 262] on td "4320" at bounding box center [664, 262] width 83 height 41
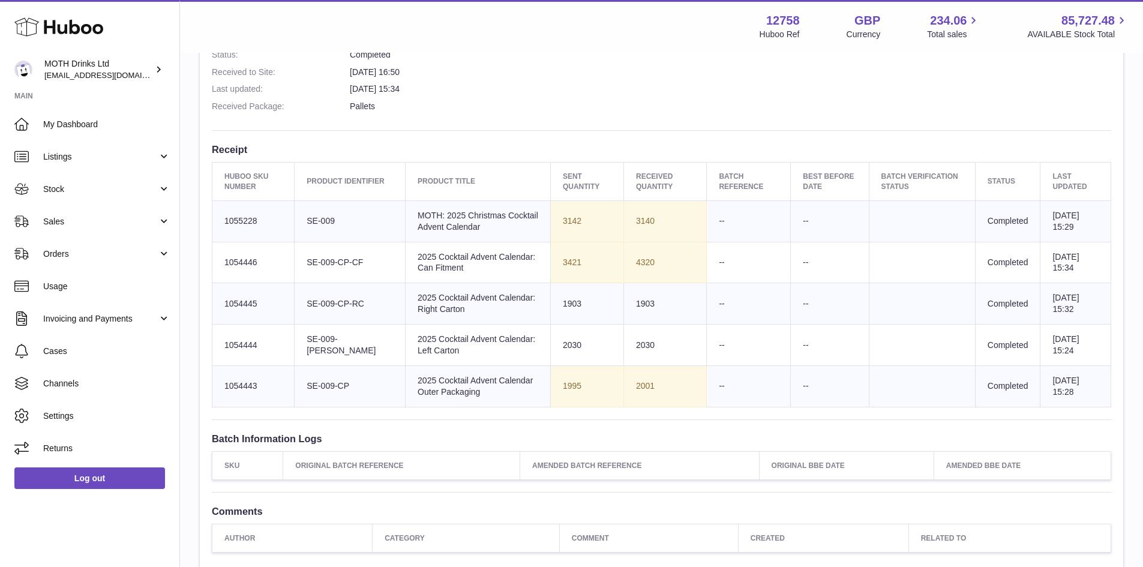
drag, startPoint x: 351, startPoint y: 222, endPoint x: 298, endPoint y: 224, distance: 52.9
click at [298, 224] on td "Client Identifier SE-009" at bounding box center [350, 220] width 111 height 41
copy td "SE-009"
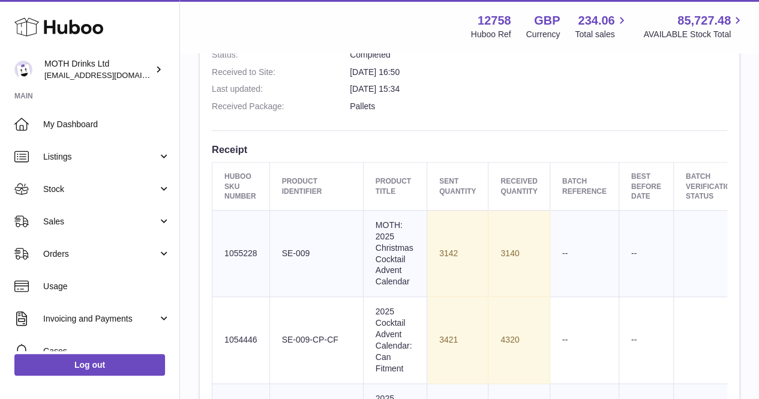
scroll to position [445, 0]
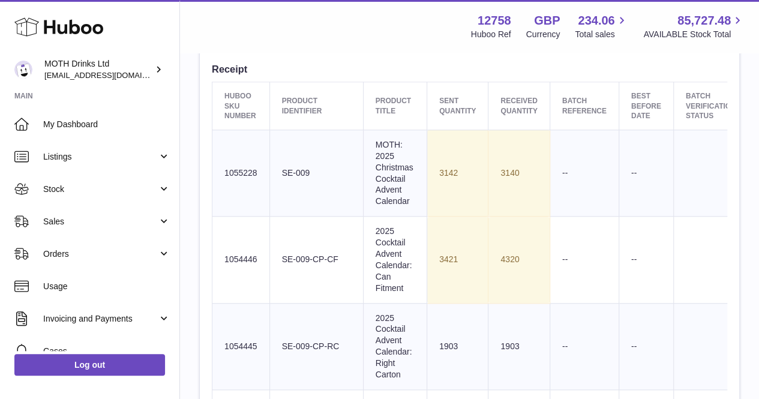
drag, startPoint x: 384, startPoint y: 212, endPoint x: 344, endPoint y: 153, distance: 71.2
click at [363, 153] on td "Product title MOTH: 2025 Christmas Cocktail Advent Calendar" at bounding box center [395, 173] width 64 height 86
copy td "MOTH: 2025 Christmas Cocktail Advent Calendar"
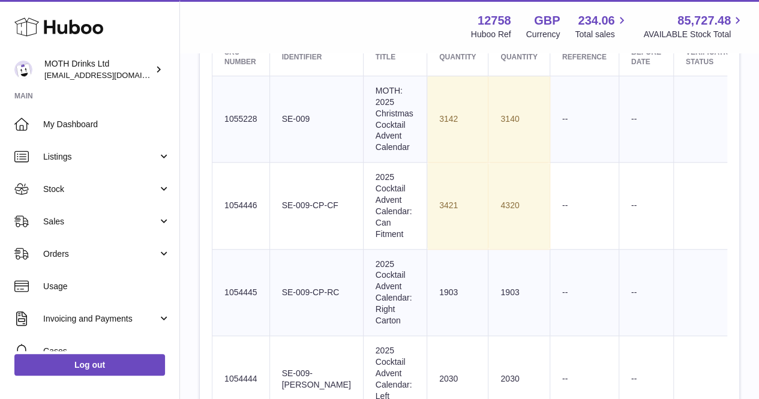
scroll to position [499, 0]
drag, startPoint x: 314, startPoint y: 230, endPoint x: 277, endPoint y: 206, distance: 43.9
click at [277, 206] on td "Client Identifier SE-009-CP-CF" at bounding box center [316, 205] width 94 height 86
copy td "SE-009-CP-CF"
drag, startPoint x: 377, startPoint y: 243, endPoint x: 339, endPoint y: 180, distance: 73.8
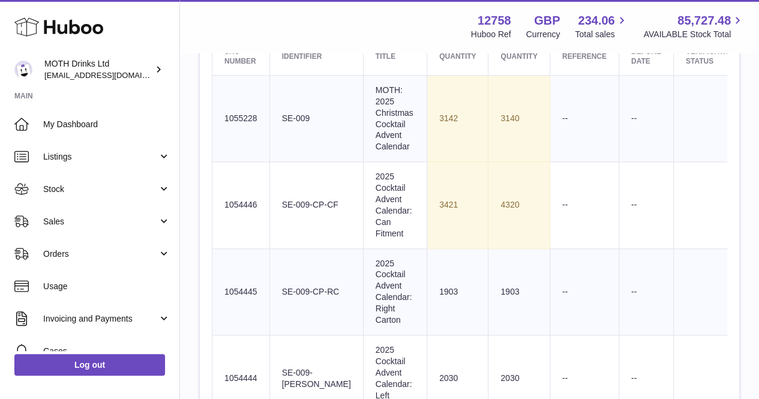
click at [363, 180] on td "Product title 2025 Cocktail Advent Calendar: Can Fitment" at bounding box center [395, 205] width 64 height 86
copy td "2025 Cocktail Advent Calendar: Can Fitment"
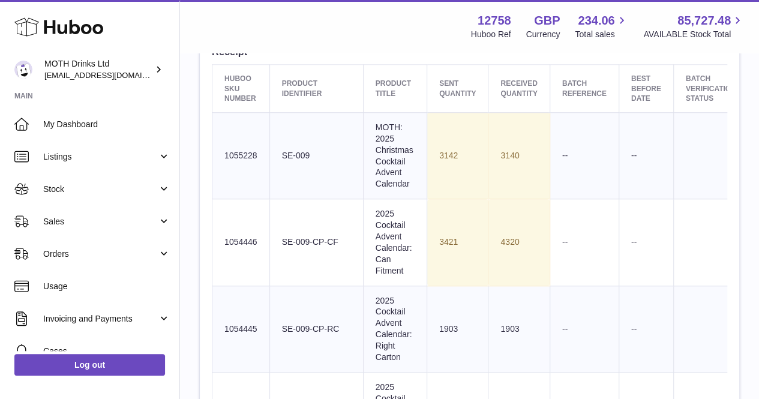
scroll to position [461, 0]
drag, startPoint x: 511, startPoint y: 167, endPoint x: 449, endPoint y: 164, distance: 61.9
click at [449, 164] on tr "Huboo SKU Number 1055228 Client Identifier SE-009 Product title MOTH: 2025 Chri…" at bounding box center [542, 156] width 660 height 86
copy tr "3140"
drag, startPoint x: 493, startPoint y: 256, endPoint x: 466, endPoint y: 258, distance: 27.7
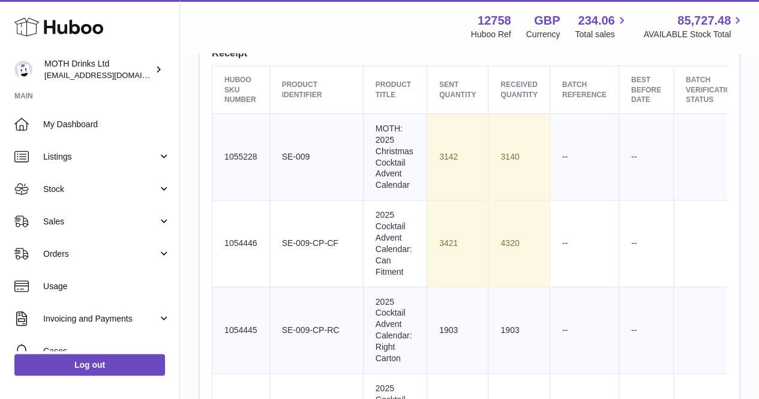
click at [488, 258] on td "4320" at bounding box center [518, 243] width 61 height 86
copy td "4320"
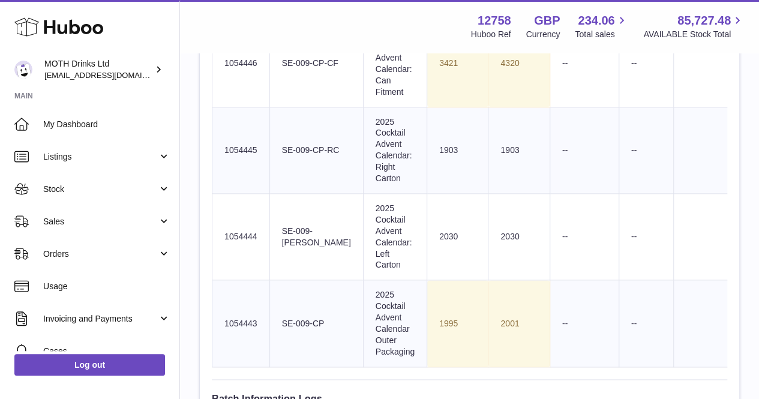
scroll to position [643, 0]
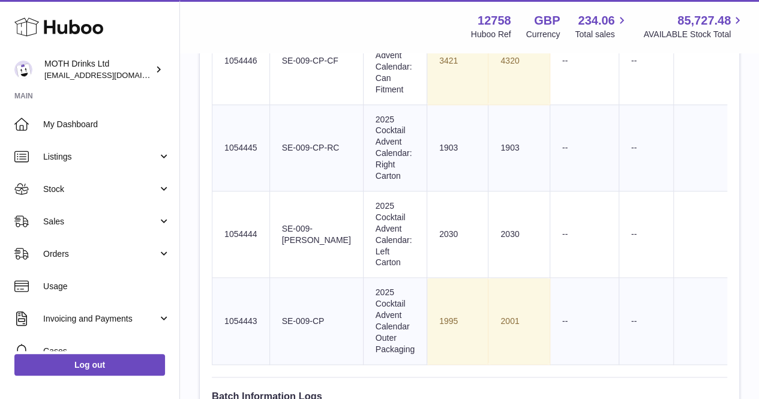
drag, startPoint x: 316, startPoint y: 169, endPoint x: 277, endPoint y: 148, distance: 44.0
click at [277, 148] on td "Client Identifier SE-009-CP-RC" at bounding box center [316, 147] width 94 height 86
copy td "SE-009-CP-RC"
drag, startPoint x: 373, startPoint y: 189, endPoint x: 338, endPoint y: 129, distance: 69.4
click at [363, 129] on td "Product title 2025 Cocktail Advent Calendar: Right Carton" at bounding box center [395, 147] width 64 height 86
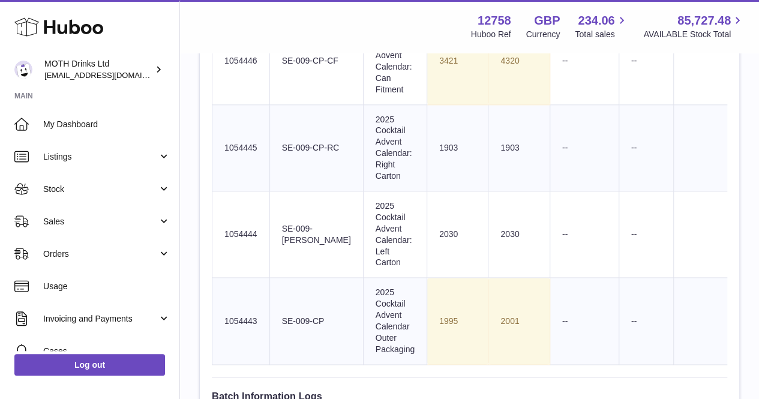
copy td "2025 Cocktail Advent Calendar: Right Carton"
drag, startPoint x: 503, startPoint y: 153, endPoint x: 451, endPoint y: 169, distance: 55.2
click at [451, 169] on tr "Huboo SKU Number 1054445 Client Identifier SE-009-CP-RC Product title 2025 Cock…" at bounding box center [542, 147] width 660 height 86
copy tr "1903"
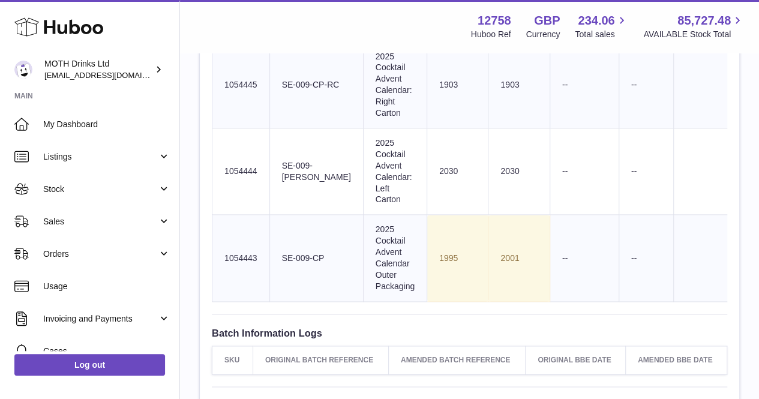
scroll to position [709, 0]
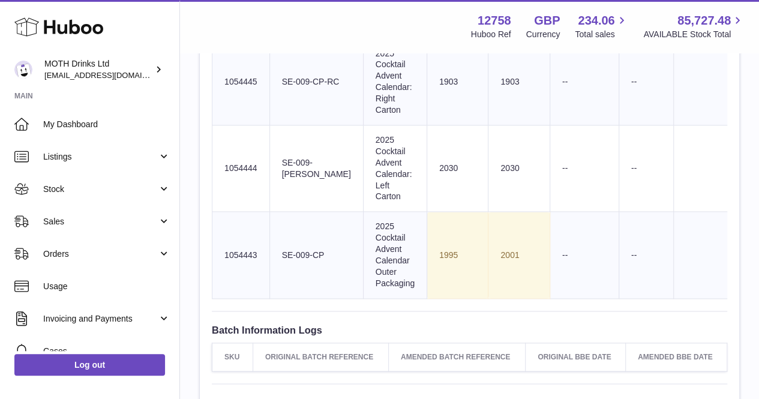
drag, startPoint x: 325, startPoint y: 200, endPoint x: 271, endPoint y: 164, distance: 64.6
click at [271, 164] on td "Client Identifier SE-009-CP-LC" at bounding box center [316, 168] width 94 height 86
copy td "SE-009-CP-LC"
drag, startPoint x: 385, startPoint y: 220, endPoint x: 339, endPoint y: 144, distance: 88.6
click at [363, 144] on td "Product title 2025 Cocktail Advent Calendar: Left Carton" at bounding box center [395, 168] width 64 height 86
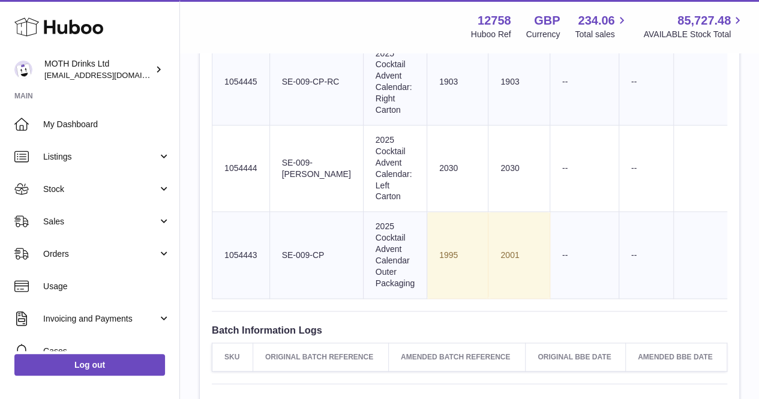
drag, startPoint x: 491, startPoint y: 181, endPoint x: 452, endPoint y: 184, distance: 39.2
click at [452, 184] on tr "Huboo SKU Number 1054444 Client Identifier SE-009-CP-LC Product title 2025 Cock…" at bounding box center [542, 168] width 660 height 86
drag, startPoint x: 303, startPoint y: 274, endPoint x: 277, endPoint y: 255, distance: 32.2
click at [277, 255] on td "Client Identifier SE-009-CP" at bounding box center [316, 255] width 94 height 86
drag, startPoint x: 388, startPoint y: 293, endPoint x: 329, endPoint y: 232, distance: 85.3
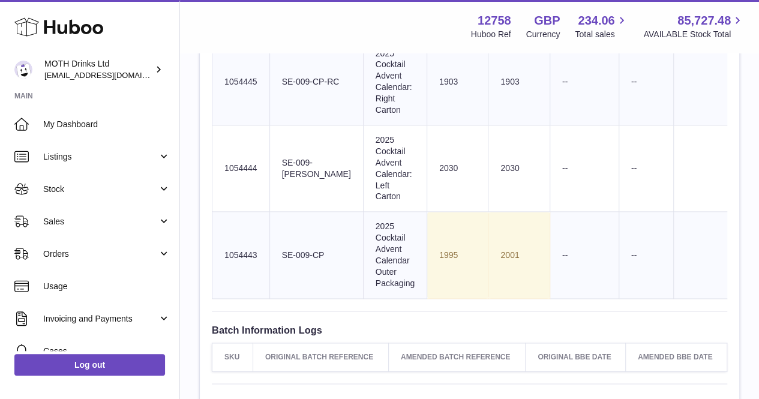
click at [329, 232] on tr "Huboo SKU Number 1054443 Client Identifier SE-009-CP Product title 2025 Cocktai…" at bounding box center [542, 255] width 660 height 86
click at [363, 242] on td "Product title 2025 Cocktail Advent Calendar Outer Packaging" at bounding box center [395, 255] width 64 height 86
drag, startPoint x: 386, startPoint y: 294, endPoint x: 342, endPoint y: 234, distance: 74.6
click at [363, 234] on td "Product title 2025 Cocktail Advent Calendar Outer Packaging" at bounding box center [395, 255] width 64 height 86
drag, startPoint x: 492, startPoint y: 267, endPoint x: 456, endPoint y: 268, distance: 36.0
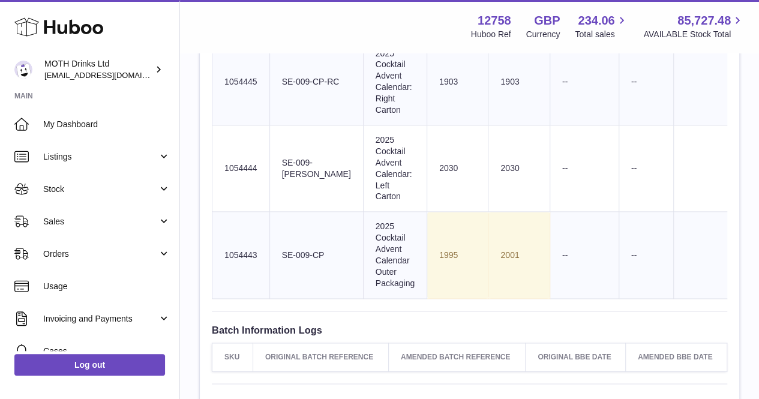
click at [456, 268] on tr "Huboo SKU Number 1054443 Client Identifier SE-009-CP Product title 2025 Cocktai…" at bounding box center [542, 255] width 660 height 86
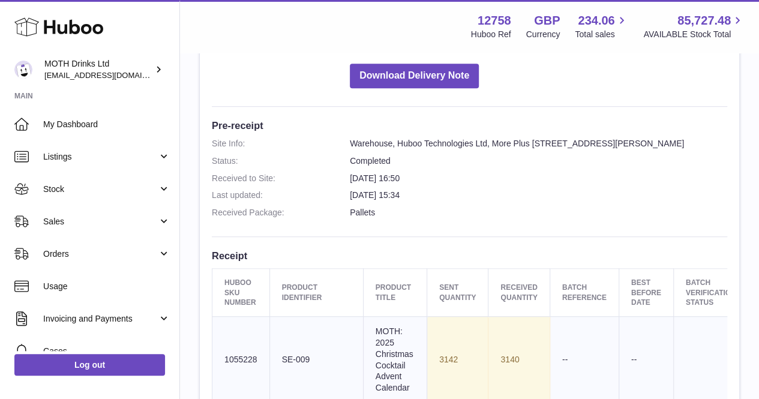
scroll to position [100, 0]
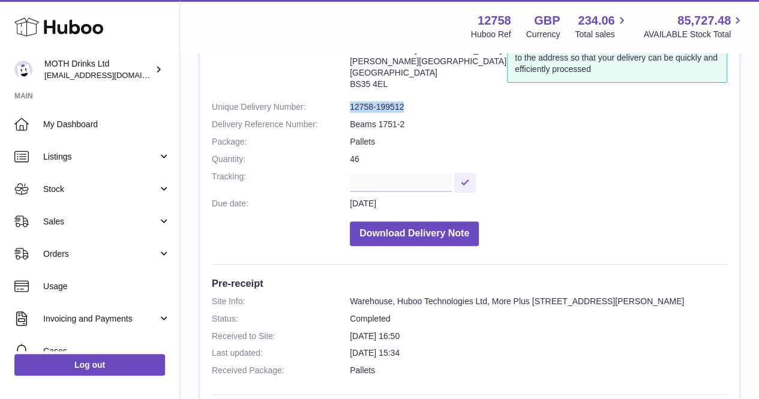
drag, startPoint x: 407, startPoint y: 107, endPoint x: 350, endPoint y: 110, distance: 57.1
click at [350, 110] on dd "12758-199512" at bounding box center [538, 106] width 377 height 11
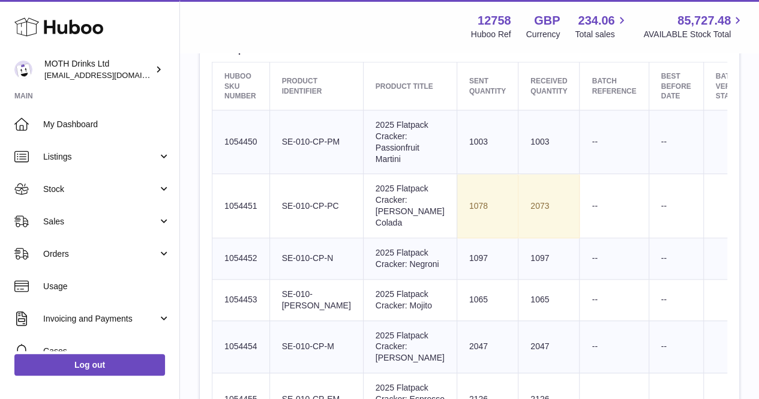
scroll to position [465, 0]
drag, startPoint x: 310, startPoint y: 166, endPoint x: 277, endPoint y: 152, distance: 35.2
click at [277, 152] on td "Client Identifier SE-010-CP-PM" at bounding box center [316, 141] width 94 height 64
copy td "SE-010-CP-PM"
drag, startPoint x: 384, startPoint y: 180, endPoint x: 340, endPoint y: 130, distance: 67.2
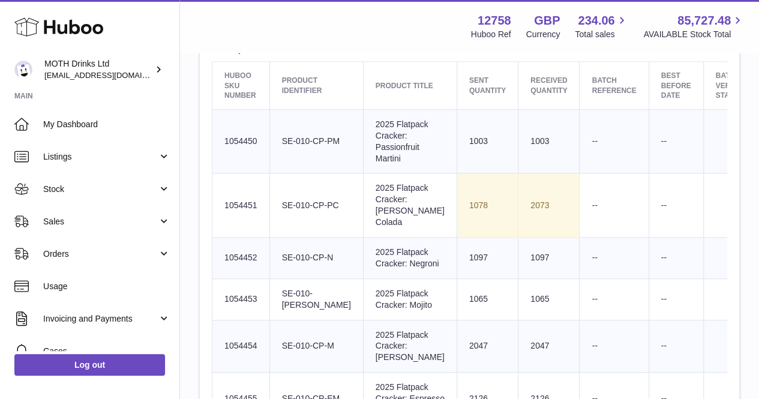
click at [363, 130] on td "Product title 2025 Flatpack Cracker: Passionfruit Martini" at bounding box center [410, 141] width 94 height 64
copy td "2025 Flatpack Cracker: Passionfruit Martini"
drag, startPoint x: 499, startPoint y: 164, endPoint x: 456, endPoint y: 155, distance: 44.0
click at [456, 155] on tr "Huboo SKU Number 1054450 Client Identifier SE-010-CP-PM Product title 2025 Flat…" at bounding box center [557, 141] width 690 height 64
copy tr "1003"
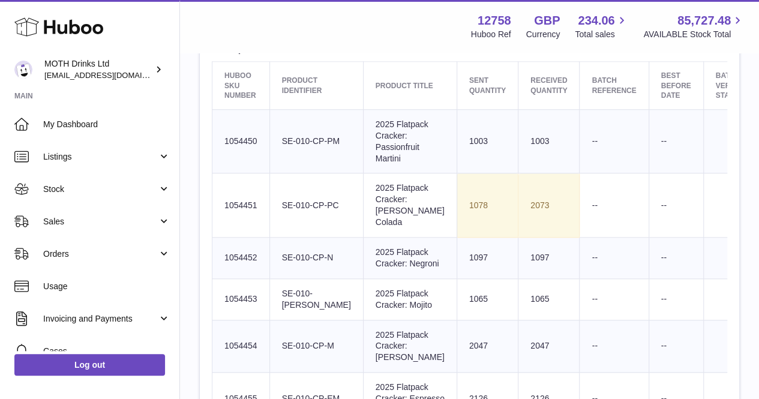
drag, startPoint x: 307, startPoint y: 250, endPoint x: 277, endPoint y: 226, distance: 38.4
click at [277, 226] on td "Client Identifier SE-010-CP-PC" at bounding box center [316, 205] width 94 height 64
copy td "SE-010-CP-PC"
drag, startPoint x: 379, startPoint y: 256, endPoint x: 338, endPoint y: 205, distance: 65.8
click at [363, 205] on td "Product title 2025 Flatpack Cracker: Pina Colada" at bounding box center [410, 205] width 94 height 64
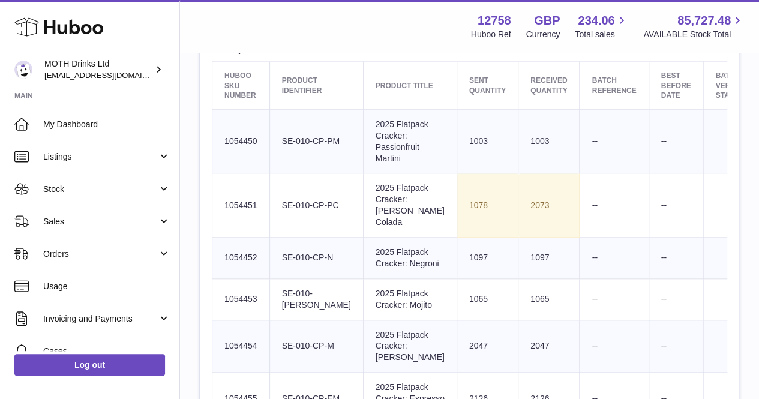
copy td "2025 Flatpack Cracker: Pina Colada"
drag, startPoint x: 502, startPoint y: 233, endPoint x: 472, endPoint y: 236, distance: 30.1
click at [518, 236] on td "2073" at bounding box center [548, 205] width 61 height 64
copy td "2073"
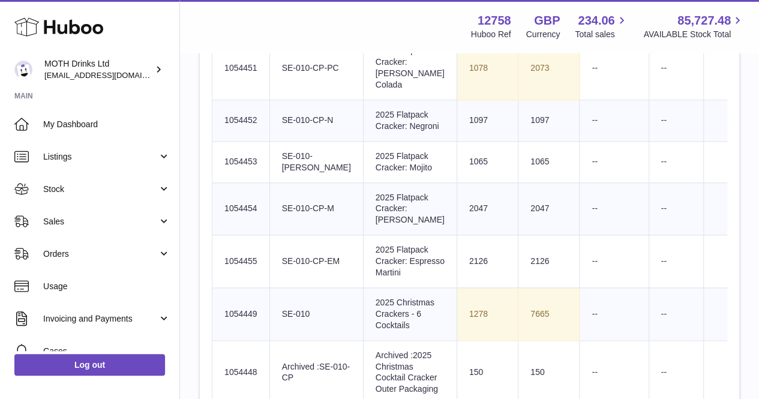
scroll to position [617, 0]
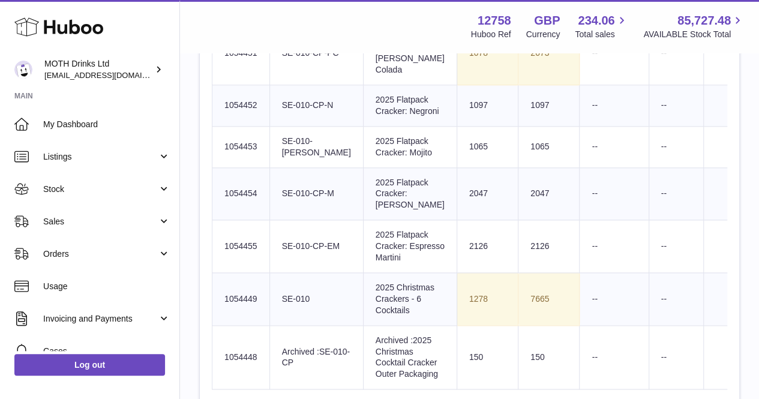
drag, startPoint x: 306, startPoint y: 160, endPoint x: 275, endPoint y: 139, distance: 37.1
click at [275, 127] on td "Client Identifier SE-010-CP-N" at bounding box center [316, 105] width 94 height 41
copy td "SE-010-CP-N"
drag, startPoint x: 373, startPoint y: 166, endPoint x: 344, endPoint y: 131, distance: 45.6
click at [363, 127] on td "Product title 2025 Flatpack Cracker: Negroni" at bounding box center [410, 105] width 94 height 41
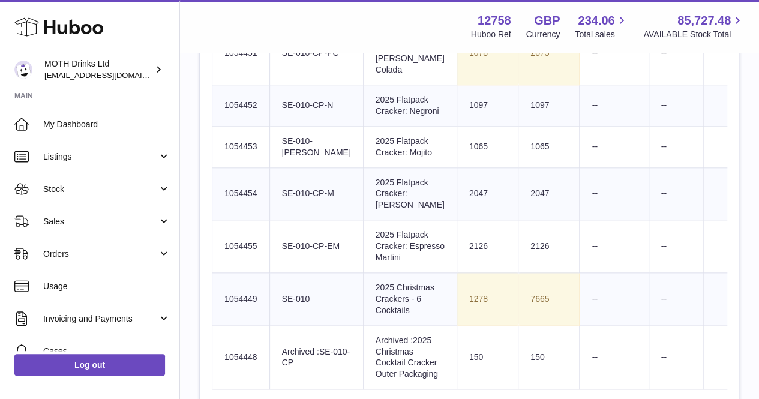
copy td "2025 Flatpack Cracker: Negron"
drag, startPoint x: 503, startPoint y: 154, endPoint x: 472, endPoint y: 152, distance: 31.9
click at [518, 127] on td "1097" at bounding box center [548, 105] width 61 height 41
copy td "1097"
drag, startPoint x: 319, startPoint y: 222, endPoint x: 270, endPoint y: 199, distance: 53.9
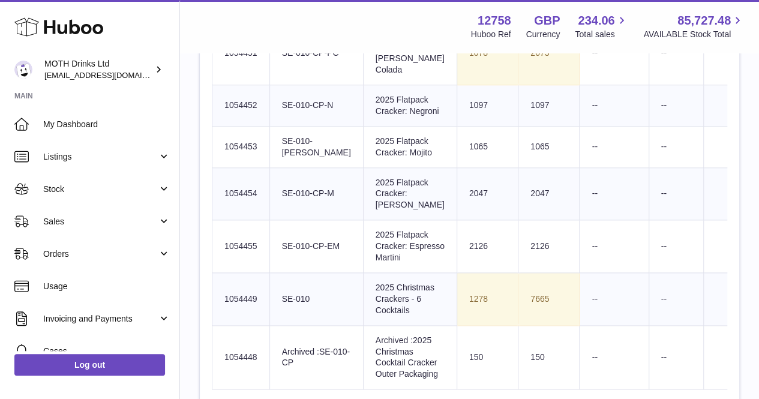
click at [270, 167] on td "Client Identifier SE-010-CP-MJ" at bounding box center [316, 146] width 94 height 41
copy td "SE-010-CP-MJ"
drag, startPoint x: 374, startPoint y: 230, endPoint x: 340, endPoint y: 194, distance: 50.5
click at [363, 167] on td "Product title 2025 Flatpack Cracker: Mojito" at bounding box center [410, 146] width 94 height 41
drag, startPoint x: 502, startPoint y: 213, endPoint x: 473, endPoint y: 217, distance: 29.6
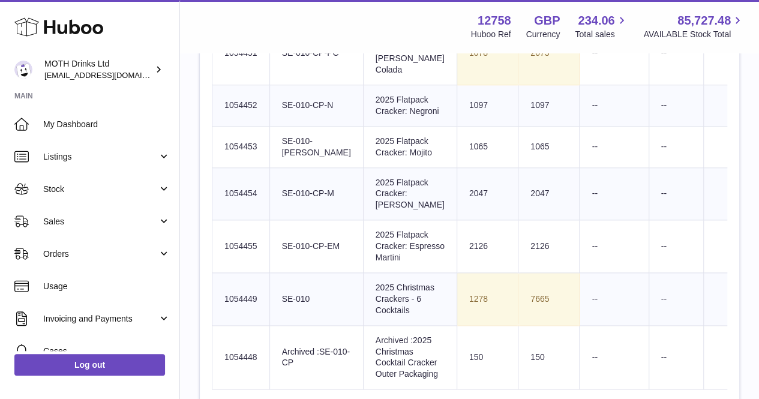
click at [518, 167] on td "1065" at bounding box center [548, 146] width 61 height 41
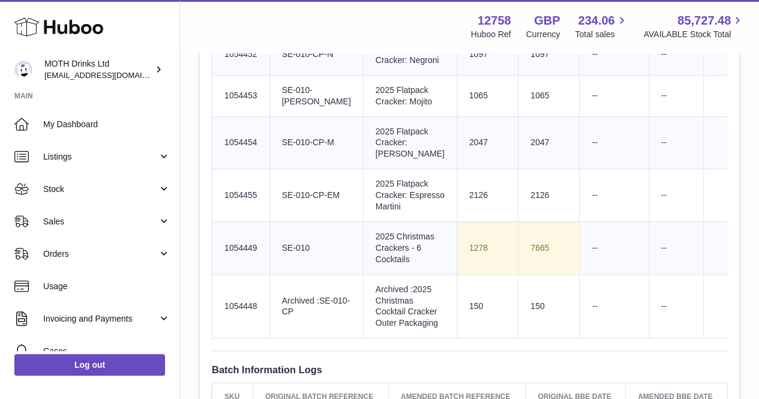
scroll to position [672, 0]
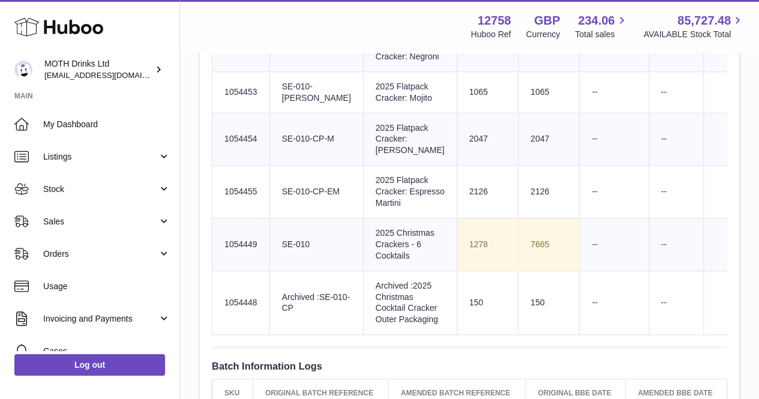
drag, startPoint x: 308, startPoint y: 226, endPoint x: 276, endPoint y: 209, distance: 36.2
click at [276, 166] on td "Client Identifier SE-010-CP-M" at bounding box center [316, 139] width 94 height 53
drag, startPoint x: 384, startPoint y: 239, endPoint x: 342, endPoint y: 199, distance: 58.1
click at [363, 166] on td "Product title 2025 Flatpack Cracker: Margarita" at bounding box center [410, 139] width 94 height 53
drag, startPoint x: 506, startPoint y: 222, endPoint x: 466, endPoint y: 226, distance: 41.0
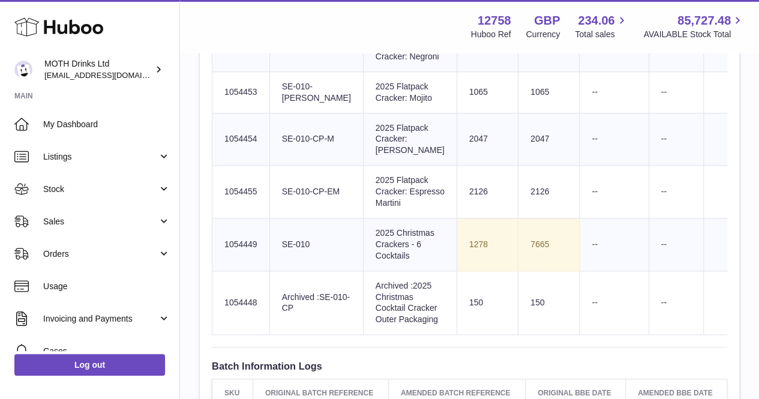
click at [518, 166] on td "2047" at bounding box center [548, 139] width 61 height 53
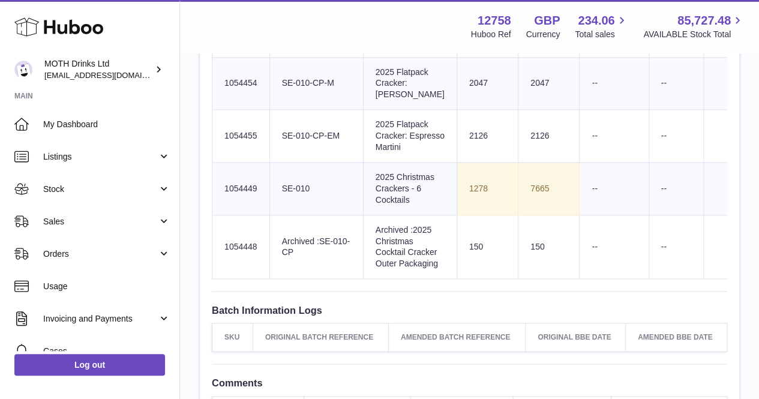
scroll to position [728, 0]
drag, startPoint x: 316, startPoint y: 242, endPoint x: 275, endPoint y: 227, distance: 44.2
click at [275, 162] on td "Client Identifier SE-010-CP-EM" at bounding box center [316, 135] width 94 height 53
drag, startPoint x: 376, startPoint y: 256, endPoint x: 344, endPoint y: 208, distance: 57.9
click at [363, 162] on td "Product title 2025 Flatpack Cracker: Espresso Martini" at bounding box center [410, 135] width 94 height 53
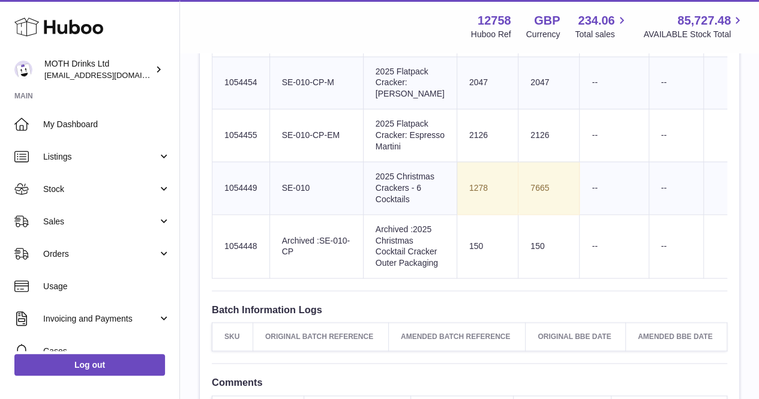
drag, startPoint x: 498, startPoint y: 236, endPoint x: 466, endPoint y: 235, distance: 32.4
click at [518, 162] on td "2126" at bounding box center [548, 135] width 61 height 53
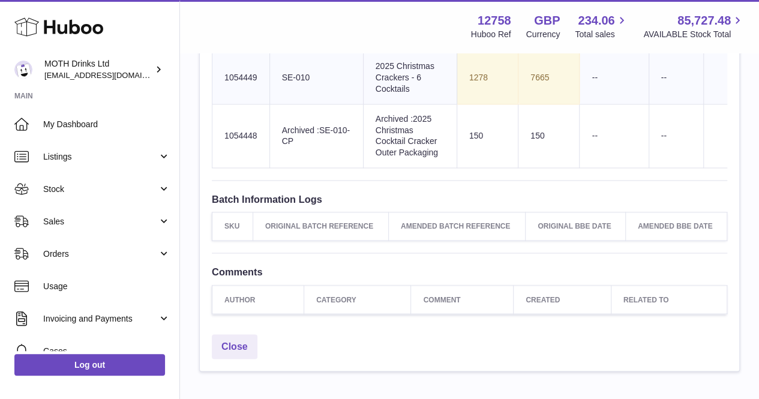
drag, startPoint x: 314, startPoint y: 196, endPoint x: 264, endPoint y: 188, distance: 50.4
click at [264, 104] on tr "Huboo SKU Number 1054449 Client Identifier SE-010 Product title 2025 Christmas …" at bounding box center [557, 77] width 690 height 53
drag, startPoint x: 390, startPoint y: 211, endPoint x: 326, endPoint y: 173, distance: 74.2
click at [326, 104] on tr "Huboo SKU Number 1054449 Client Identifier SE-010 Product title 2025 Christmas …" at bounding box center [557, 77] width 690 height 53
drag, startPoint x: 503, startPoint y: 200, endPoint x: 468, endPoint y: 195, distance: 35.2
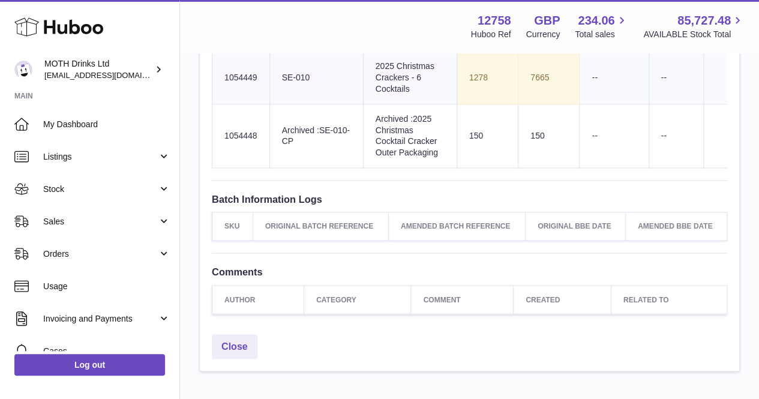
click at [518, 104] on td "7665" at bounding box center [548, 77] width 61 height 53
drag, startPoint x: 302, startPoint y: 289, endPoint x: 272, endPoint y: 251, distance: 48.3
click at [272, 168] on td "Client Identifier Archived :SE-010-CP" at bounding box center [316, 136] width 94 height 64
drag, startPoint x: 389, startPoint y: 311, endPoint x: 349, endPoint y: 237, distance: 84.6
click at [363, 168] on td "Product title Archived :2025 Christmas Cocktail Cracker Outer Packaging" at bounding box center [410, 136] width 94 height 64
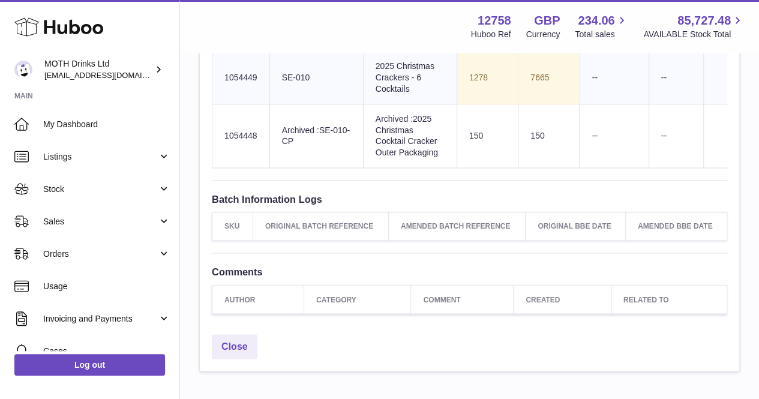
drag, startPoint x: 344, startPoint y: 239, endPoint x: 391, endPoint y: 311, distance: 85.9
click at [391, 168] on td "Product title Archived :2025 Christmas Cocktail Cracker Outer Packaging" at bounding box center [410, 136] width 94 height 64
drag, startPoint x: 496, startPoint y: 279, endPoint x: 467, endPoint y: 283, distance: 29.0
click at [518, 168] on td "150" at bounding box center [548, 136] width 61 height 64
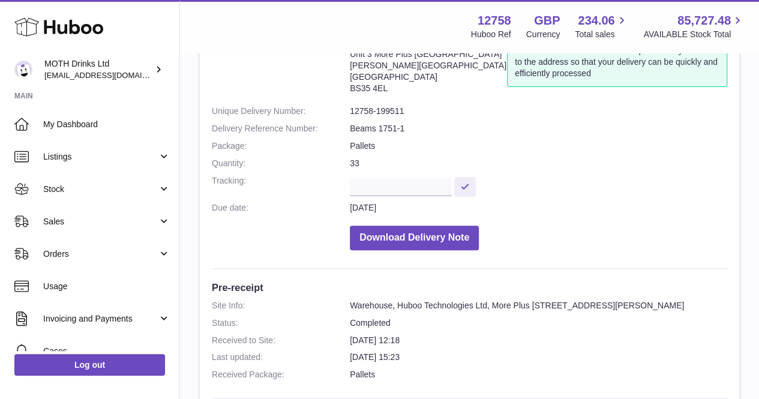
scroll to position [95, 0]
drag, startPoint x: 407, startPoint y: 111, endPoint x: 343, endPoint y: 114, distance: 64.3
click at [343, 114] on dl "Site Info: 12758-199511 Unit 3 More Plus Central Park Hudson Avenue Severn Beac…" at bounding box center [469, 147] width 515 height 219
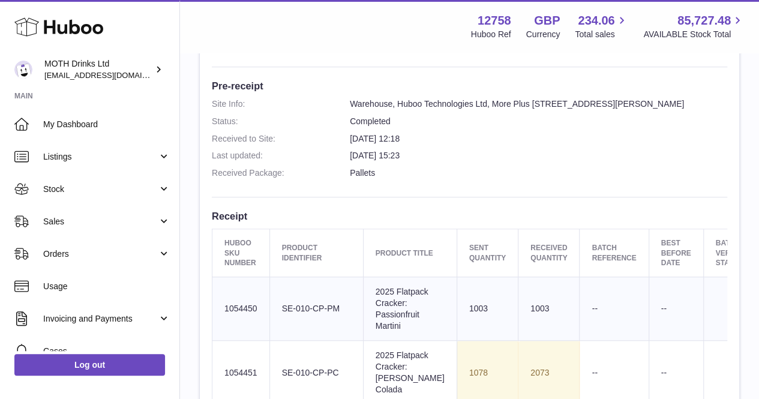
scroll to position [300, 0]
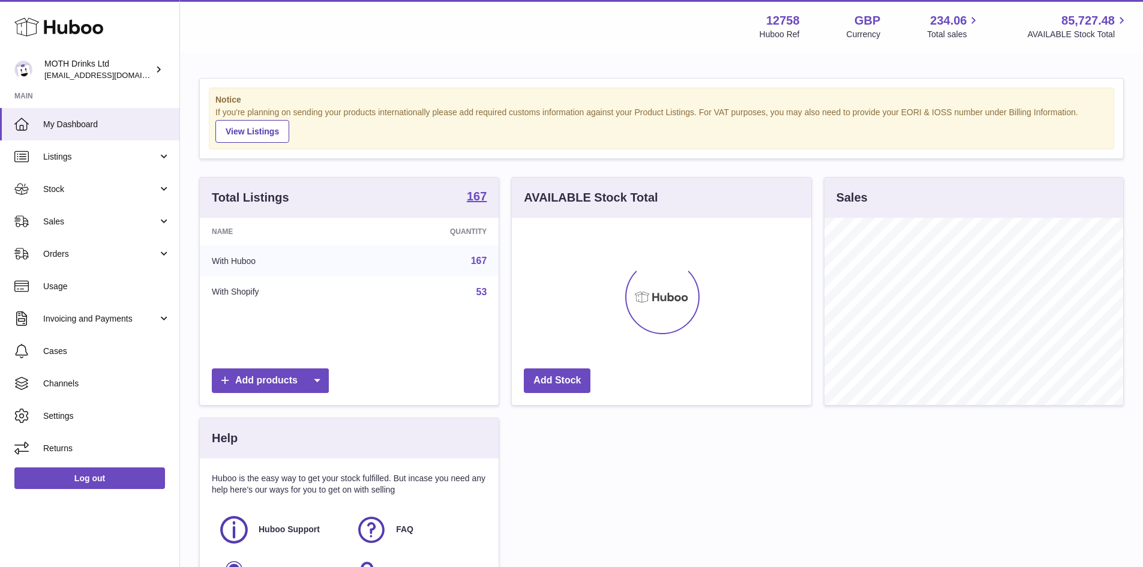
scroll to position [187, 299]
click at [70, 186] on span "Stock" at bounding box center [100, 189] width 115 height 11
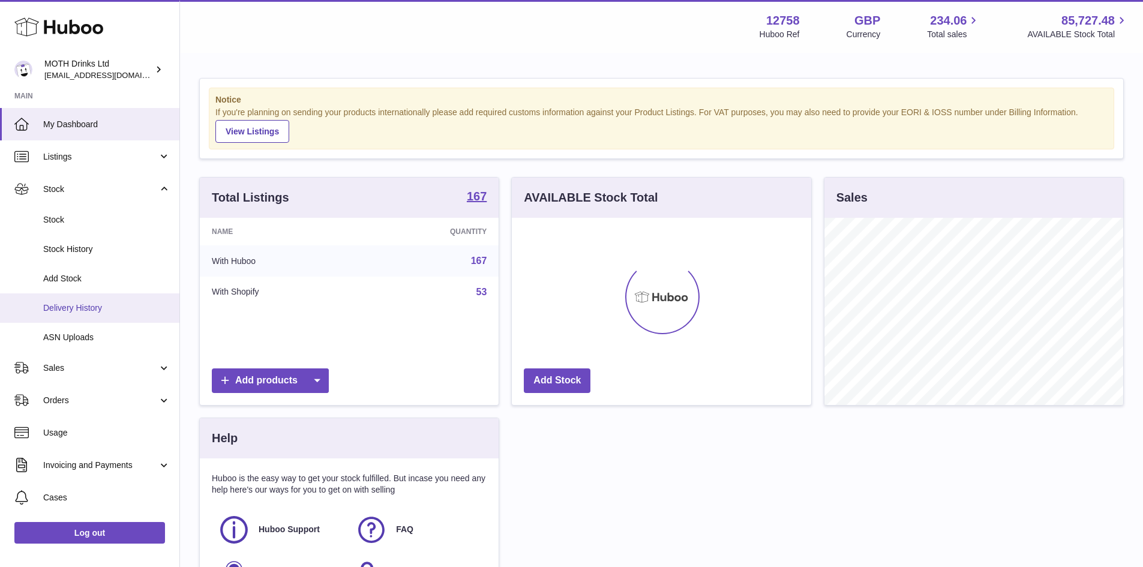
click at [72, 305] on span "Delivery History" at bounding box center [106, 307] width 127 height 11
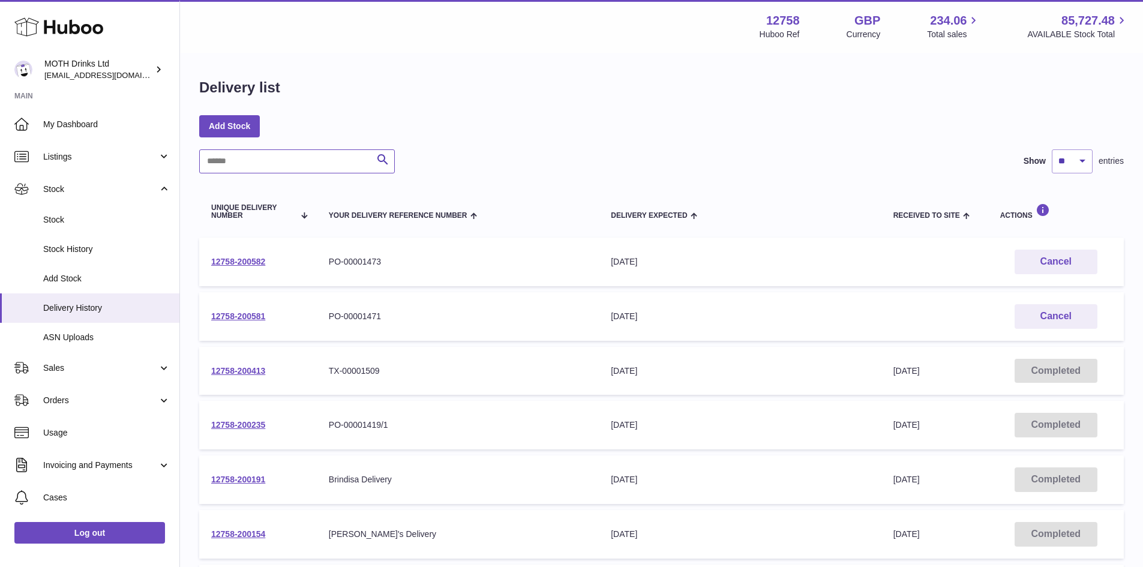
click at [297, 164] on input "text" at bounding box center [297, 161] width 196 height 24
type input "*****"
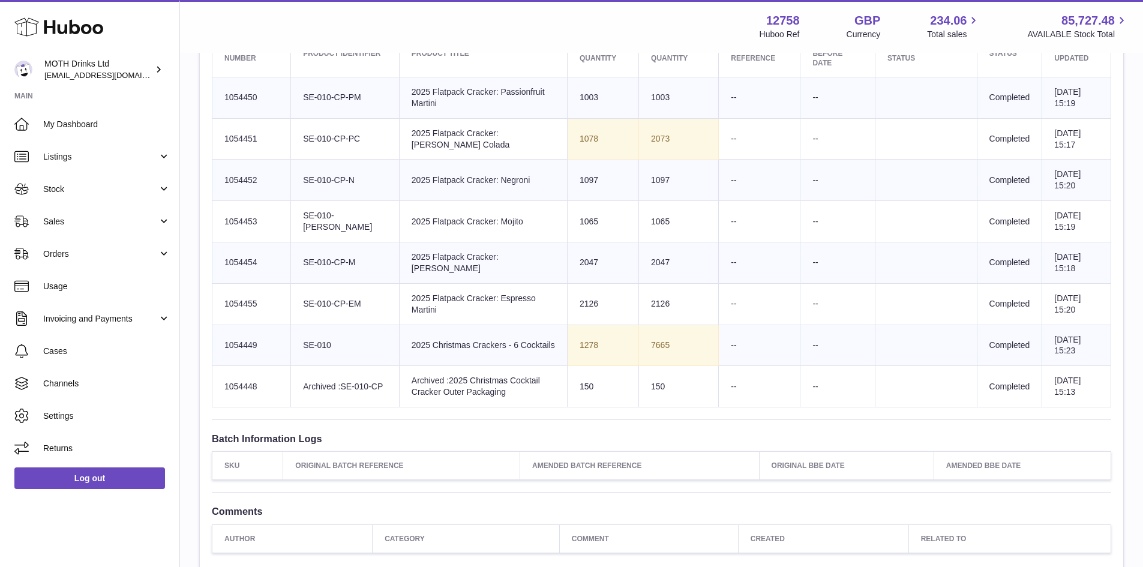
scroll to position [498, 0]
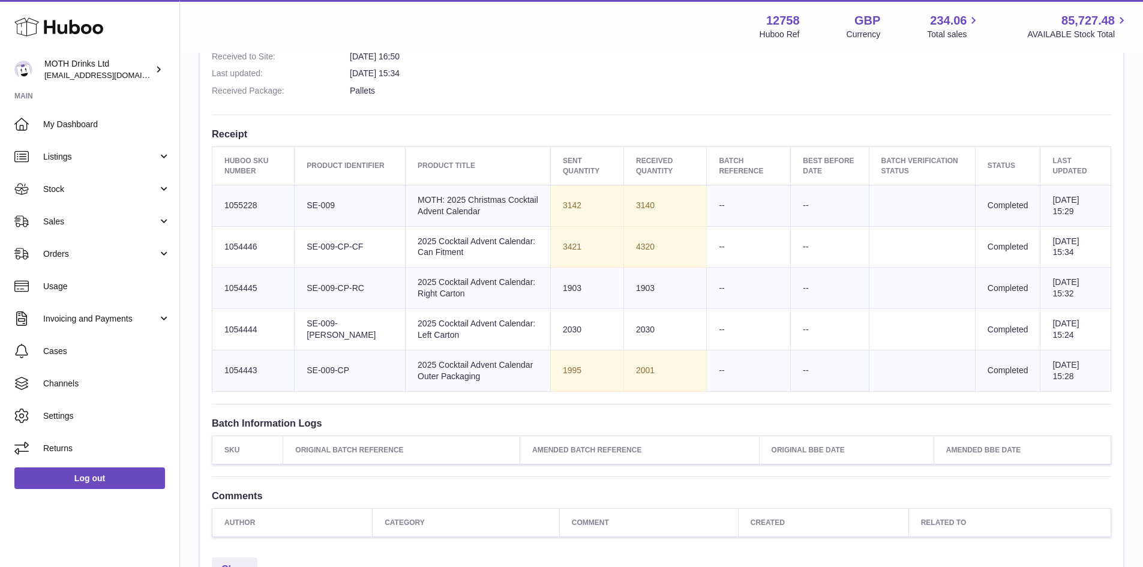
scroll to position [380, 0]
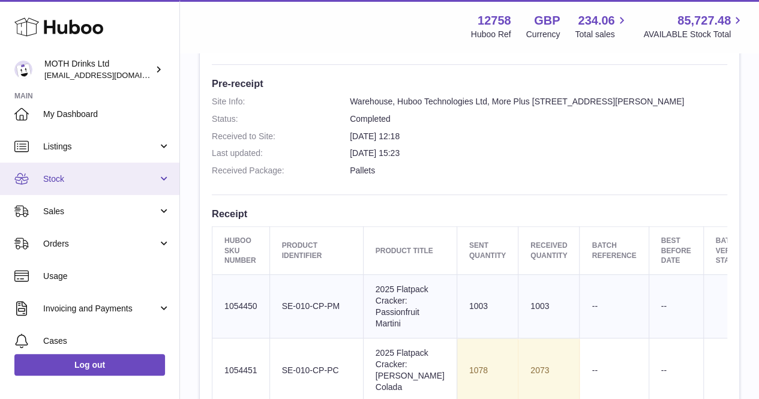
scroll to position [12, 0]
click at [86, 170] on link "Stock" at bounding box center [89, 177] width 179 height 32
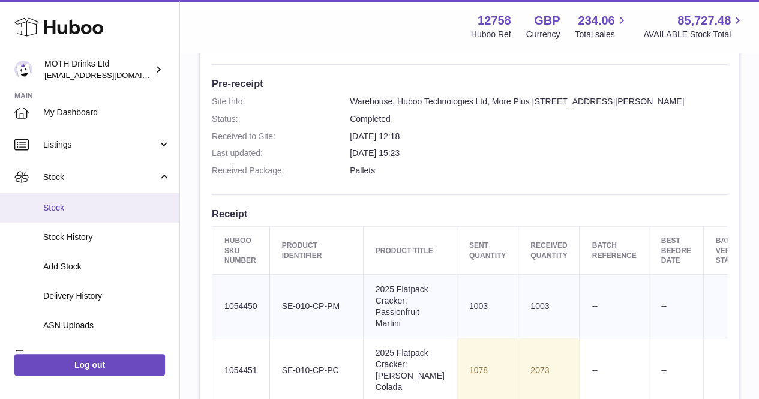
click at [97, 206] on span "Stock" at bounding box center [106, 207] width 127 height 11
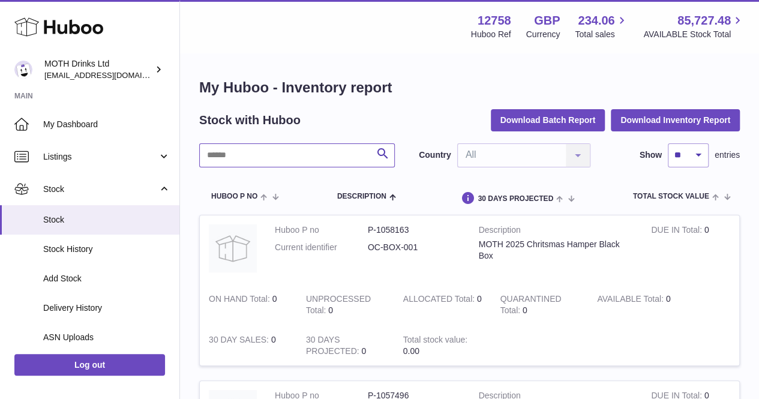
click at [262, 157] on input "text" at bounding box center [297, 155] width 196 height 24
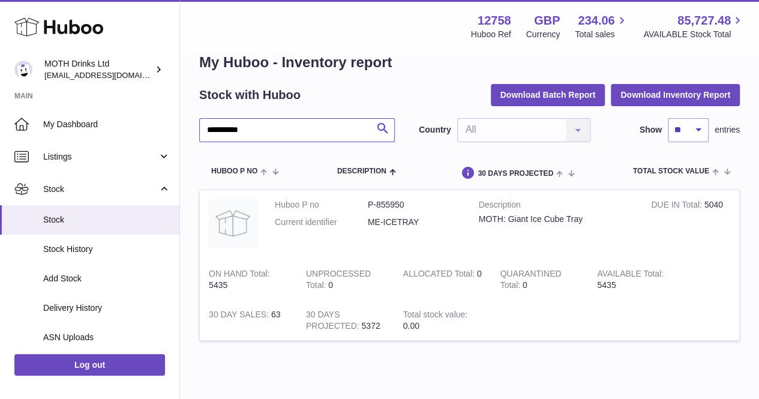
scroll to position [26, 0]
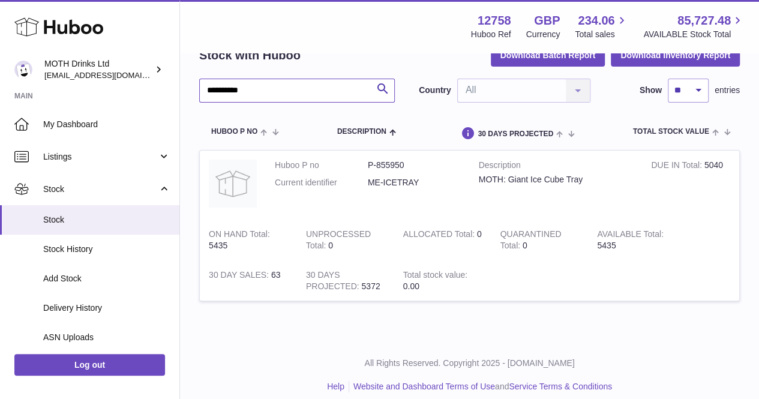
scroll to position [64, 0]
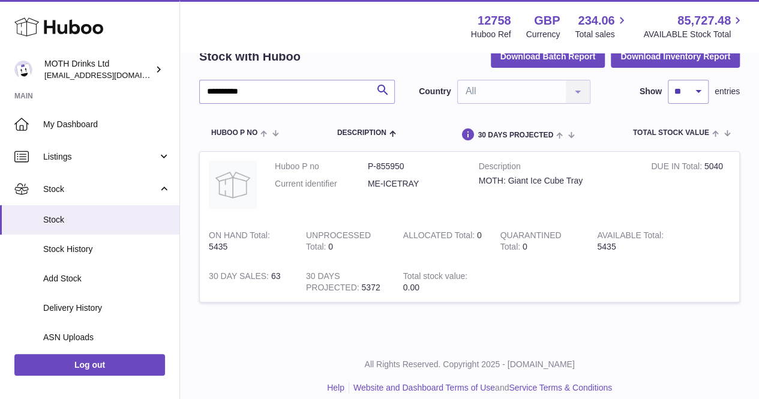
click at [435, 182] on dd "ME-ICETRAY" at bounding box center [414, 183] width 93 height 11
click at [316, 98] on input "**********" at bounding box center [297, 92] width 196 height 24
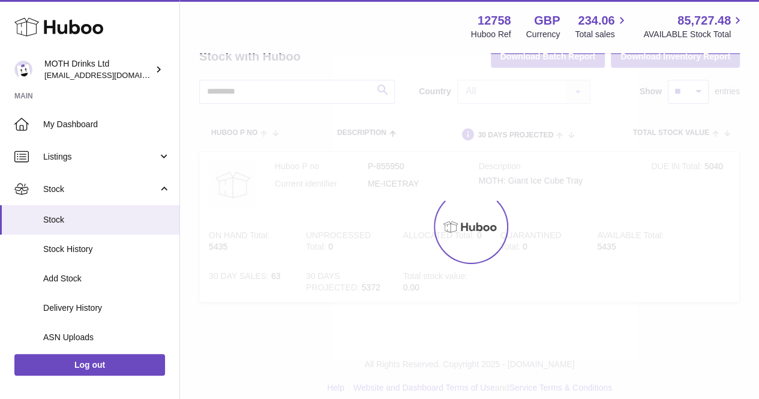
click at [316, 97] on div at bounding box center [469, 226] width 579 height 345
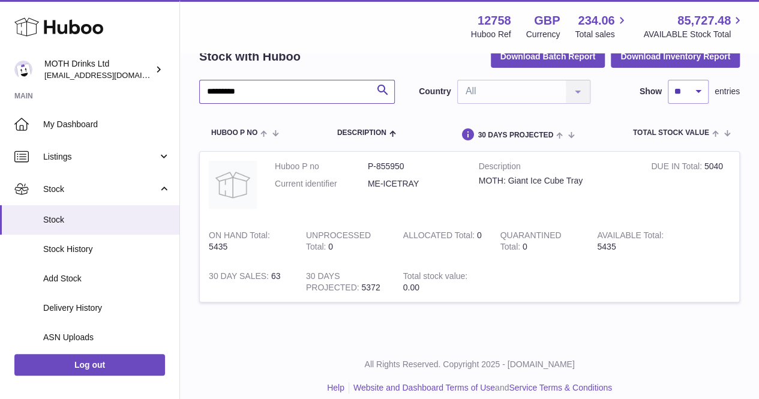
click at [296, 95] on input "*********" at bounding box center [297, 92] width 196 height 24
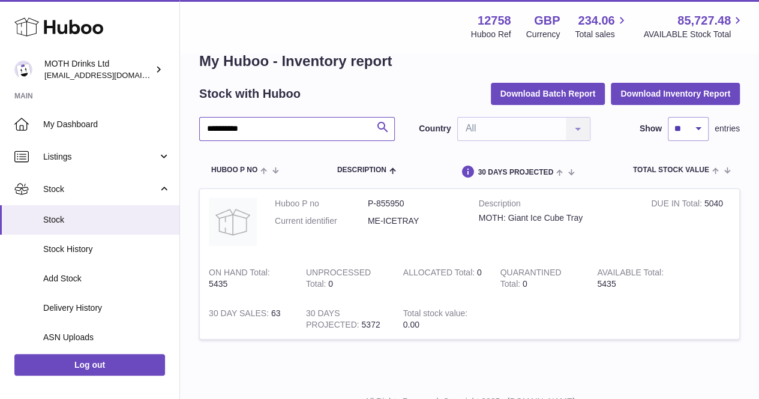
scroll to position [28, 0]
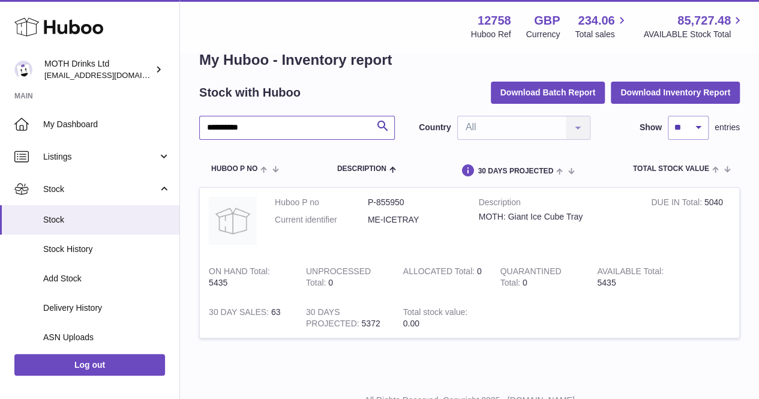
type input "**********"
